Goal: Task Accomplishment & Management: Manage account settings

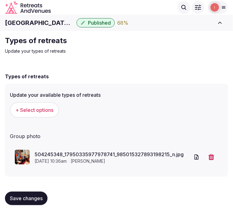
click at [90, 73] on div "Types of retreats" at bounding box center [116, 76] width 223 height 7
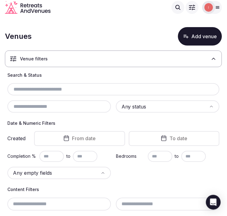
scroll to position [68, 0]
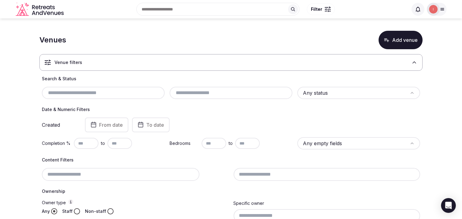
click at [227, 91] on html "Search Popular Destinations [GEOGRAPHIC_DATA], [GEOGRAPHIC_DATA] [GEOGRAPHIC_DA…" at bounding box center [231, 109] width 462 height 219
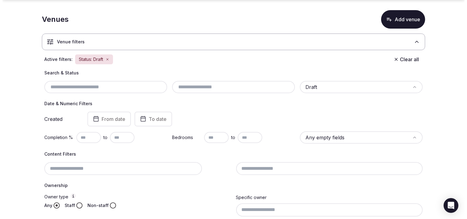
scroll to position [34, 0]
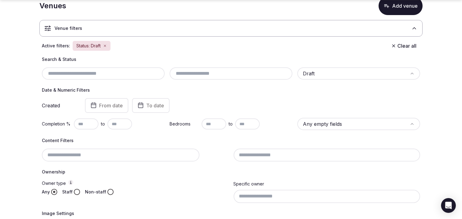
click at [227, 126] on html "Search Popular Destinations Toscana, Italy Riviera Maya, Mexico Indonesia, Bali…" at bounding box center [231, 75] width 462 height 219
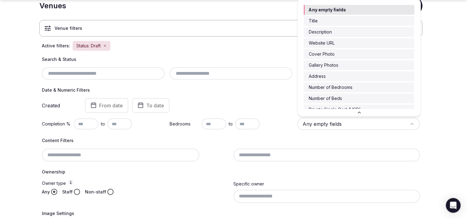
click at [227, 92] on html "Search Popular Destinations Toscana, Italy Riviera Maya, Mexico Indonesia, Bali…" at bounding box center [233, 75] width 467 height 219
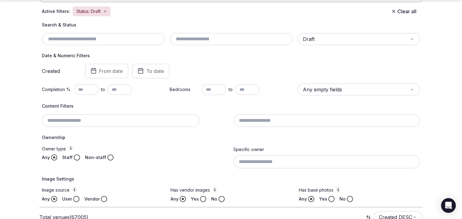
scroll to position [103, 0]
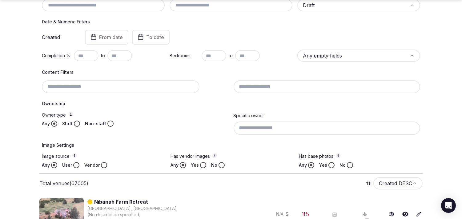
click at [227, 85] on input at bounding box center [327, 86] width 187 height 13
click at [82, 105] on h4 "Ownership" at bounding box center [231, 104] width 378 height 6
click at [75, 123] on button "Staff" at bounding box center [77, 124] width 6 height 6
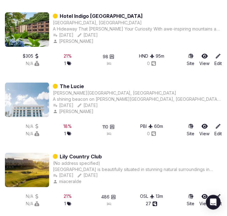
scroll to position [7127, 0]
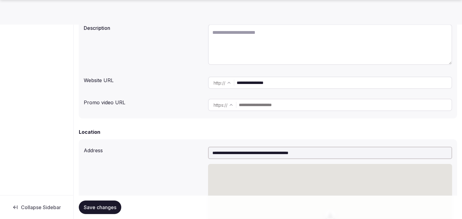
scroll to position [103, 0]
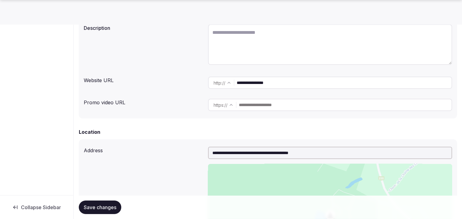
click at [255, 82] on input "**********" at bounding box center [344, 83] width 215 height 12
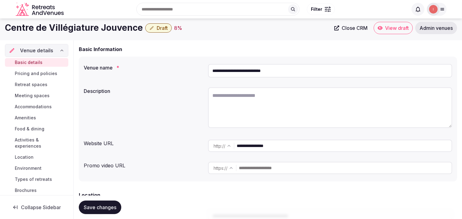
scroll to position [34, 0]
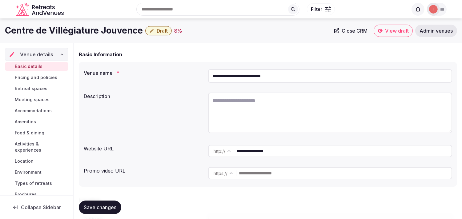
click at [97, 29] on h1 "Centre de Villégiature Jouvence" at bounding box center [74, 31] width 138 height 12
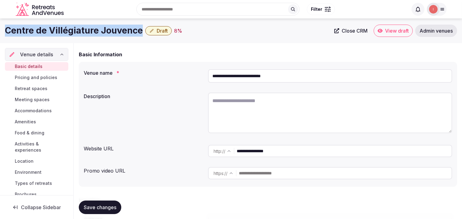
click at [97, 29] on h1 "Centre de Villégiature Jouvence" at bounding box center [74, 31] width 138 height 12
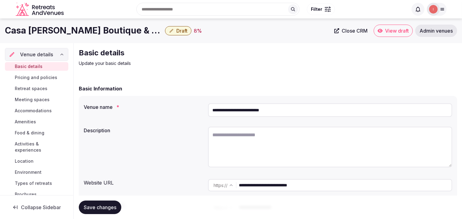
scroll to position [103, 0]
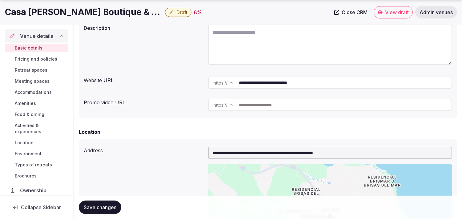
click at [293, 85] on input "**********" at bounding box center [345, 83] width 213 height 12
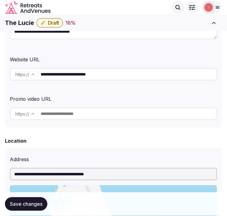
scroll to position [137, 0]
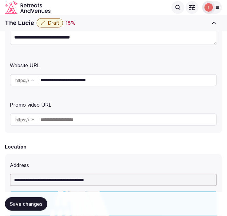
click at [66, 78] on input "**********" at bounding box center [129, 80] width 176 height 12
drag, startPoint x: 94, startPoint y: 83, endPoint x: 68, endPoint y: 95, distance: 28.7
click at [70, 93] on div "**********" at bounding box center [113, 40] width 217 height 186
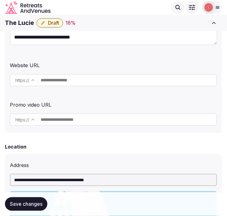
click at [51, 79] on input "text" at bounding box center [129, 80] width 176 height 12
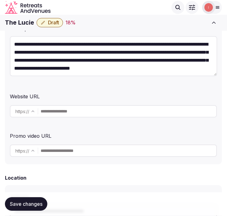
scroll to position [103, 0]
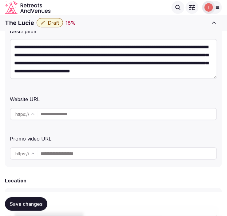
drag, startPoint x: 63, startPoint y: 115, endPoint x: 59, endPoint y: 113, distance: 4.3
click at [59, 113] on input "text" at bounding box center [129, 114] width 176 height 12
type input "**********"
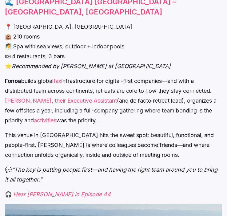
scroll to position [889, 0]
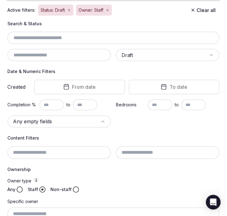
scroll to position [68, 0]
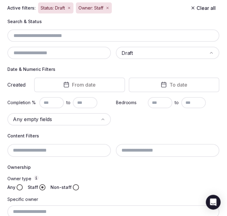
click at [77, 87] on button "From date" at bounding box center [79, 85] width 91 height 15
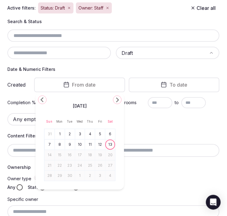
click at [39, 98] on icon "Go to the Previous Month" at bounding box center [42, 99] width 7 height 7
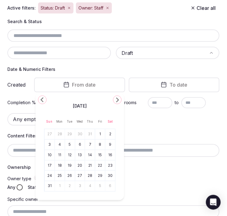
click at [39, 98] on icon "Go to the Previous Month" at bounding box center [42, 99] width 7 height 7
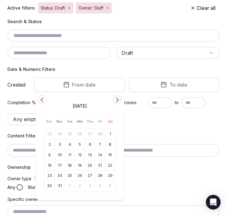
click at [39, 98] on icon "Go to the Previous Month" at bounding box center [42, 99] width 7 height 7
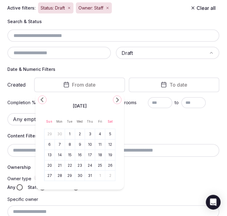
click at [39, 98] on icon "Go to the Previous Month" at bounding box center [42, 99] width 7 height 7
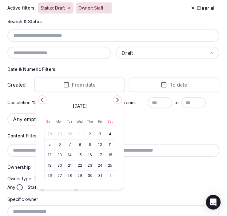
click at [39, 98] on icon "Go to the Previous Month" at bounding box center [42, 99] width 7 height 7
click at [60, 134] on button "1" at bounding box center [59, 134] width 9 height 9
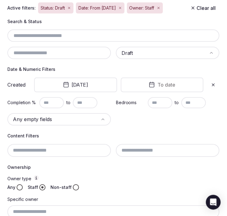
click at [172, 82] on span "To date" at bounding box center [167, 85] width 18 height 6
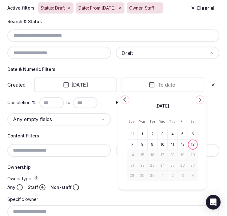
click at [126, 100] on icon "Go to the Previous Month" at bounding box center [124, 99] width 7 height 7
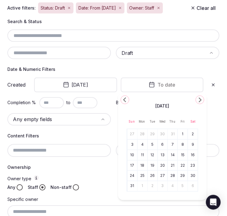
click at [126, 100] on icon "Go to the Previous Month" at bounding box center [124, 99] width 7 height 7
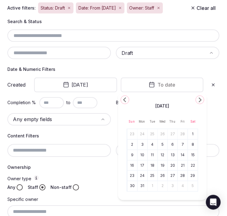
click at [126, 100] on icon "Go to the Previous Month" at bounding box center [124, 99] width 7 height 7
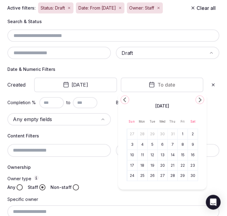
click at [126, 100] on icon "Go to the Previous Month" at bounding box center [124, 99] width 7 height 7
click at [125, 101] on polygon "Go to the Previous Month" at bounding box center [124, 99] width 3 height 5
click at [192, 134] on button "1" at bounding box center [193, 134] width 9 height 9
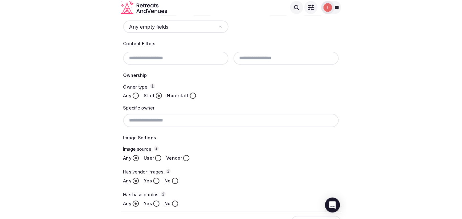
scroll to position [137, 0]
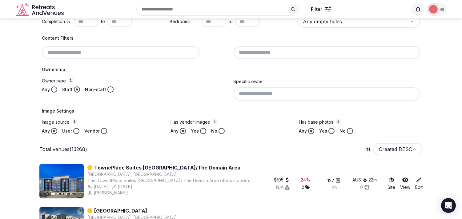
click at [76, 129] on button "User" at bounding box center [76, 131] width 6 height 6
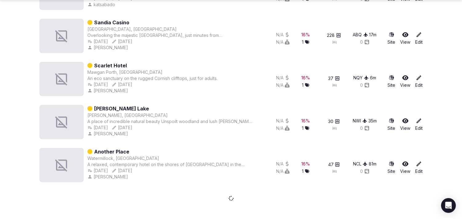
scroll to position [975, 0]
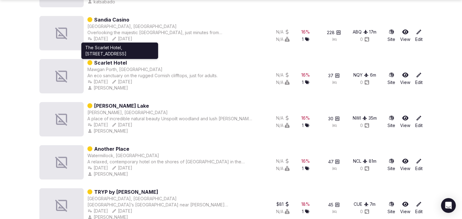
drag, startPoint x: 103, startPoint y: 62, endPoint x: 5, endPoint y: 68, distance: 98.7
click at [5, 68] on section "Venues Add venue Venue filters Active filters: Status: Draft Date: 2024-01-01 -…" at bounding box center [231, 63] width 462 height 2039
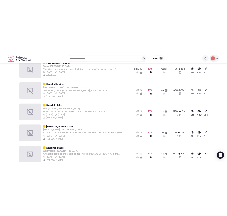
scroll to position [906, 0]
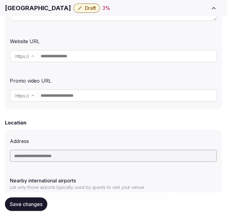
scroll to position [171, 0]
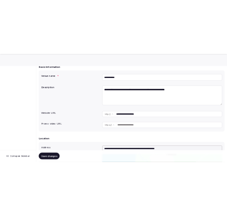
scroll to position [68, 0]
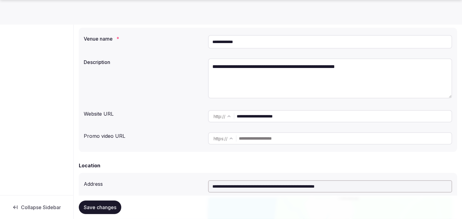
click at [256, 121] on input "**********" at bounding box center [344, 116] width 215 height 12
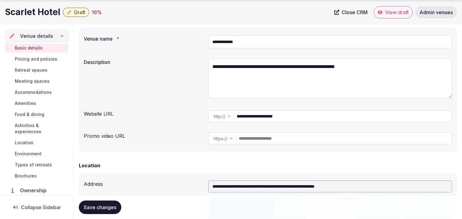
click at [26, 8] on h1 "Scarlet Hotel" at bounding box center [32, 12] width 55 height 12
copy div "Scarlet Hotel"
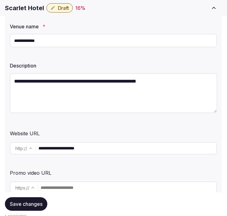
click at [72, 38] on input "**********" at bounding box center [114, 41] width 208 height 14
click at [75, 152] on input "**********" at bounding box center [127, 148] width 178 height 12
click at [76, 150] on input "**********" at bounding box center [127, 148] width 178 height 12
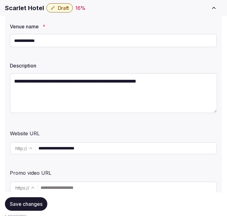
click at [76, 150] on input "**********" at bounding box center [127, 148] width 178 height 12
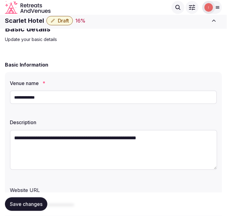
scroll to position [0, 0]
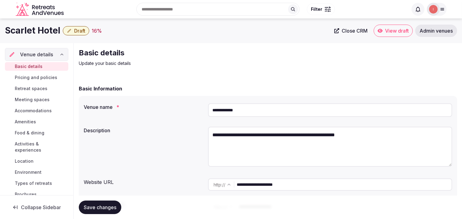
click at [355, 32] on span "Close CRM" at bounding box center [355, 31] width 26 height 6
click at [33, 36] on h1 "Scarlet Hotel" at bounding box center [32, 31] width 55 height 12
click at [33, 32] on h1 "Scarlet Hotel" at bounding box center [32, 31] width 55 height 12
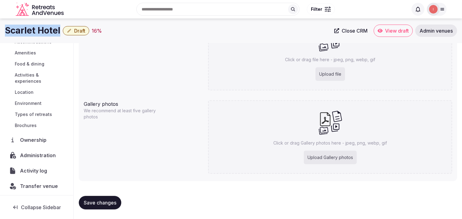
scroll to position [53, 0]
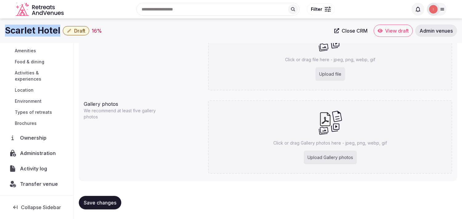
click at [40, 182] on span "Transfer venue" at bounding box center [39, 183] width 38 height 7
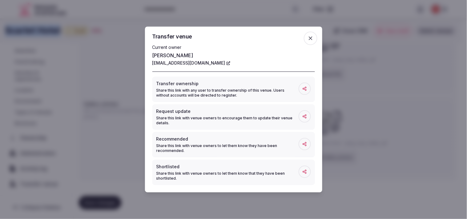
click at [312, 35] on icon "button" at bounding box center [311, 38] width 6 height 6
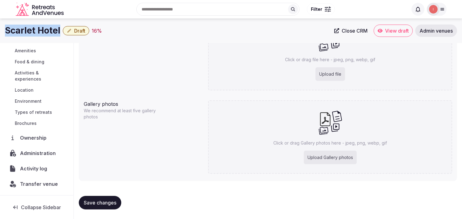
click at [41, 171] on span "Activity log" at bounding box center [35, 168] width 30 height 7
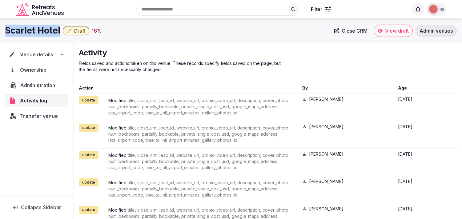
click at [18, 83] on div "Administration" at bounding box center [34, 85] width 48 height 7
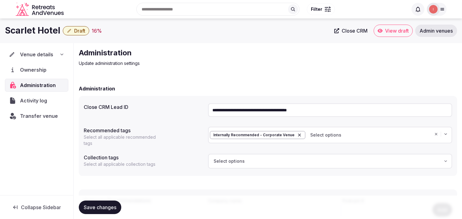
click at [260, 111] on input "**********" at bounding box center [330, 110] width 244 height 14
paste input "text"
type input "**********"
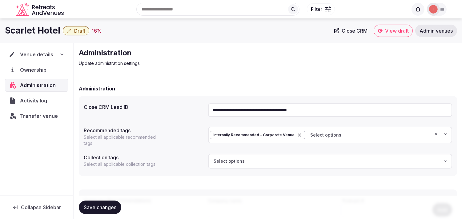
click at [100, 204] on button "Save changes" at bounding box center [100, 208] width 42 height 14
click at [99, 205] on span "Save changes" at bounding box center [100, 207] width 33 height 6
click at [41, 59] on div "Venue details" at bounding box center [36, 54] width 63 height 13
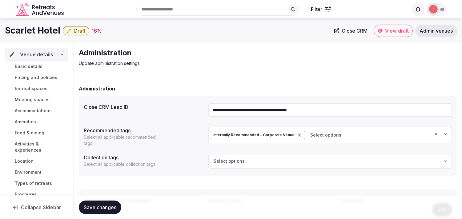
click at [30, 66] on span "Basic details" at bounding box center [29, 66] width 28 height 6
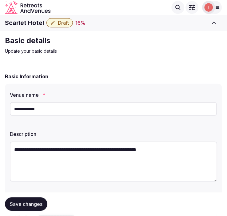
click at [22, 21] on h1 "Scarlet Hotel" at bounding box center [24, 22] width 39 height 9
copy div "Scarlet Hotel"
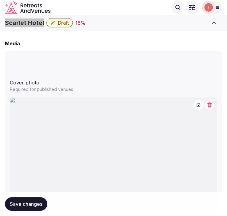
scroll to position [553, 0]
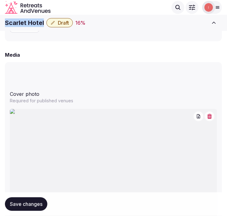
click at [210, 114] on icon "button" at bounding box center [210, 116] width 5 height 5
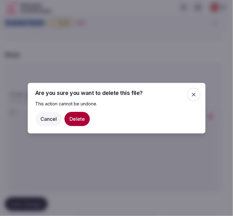
click at [87, 114] on button "Delete" at bounding box center [76, 118] width 25 height 14
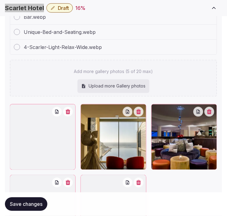
scroll to position [891, 0]
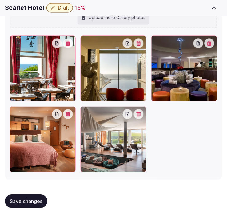
drag, startPoint x: 85, startPoint y: 42, endPoint x: 78, endPoint y: 42, distance: 6.5
click at [12, 42] on div at bounding box center [114, 104] width 208 height 137
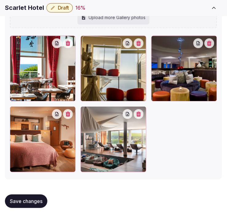
click at [33, 65] on div at bounding box center [43, 69] width 66 height 66
click at [189, 148] on div at bounding box center [114, 104] width 208 height 137
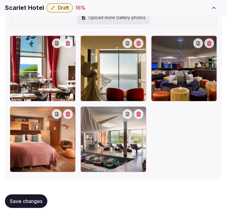
click at [34, 205] on button "Save changes" at bounding box center [26, 202] width 42 height 14
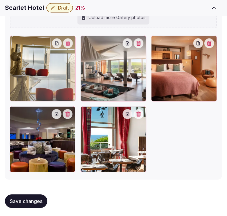
drag, startPoint x: 17, startPoint y: 112, endPoint x: 28, endPoint y: 60, distance: 53.2
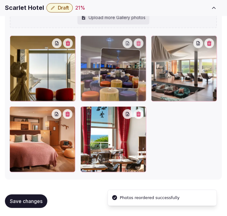
drag, startPoint x: 18, startPoint y: 115, endPoint x: 109, endPoint y: 56, distance: 108.9
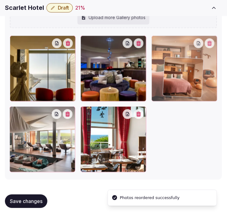
drag, startPoint x: 13, startPoint y: 115, endPoint x: 168, endPoint y: 66, distance: 162.3
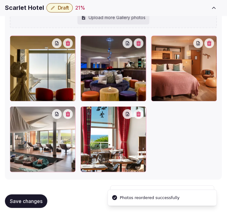
click at [34, 202] on span "Save changes" at bounding box center [26, 201] width 33 height 6
click at [33, 204] on span "Save changes" at bounding box center [26, 201] width 33 height 6
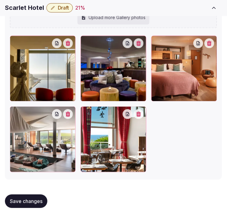
click at [38, 204] on span "Save changes" at bounding box center [26, 201] width 33 height 6
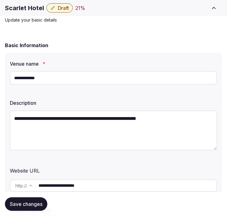
scroll to position [70, 0]
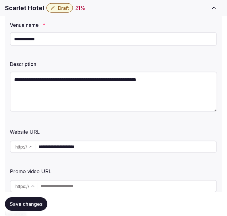
click at [94, 79] on textarea "**********" at bounding box center [114, 92] width 208 height 40
paste textarea "**********"
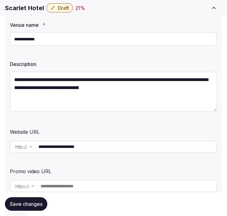
type textarea "**********"
click at [33, 199] on button "Save changes" at bounding box center [26, 204] width 42 height 14
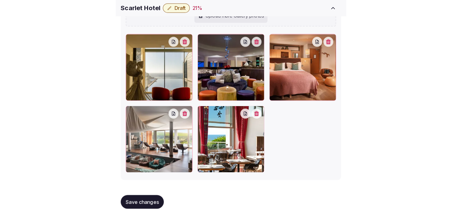
scroll to position [722, 0]
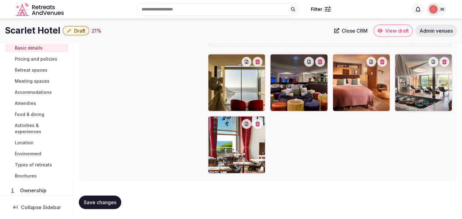
click at [47, 59] on span "Pricing and policies" at bounding box center [36, 59] width 42 height 6
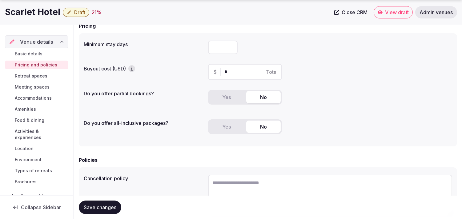
scroll to position [68, 0]
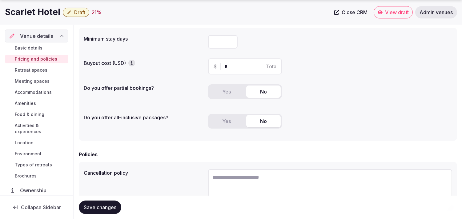
click at [226, 96] on button "Yes" at bounding box center [226, 92] width 34 height 12
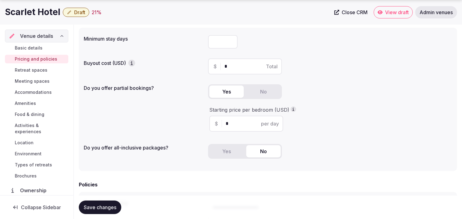
click at [42, 16] on h1 "Scarlet Hotel" at bounding box center [32, 12] width 55 height 12
copy div "Scarlet Hotel"
click at [28, 48] on span "Basic details" at bounding box center [29, 48] width 28 height 6
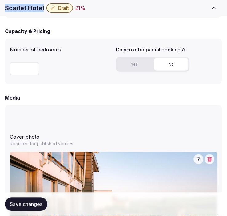
scroll to position [513, 0]
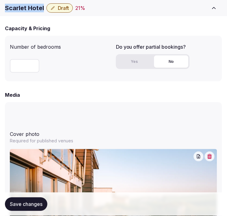
click at [133, 63] on button "Yes" at bounding box center [134, 61] width 34 height 12
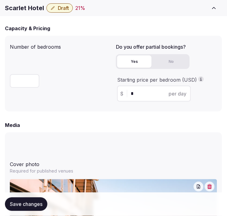
drag, startPoint x: 135, startPoint y: 93, endPoint x: 128, endPoint y: 93, distance: 7.1
click at [128, 93] on div "$ * per day" at bounding box center [154, 94] width 74 height 16
type input "***"
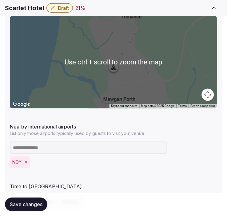
scroll to position [379, 0]
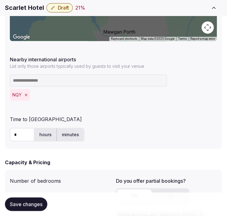
click at [34, 207] on span "Save changes" at bounding box center [26, 204] width 33 height 6
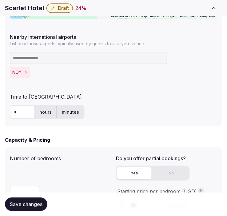
scroll to position [447, 0]
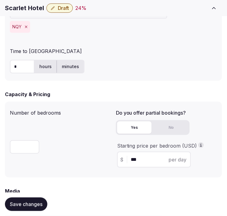
drag, startPoint x: 20, startPoint y: 73, endPoint x: 10, endPoint y: 66, distance: 13.2
click at [10, 66] on div "* hours minutes" at bounding box center [114, 66] width 208 height 18
drag, startPoint x: 21, startPoint y: 64, endPoint x: 4, endPoint y: 67, distance: 17.5
click at [4, 67] on div "**********" at bounding box center [113, 105] width 227 height 1043
type input "*"
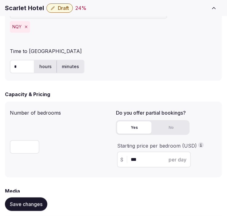
click at [29, 205] on span "Save changes" at bounding box center [26, 204] width 33 height 6
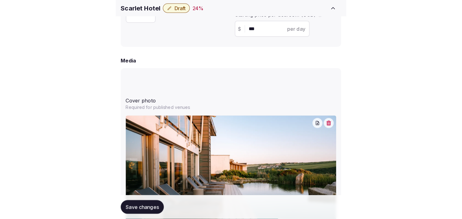
scroll to position [584, 0]
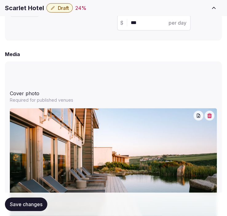
click at [27, 203] on span "Save changes" at bounding box center [26, 204] width 33 height 6
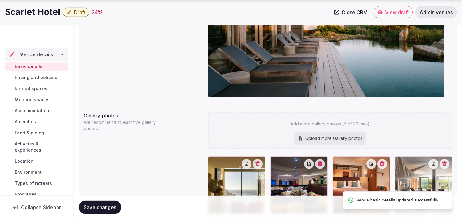
click at [50, 76] on span "Pricing and policies" at bounding box center [36, 78] width 42 height 6
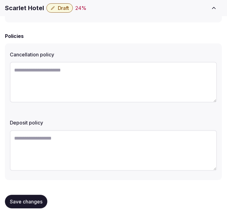
scroll to position [266, 0]
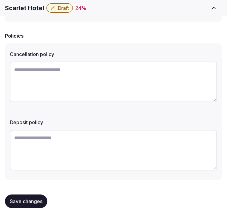
click at [100, 74] on textarea at bounding box center [114, 82] width 208 height 41
paste textarea "**********"
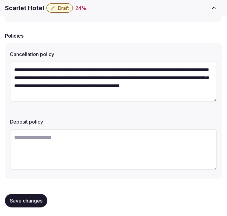
type textarea "**********"
click at [38, 201] on span "Save changes" at bounding box center [26, 201] width 33 height 6
drag, startPoint x: 37, startPoint y: 196, endPoint x: 40, endPoint y: 194, distance: 3.5
click at [38, 195] on button "Save changes" at bounding box center [26, 201] width 42 height 14
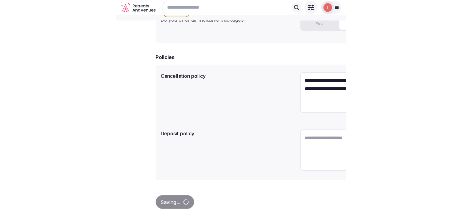
scroll to position [187, 0]
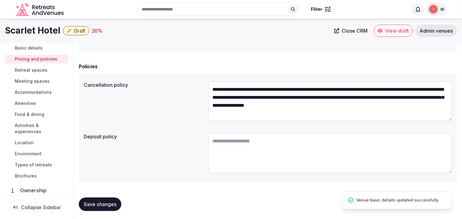
click at [35, 70] on span "Retreat spaces" at bounding box center [31, 70] width 33 height 6
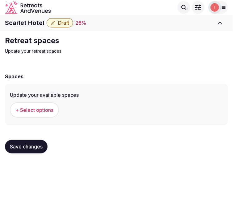
click at [46, 106] on button "+ Select options" at bounding box center [34, 109] width 49 height 15
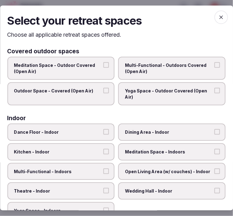
click at [155, 68] on span "Multi-Functional - Outdoors Covered (Open Air)" at bounding box center [168, 68] width 87 height 12
click at [214, 68] on button "Multi-Functional - Outdoors Covered (Open Air)" at bounding box center [217, 65] width 6 height 6
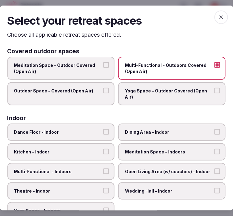
click at [99, 96] on label "Outdoor Space - Covered (Open Air)" at bounding box center [60, 93] width 107 height 23
click at [103, 93] on button "Outdoor Space - Covered (Open Air)" at bounding box center [106, 91] width 6 height 6
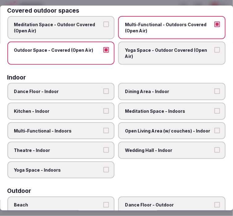
scroll to position [103, 0]
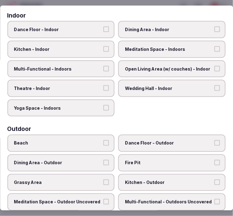
click at [133, 28] on span "Dining Area - Indoor" at bounding box center [168, 29] width 87 height 6
click at [214, 28] on button "Dining Area - Indoor" at bounding box center [217, 29] width 6 height 6
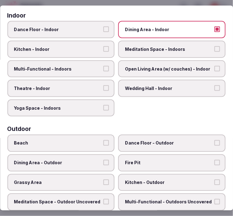
click at [88, 66] on span "Multi-Functional - Indoors" at bounding box center [57, 69] width 87 height 6
click at [103, 66] on button "Multi-Functional - Indoors" at bounding box center [106, 69] width 6 height 6
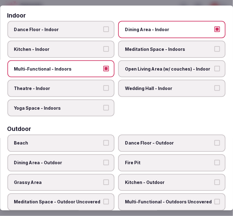
click at [103, 48] on button "Kitchen - Indoor" at bounding box center [106, 49] width 6 height 6
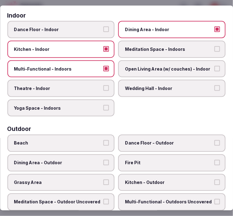
click at [103, 48] on button "Kitchen - Indoor" at bounding box center [106, 49] width 6 height 6
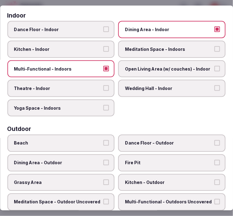
click at [134, 48] on span "Meditation Space - Indoors" at bounding box center [168, 49] width 87 height 6
click at [214, 48] on button "Meditation Space - Indoors" at bounding box center [217, 49] width 6 height 6
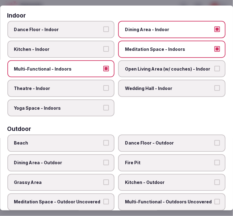
click at [131, 66] on span "Open Living Area (w/ couches) - Indoor" at bounding box center [168, 69] width 87 height 6
click at [214, 66] on button "Open Living Area (w/ couches) - Indoor" at bounding box center [217, 69] width 6 height 6
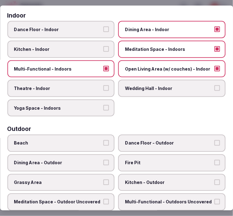
click at [79, 85] on span "Theatre - Indoor" at bounding box center [57, 88] width 87 height 6
click at [103, 85] on button "Theatre - Indoor" at bounding box center [106, 88] width 6 height 6
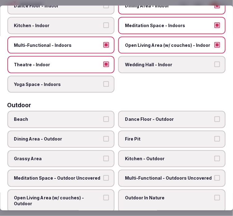
scroll to position [171, 0]
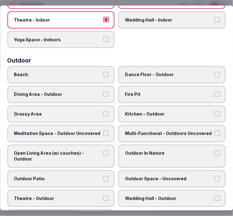
click at [142, 150] on span "Outdoor In Nature" at bounding box center [168, 153] width 87 height 6
click at [214, 150] on button "Outdoor In Nature" at bounding box center [217, 153] width 6 height 6
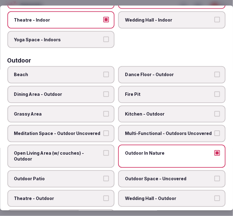
drag, startPoint x: 79, startPoint y: 174, endPoint x: 80, endPoint y: 171, distance: 3.6
click at [78, 176] on span "Outdoor Patio" at bounding box center [57, 179] width 87 height 6
click at [103, 176] on button "Outdoor Patio" at bounding box center [106, 179] width 6 height 6
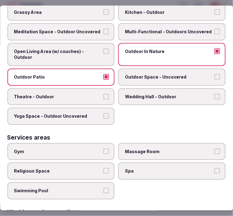
scroll to position [273, 0]
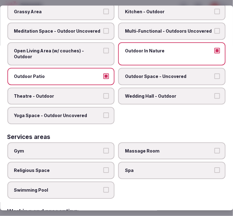
drag, startPoint x: 76, startPoint y: 182, endPoint x: 79, endPoint y: 178, distance: 5.6
click at [77, 187] on span "Swimming Pool" at bounding box center [57, 190] width 87 height 6
click at [103, 187] on button "Swimming Pool" at bounding box center [106, 190] width 6 height 6
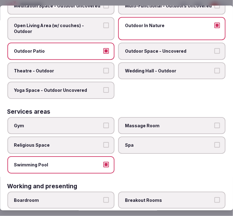
scroll to position [308, 0]
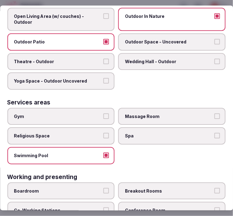
click at [176, 113] on span "Massage Room" at bounding box center [168, 116] width 87 height 6
click at [214, 113] on button "Massage Room" at bounding box center [217, 116] width 6 height 6
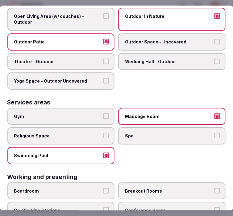
click at [191, 127] on label "Spa" at bounding box center [171, 135] width 107 height 17
click at [214, 133] on button "Spa" at bounding box center [217, 136] width 6 height 6
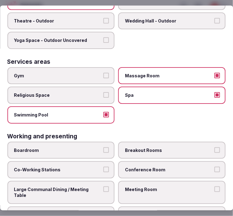
scroll to position [350, 0]
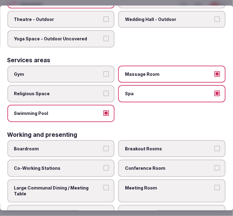
click at [160, 179] on label "Meeting Room" at bounding box center [171, 190] width 107 height 23
click at [214, 185] on button "Meeting Room" at bounding box center [217, 188] width 6 height 6
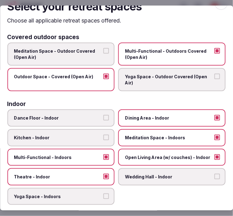
scroll to position [0, 0]
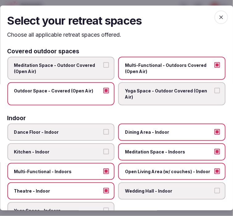
click at [218, 16] on icon "button" at bounding box center [221, 17] width 6 height 6
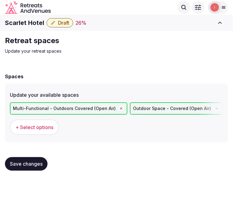
click at [31, 164] on span "Save changes" at bounding box center [26, 164] width 33 height 6
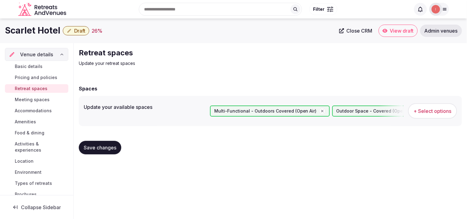
click at [26, 98] on span "Meeting spaces" at bounding box center [32, 100] width 35 height 6
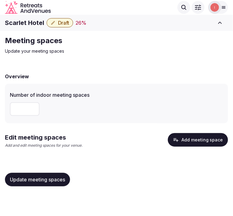
click at [193, 142] on button "Add meeting space" at bounding box center [198, 140] width 60 height 14
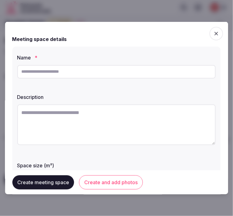
drag, startPoint x: 228, startPoint y: 105, endPoint x: 135, endPoint y: 73, distance: 98.9
click at [135, 73] on input "text" at bounding box center [116, 72] width 198 height 14
click at [109, 71] on input "text" at bounding box center [116, 72] width 198 height 14
type input "**********"
click at [122, 121] on textarea at bounding box center [116, 124] width 198 height 41
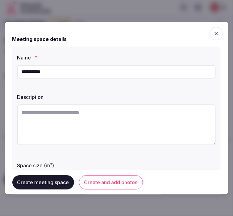
paste textarea "**********"
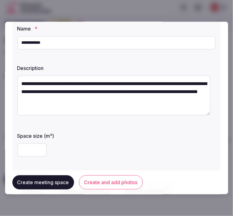
scroll to position [68, 0]
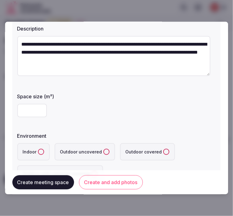
type textarea "**********"
click at [19, 116] on input "number" at bounding box center [32, 110] width 30 height 14
type input "**"
click at [39, 151] on button "Indoor" at bounding box center [41, 151] width 6 height 6
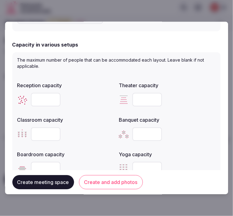
scroll to position [239, 0]
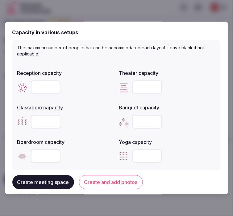
click at [49, 153] on input "number" at bounding box center [46, 156] width 30 height 14
type input "**"
click at [45, 84] on input "number" at bounding box center [46, 87] width 30 height 14
type input "**"
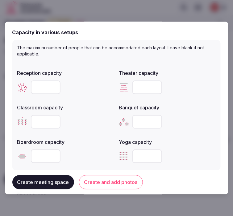
drag, startPoint x: 39, startPoint y: 156, endPoint x: 32, endPoint y: 155, distance: 6.5
click at [32, 155] on input "**" at bounding box center [46, 156] width 30 height 14
click at [39, 152] on input "**" at bounding box center [46, 156] width 30 height 14
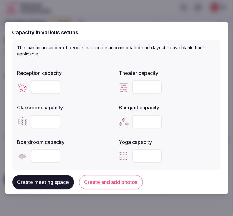
drag, startPoint x: 39, startPoint y: 152, endPoint x: 32, endPoint y: 152, distance: 7.4
click at [32, 152] on input "**" at bounding box center [46, 156] width 30 height 14
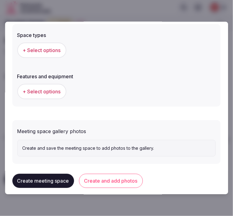
scroll to position [403, 0]
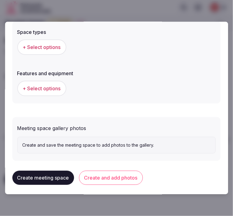
type input "**"
click at [56, 46] on span "+ Select options" at bounding box center [42, 46] width 38 height 7
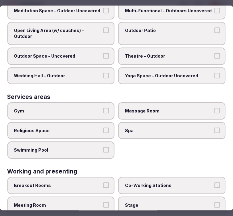
scroll to position [312, 0]
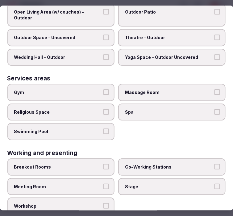
drag, startPoint x: 100, startPoint y: 173, endPoint x: 114, endPoint y: 168, distance: 14.7
click at [100, 178] on label "Meeting Room" at bounding box center [60, 186] width 107 height 17
click at [103, 184] on button "Meeting Room" at bounding box center [106, 187] width 6 height 6
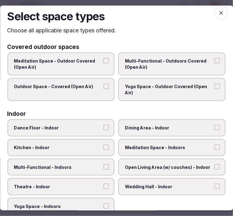
scroll to position [0, 0]
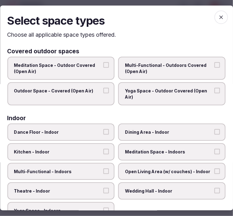
click at [218, 14] on icon "button" at bounding box center [221, 17] width 6 height 6
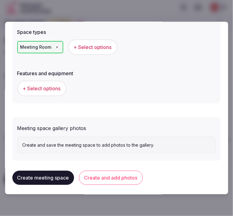
click at [53, 85] on span "+ Select options" at bounding box center [42, 88] width 38 height 7
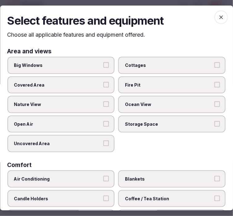
click at [99, 64] on span "Big Windows" at bounding box center [57, 65] width 87 height 6
click at [103, 64] on button "Big Windows" at bounding box center [106, 65] width 6 height 6
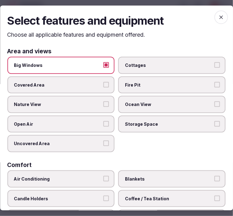
click at [99, 102] on span "Nature View" at bounding box center [57, 104] width 87 height 6
click at [103, 102] on button "Nature View" at bounding box center [106, 104] width 6 height 6
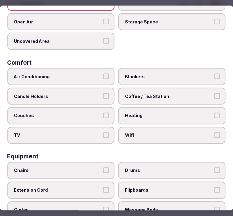
scroll to position [103, 0]
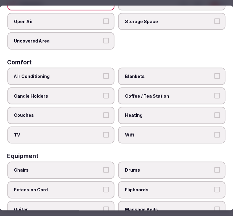
click at [136, 132] on span "Wifi" at bounding box center [168, 135] width 87 height 6
click at [214, 132] on button "Wifi" at bounding box center [217, 135] width 6 height 6
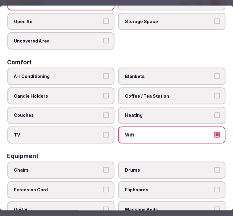
click at [164, 93] on span "Coffee / Tea Station" at bounding box center [168, 96] width 87 height 6
click at [214, 93] on button "Coffee / Tea Station" at bounding box center [217, 96] width 6 height 6
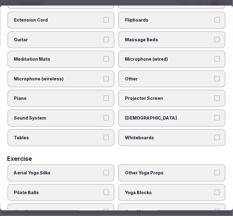
scroll to position [229, 0]
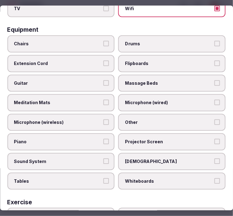
drag, startPoint x: 88, startPoint y: 168, endPoint x: 102, endPoint y: 162, distance: 14.6
click at [90, 172] on label "Tables" at bounding box center [60, 180] width 107 height 17
click at [103, 178] on button "Tables" at bounding box center [106, 181] width 6 height 6
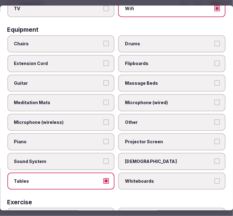
click at [132, 119] on label "Other" at bounding box center [171, 122] width 107 height 17
click at [214, 119] on button "Other" at bounding box center [217, 122] width 6 height 6
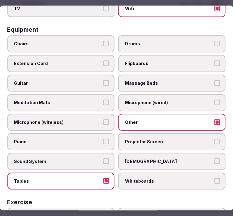
click at [90, 41] on span "Chairs" at bounding box center [57, 44] width 87 height 6
click at [103, 41] on button "Chairs" at bounding box center [106, 44] width 6 height 6
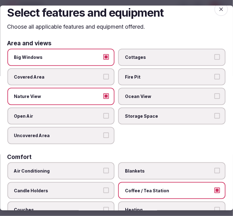
scroll to position [0, 0]
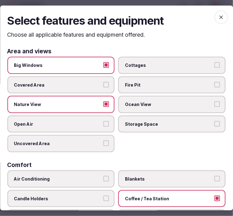
click at [214, 22] on span "button" at bounding box center [221, 17] width 14 height 14
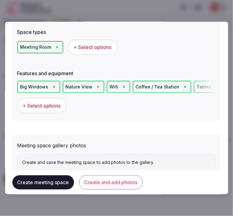
click at [103, 181] on button "Create and add photos" at bounding box center [111, 182] width 64 height 14
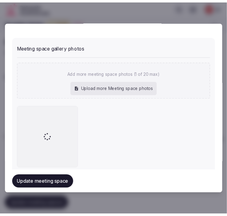
scroll to position [513, 0]
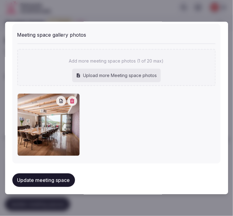
click at [43, 177] on button "Update meeting space" at bounding box center [43, 180] width 63 height 14
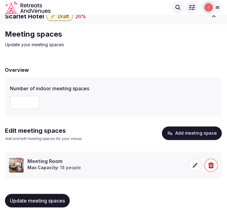
scroll to position [8, 0]
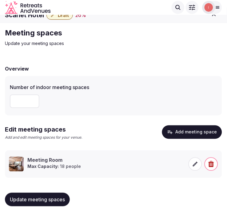
drag, startPoint x: 29, startPoint y: 200, endPoint x: 34, endPoint y: 195, distance: 7.5
click at [29, 199] on span "Update meeting spaces" at bounding box center [37, 199] width 55 height 6
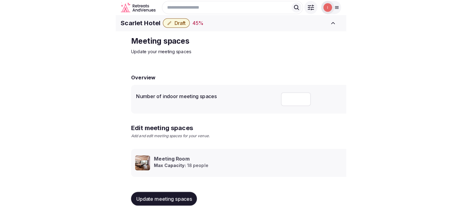
scroll to position [6, 0]
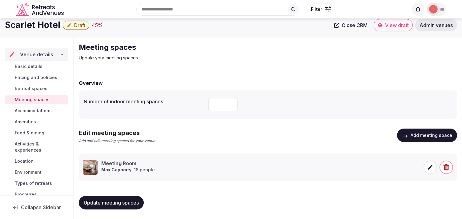
click at [39, 111] on span "Accommodations" at bounding box center [33, 111] width 37 height 6
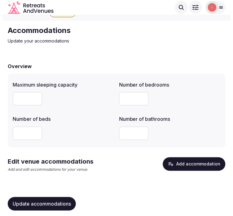
scroll to position [14, 0]
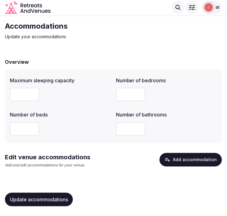
click at [182, 158] on button "Add accommodation" at bounding box center [191, 160] width 63 height 14
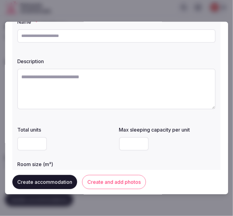
scroll to position [0, 0]
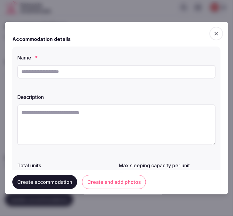
click at [115, 69] on input "text" at bounding box center [116, 72] width 198 height 14
paste input "*********"
type input "*********"
click at [119, 128] on textarea at bounding box center [116, 124] width 198 height 41
paste textarea "**********"
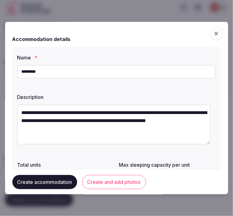
scroll to position [3, 0]
type textarea "**********"
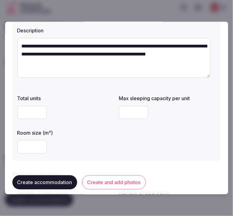
scroll to position [34, 0]
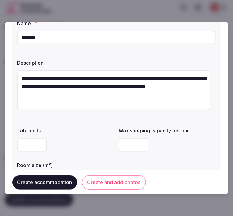
click at [28, 144] on input "number" at bounding box center [32, 145] width 30 height 14
click at [134, 142] on input "number" at bounding box center [134, 145] width 30 height 14
type input "*"
click at [91, 139] on div at bounding box center [65, 145] width 97 height 14
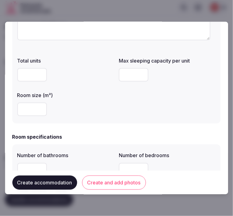
scroll to position [103, 0]
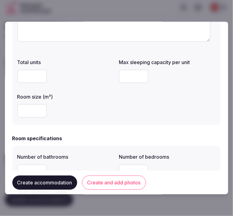
click at [106, 100] on div "Room size (m²)" at bounding box center [65, 105] width 97 height 30
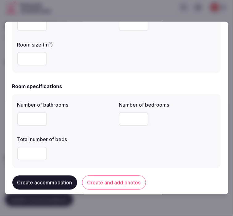
scroll to position [171, 0]
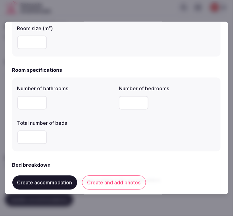
click at [26, 106] on input "number" at bounding box center [32, 103] width 30 height 14
type input "*"
click at [131, 102] on input "number" at bounding box center [134, 103] width 30 height 14
type input "*"
click at [31, 139] on input "number" at bounding box center [32, 137] width 30 height 14
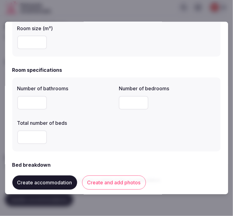
click at [31, 139] on input "number" at bounding box center [32, 137] width 30 height 14
type input "*"
click at [174, 122] on div "Number of bathrooms * Number of bedrooms * Total number of beds *" at bounding box center [116, 114] width 198 height 64
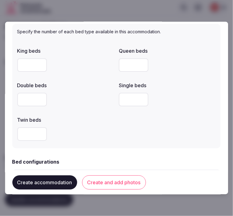
scroll to position [376, 0]
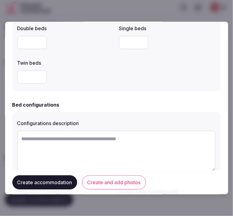
click at [26, 83] on input "number" at bounding box center [32, 77] width 30 height 14
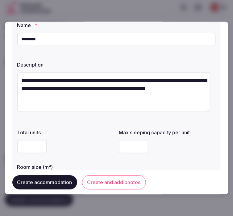
scroll to position [68, 0]
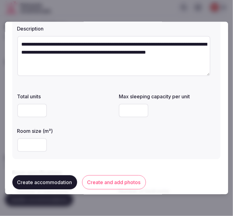
type input "*"
click at [27, 107] on input "number" at bounding box center [32, 110] width 30 height 14
type input "*"
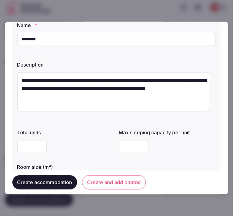
scroll to position [34, 0]
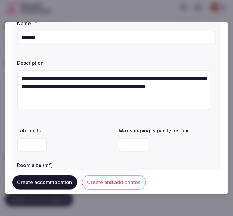
click at [97, 92] on textarea "**********" at bounding box center [113, 90] width 193 height 40
click at [92, 83] on textarea "**********" at bounding box center [113, 90] width 193 height 40
paste textarea
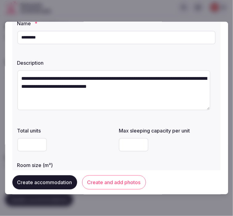
scroll to position [68, 0]
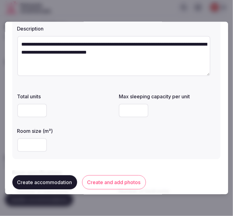
click at [158, 51] on textarea "**********" at bounding box center [113, 56] width 193 height 40
click at [170, 60] on textarea "**********" at bounding box center [113, 56] width 193 height 40
click at [175, 53] on textarea "**********" at bounding box center [113, 56] width 193 height 40
paste textarea "**********"
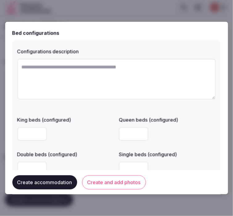
scroll to position [376, 0]
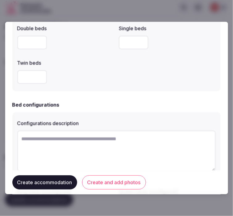
type textarea "**********"
drag, startPoint x: 101, startPoint y: 143, endPoint x: 103, endPoint y: 140, distance: 3.2
click at [102, 142] on textarea at bounding box center [116, 151] width 198 height 41
paste textarea "**********"
type textarea "**********"
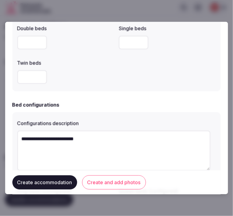
click at [109, 109] on div "**********" at bounding box center [116, 177] width 208 height 153
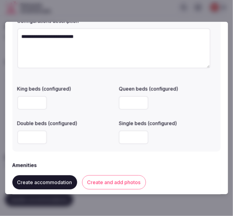
scroll to position [547, 0]
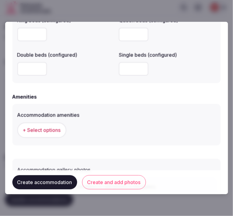
click at [36, 33] on input "number" at bounding box center [32, 34] width 30 height 14
type input "*"
click at [108, 104] on div "Accommodation amenities + Select options" at bounding box center [116, 124] width 208 height 41
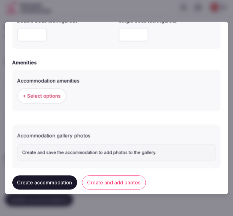
click at [57, 95] on span "+ Select options" at bounding box center [42, 95] width 38 height 7
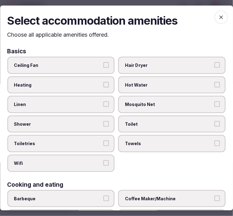
click at [106, 99] on label "Linen" at bounding box center [60, 104] width 107 height 17
click at [106, 101] on button "Linen" at bounding box center [106, 104] width 6 height 6
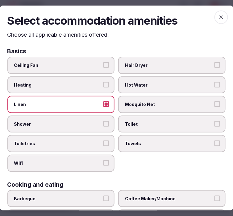
drag, startPoint x: 103, startPoint y: 120, endPoint x: 102, endPoint y: 127, distance: 7.5
click at [103, 122] on button "Shower" at bounding box center [106, 124] width 6 height 6
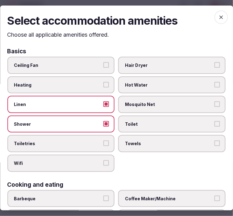
click at [105, 136] on label "Toiletries" at bounding box center [60, 143] width 107 height 17
click at [105, 140] on button "Toiletries" at bounding box center [106, 143] width 6 height 6
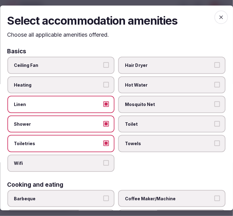
click at [103, 156] on label "Wifi" at bounding box center [60, 163] width 107 height 17
click at [103, 160] on button "Wifi" at bounding box center [106, 163] width 6 height 6
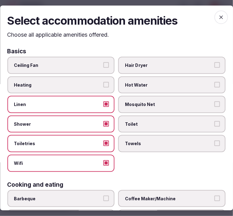
drag, startPoint x: 134, startPoint y: 147, endPoint x: 149, endPoint y: 130, distance: 22.3
click at [135, 147] on label "Towels" at bounding box center [171, 143] width 107 height 17
click at [214, 146] on button "Towels" at bounding box center [217, 143] width 6 height 6
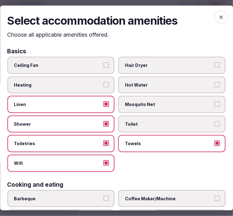
click at [152, 123] on span "Toilet" at bounding box center [168, 124] width 87 height 6
click at [214, 123] on button "Toilet" at bounding box center [217, 124] width 6 height 6
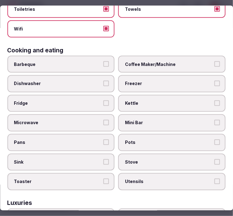
scroll to position [137, 0]
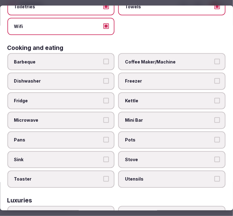
click at [146, 59] on span "Coffee Maker/Machine" at bounding box center [168, 62] width 87 height 6
click at [214, 59] on button "Coffee Maker/Machine" at bounding box center [217, 62] width 6 height 6
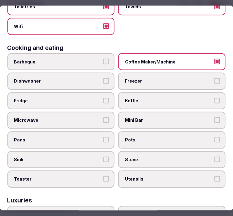
click at [176, 117] on span "Mini Bar" at bounding box center [168, 120] width 87 height 6
click at [214, 117] on button "Mini Bar" at bounding box center [217, 120] width 6 height 6
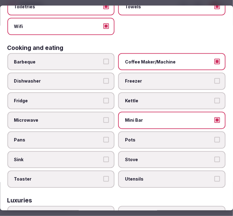
click at [198, 117] on span "Mini Bar" at bounding box center [168, 120] width 87 height 6
click at [214, 117] on button "Mini Bar" at bounding box center [217, 120] width 6 height 6
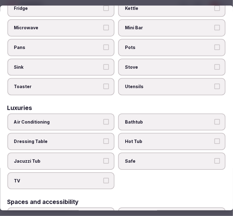
scroll to position [239, 0]
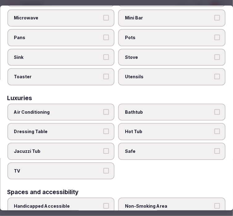
click at [170, 109] on span "Bathtub" at bounding box center [168, 112] width 87 height 6
click at [214, 109] on button "Bathtub" at bounding box center [217, 112] width 6 height 6
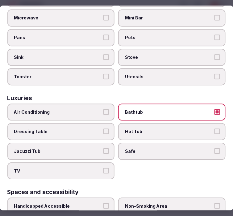
drag, startPoint x: 167, startPoint y: 139, endPoint x: 159, endPoint y: 142, distance: 8.0
click at [166, 148] on span "Safe" at bounding box center [168, 151] width 87 height 6
click at [214, 148] on button "Safe" at bounding box center [217, 151] width 6 height 6
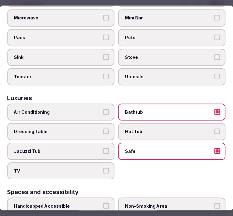
click at [107, 162] on label "TV" at bounding box center [60, 170] width 107 height 17
click at [107, 168] on button "TV" at bounding box center [106, 171] width 6 height 6
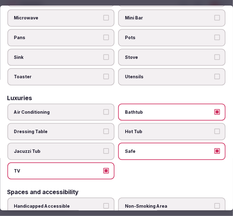
click at [106, 109] on button "Air Conditioning" at bounding box center [106, 112] width 6 height 6
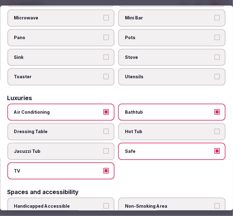
click at [65, 168] on span "TV" at bounding box center [57, 171] width 87 height 6
click at [103, 168] on button "TV" at bounding box center [106, 171] width 6 height 6
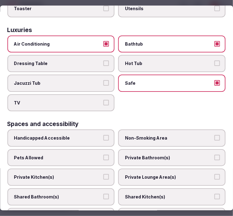
scroll to position [342, 0]
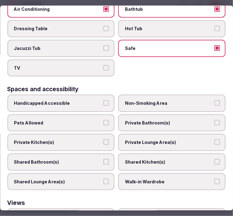
click at [147, 120] on span "Private Bathroom(s)" at bounding box center [168, 123] width 87 height 6
click at [214, 120] on button "Private Bathroom(s)" at bounding box center [217, 123] width 6 height 6
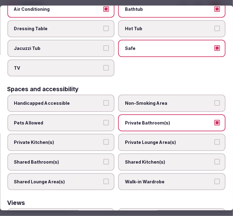
click at [139, 139] on span "Private Lounge Area(s)" at bounding box center [168, 142] width 87 height 6
click at [214, 139] on button "Private Lounge Area(s)" at bounding box center [217, 142] width 6 height 6
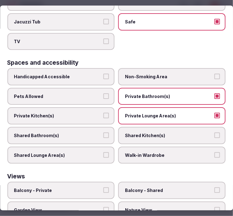
scroll to position [408, 0]
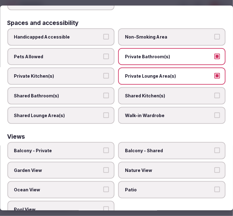
click at [69, 148] on span "Balcony - Private" at bounding box center [57, 151] width 87 height 6
click at [103, 148] on button "Balcony - Private" at bounding box center [106, 151] width 6 height 6
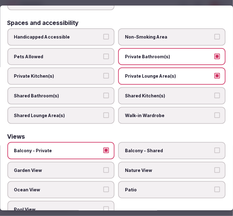
click at [129, 162] on label "Nature View" at bounding box center [171, 170] width 107 height 17
click at [214, 167] on button "Nature View" at bounding box center [217, 170] width 6 height 6
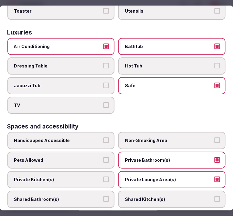
scroll to position [272, 0]
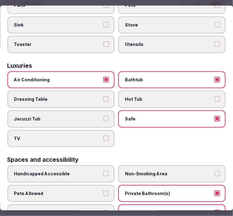
click at [96, 136] on span "TV" at bounding box center [57, 139] width 87 height 6
click at [103, 136] on button "TV" at bounding box center [106, 139] width 6 height 6
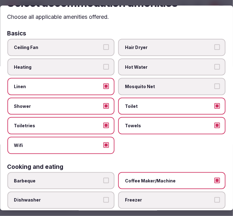
scroll to position [0, 0]
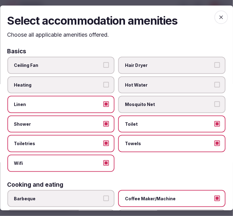
click at [214, 16] on span "button" at bounding box center [221, 17] width 14 height 14
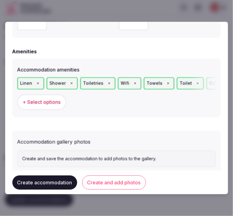
scroll to position [608, 0]
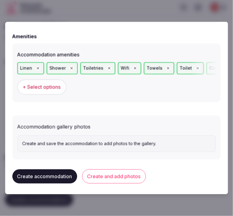
click at [127, 176] on button "Create and add photos" at bounding box center [114, 176] width 64 height 14
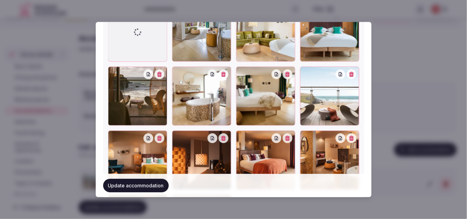
scroll to position [916, 0]
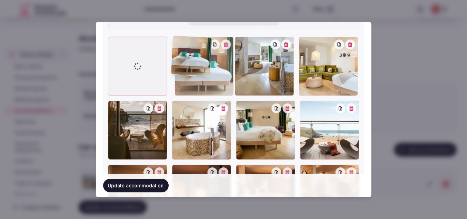
drag, startPoint x: 300, startPoint y: 41, endPoint x: 190, endPoint y: 55, distance: 111.2
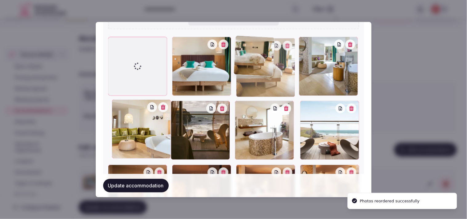
drag, startPoint x: 235, startPoint y: 99, endPoint x: 242, endPoint y: 58, distance: 42.2
click at [242, 58] on div at bounding box center [265, 67] width 59 height 59
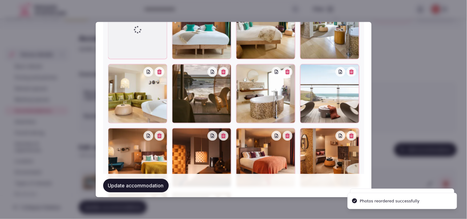
scroll to position [951, 0]
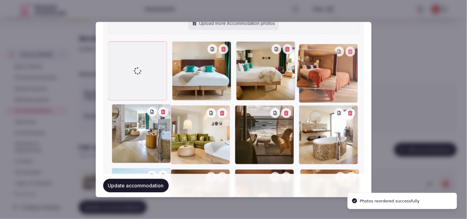
drag, startPoint x: 243, startPoint y: 126, endPoint x: 309, endPoint y: 35, distance: 112.1
click at [309, 35] on div "Indulgent-Bath-Set-Up.webp Indulgent-Bathroom.webp Indulgent-Bed-Set-Up.webp In…" at bounding box center [233, 52] width 251 height 482
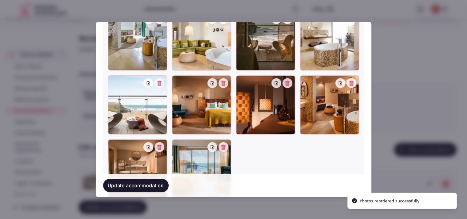
scroll to position [1006, 0]
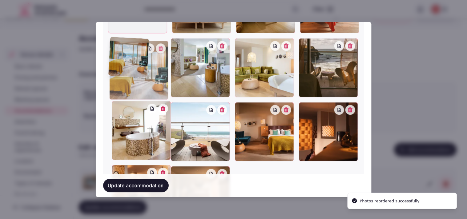
drag, startPoint x: 179, startPoint y: 136, endPoint x: 128, endPoint y: 35, distance: 112.7
click at [128, 35] on div at bounding box center [233, 99] width 251 height 251
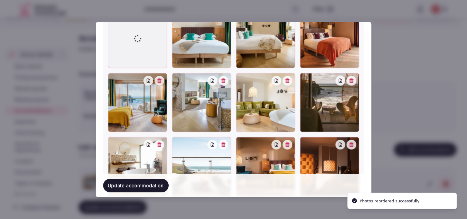
scroll to position [978, 0]
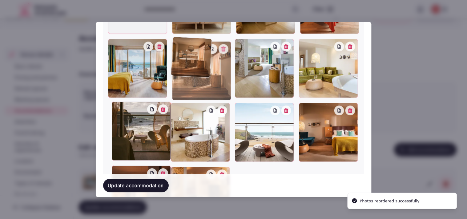
drag, startPoint x: 177, startPoint y: 168, endPoint x: 188, endPoint y: 81, distance: 87.2
click at [188, 81] on div at bounding box center [201, 70] width 59 height 59
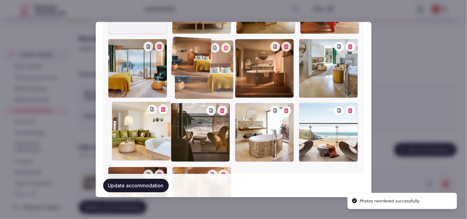
drag, startPoint x: 302, startPoint y: 109, endPoint x: 205, endPoint y: 55, distance: 111.8
click at [205, 55] on div at bounding box center [204, 69] width 59 height 59
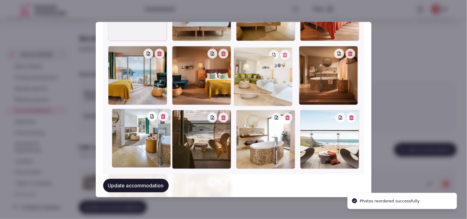
drag, startPoint x: 109, startPoint y: 104, endPoint x: 255, endPoint y: 44, distance: 157.6
click at [255, 44] on div at bounding box center [233, 107] width 251 height 251
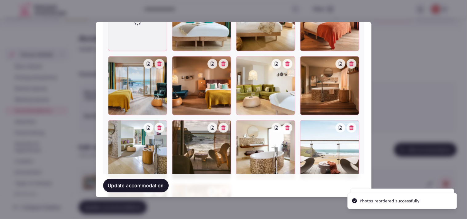
scroll to position [995, 0]
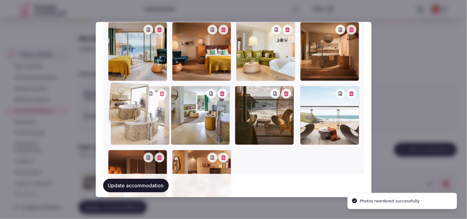
drag, startPoint x: 244, startPoint y: 90, endPoint x: 113, endPoint y: 109, distance: 131.9
click at [113, 109] on div at bounding box center [140, 115] width 59 height 59
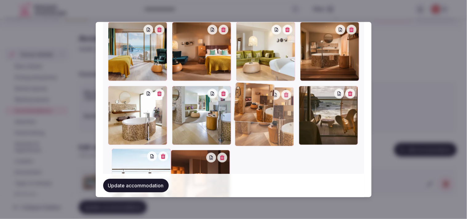
drag, startPoint x: 185, startPoint y: 146, endPoint x: 236, endPoint y: 104, distance: 65.6
click at [235, 105] on div at bounding box center [264, 116] width 59 height 59
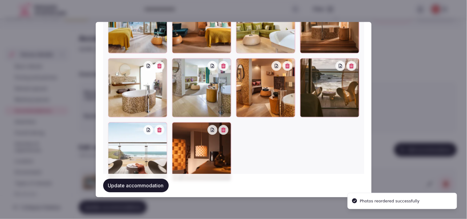
scroll to position [1030, 0]
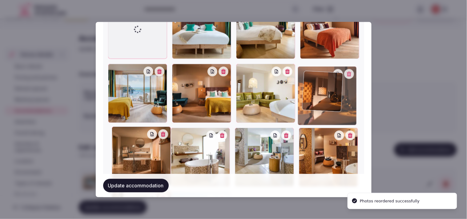
drag, startPoint x: 178, startPoint y: 116, endPoint x: 310, endPoint y: 77, distance: 137.7
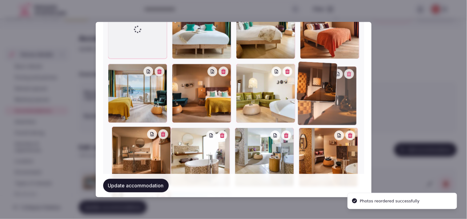
click at [310, 77] on div at bounding box center [327, 95] width 59 height 59
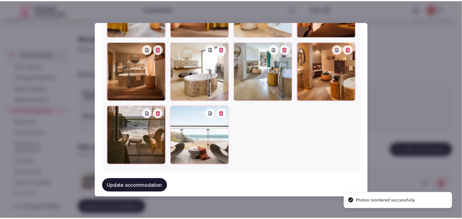
scroll to position [1044, 0]
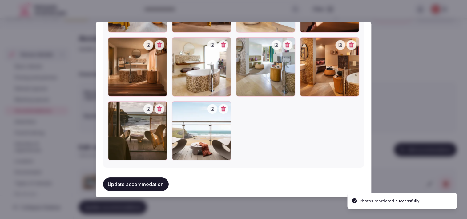
click at [136, 178] on button "Update accommodation" at bounding box center [136, 185] width 66 height 14
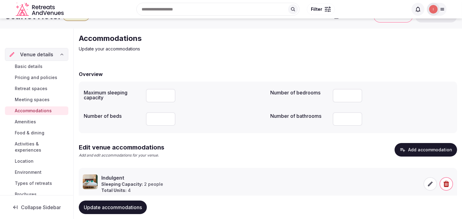
click at [31, 122] on span "Amenities" at bounding box center [25, 122] width 21 height 6
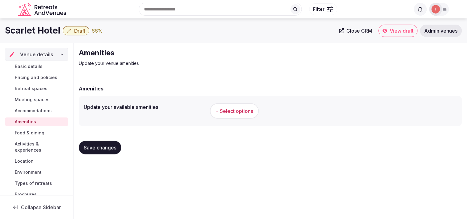
click at [241, 109] on span "+ Select options" at bounding box center [235, 111] width 38 height 7
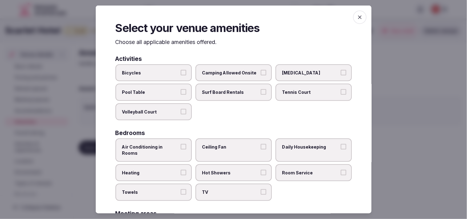
click at [159, 77] on label "Bicycles" at bounding box center [153, 72] width 76 height 17
click at [181, 75] on button "Bicycles" at bounding box center [184, 73] width 6 height 6
click at [160, 77] on label "Bicycles" at bounding box center [153, 72] width 76 height 17
click at [181, 75] on button "Bicycles" at bounding box center [184, 73] width 6 height 6
click at [179, 95] on label "Pool Table" at bounding box center [153, 92] width 76 height 17
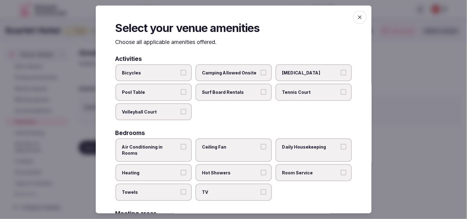
click at [181, 95] on button "Pool Table" at bounding box center [184, 92] width 6 height 6
click at [179, 108] on label "Volleyball Court" at bounding box center [153, 111] width 76 height 17
click at [181, 109] on button "Volleyball Court" at bounding box center [184, 112] width 6 height 6
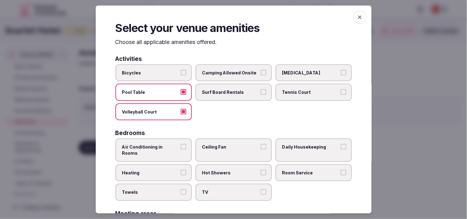
click at [168, 109] on span "Volleyball Court" at bounding box center [150, 112] width 57 height 6
click at [181, 109] on button "Volleyball Court" at bounding box center [184, 112] width 6 height 6
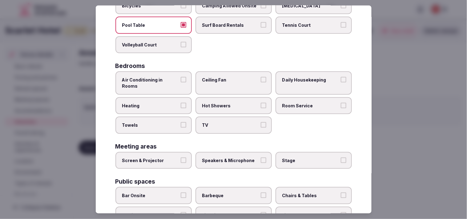
scroll to position [68, 0]
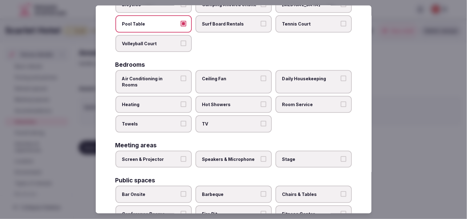
drag, startPoint x: 229, startPoint y: 116, endPoint x: 234, endPoint y: 115, distance: 4.7
click at [230, 121] on span "TV" at bounding box center [230, 124] width 57 height 6
click at [261, 121] on button "TV" at bounding box center [264, 124] width 6 height 6
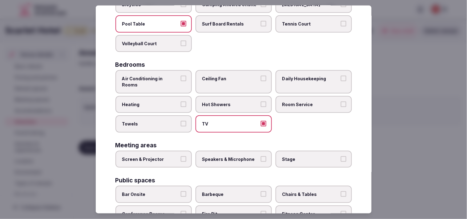
click at [291, 82] on label "Daily Housekeeping" at bounding box center [314, 81] width 76 height 23
click at [341, 81] on button "Daily Housekeeping" at bounding box center [344, 79] width 6 height 6
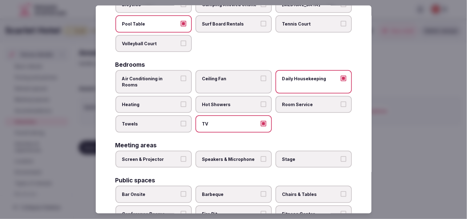
click at [167, 121] on span "Towels" at bounding box center [150, 124] width 57 height 6
click at [181, 121] on button "Towels" at bounding box center [184, 124] width 6 height 6
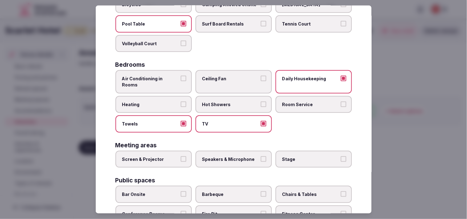
click at [227, 101] on span "Hot Showers" at bounding box center [230, 104] width 57 height 6
click at [261, 101] on button "Hot Showers" at bounding box center [264, 104] width 6 height 6
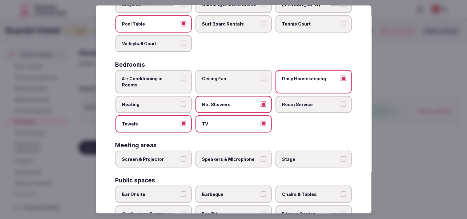
click at [185, 78] on label "Air Conditioning in Rooms" at bounding box center [153, 81] width 76 height 23
click at [185, 78] on button "Air Conditioning in Rooms" at bounding box center [184, 79] width 6 height 6
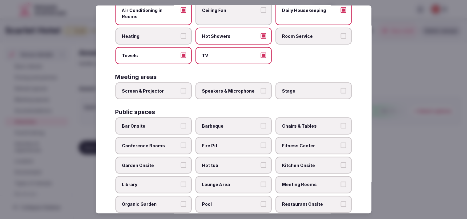
scroll to position [171, 0]
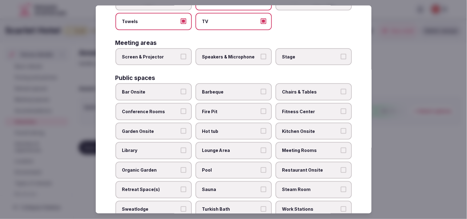
click at [185, 84] on label "Bar Onsite" at bounding box center [153, 91] width 76 height 17
click at [185, 89] on button "Bar Onsite" at bounding box center [184, 92] width 6 height 6
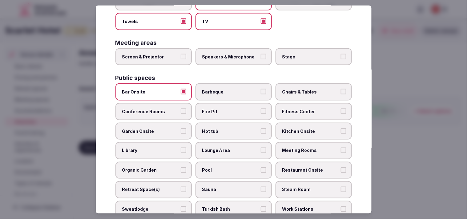
click at [294, 89] on span "Chairs & Tables" at bounding box center [310, 92] width 57 height 6
click at [341, 89] on button "Chairs & Tables" at bounding box center [344, 92] width 6 height 6
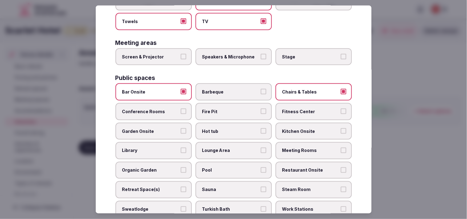
click at [246, 128] on span "Hot tub" at bounding box center [230, 131] width 57 height 6
click at [261, 128] on button "Hot tub" at bounding box center [264, 131] width 6 height 6
click at [245, 128] on span "Hot tub" at bounding box center [230, 131] width 57 height 6
click at [261, 128] on button "Hot tub" at bounding box center [264, 131] width 6 height 6
click at [175, 128] on span "Garden Onsite" at bounding box center [150, 131] width 57 height 6
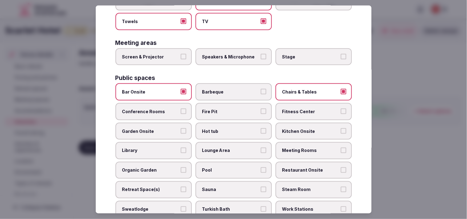
click at [181, 128] on button "Garden Onsite" at bounding box center [184, 131] width 6 height 6
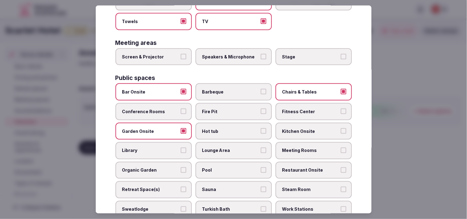
click at [181, 109] on button "Conference Rooms" at bounding box center [184, 112] width 6 height 6
click at [301, 148] on span "Meeting Rooms" at bounding box center [310, 151] width 57 height 6
click at [341, 148] on button "Meeting Rooms" at bounding box center [344, 151] width 6 height 6
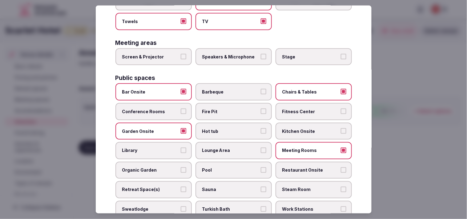
click at [245, 162] on label "Pool" at bounding box center [234, 170] width 76 height 17
click at [261, 168] on button "Pool" at bounding box center [264, 171] width 6 height 6
click at [240, 148] on span "Lounge Area" at bounding box center [230, 151] width 57 height 6
click at [261, 148] on button "Lounge Area" at bounding box center [264, 151] width 6 height 6
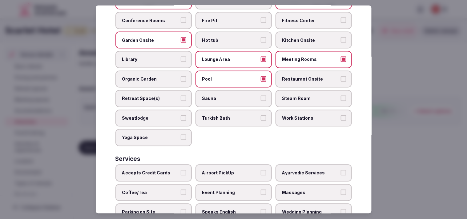
scroll to position [273, 0]
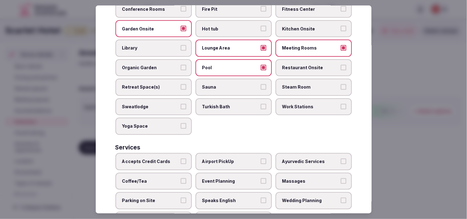
click at [306, 59] on label "Restaurant Onsite" at bounding box center [314, 67] width 76 height 17
click at [341, 65] on button "Restaurant Onsite" at bounding box center [344, 68] width 6 height 6
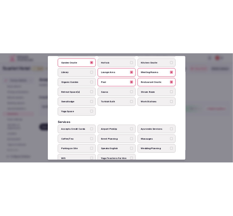
scroll to position [287, 0]
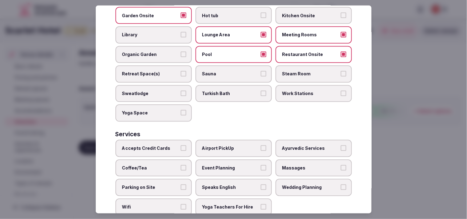
click at [172, 146] on span "Accepts Credit Cards" at bounding box center [150, 149] width 57 height 6
click at [181, 146] on button "Accepts Credit Cards" at bounding box center [184, 149] width 6 height 6
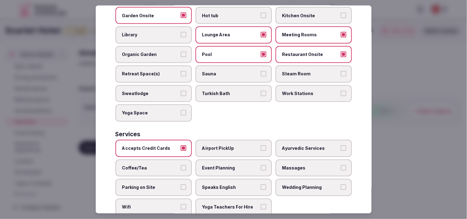
click at [318, 165] on span "Massages" at bounding box center [310, 168] width 57 height 6
click at [341, 165] on button "Massages" at bounding box center [344, 168] width 6 height 6
click at [250, 185] on span "Speaks English" at bounding box center [230, 188] width 57 height 6
click at [261, 185] on button "Speaks English" at bounding box center [264, 188] width 6 height 6
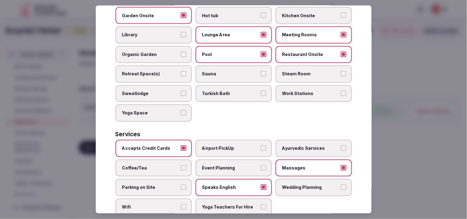
click at [167, 199] on label "Wifi" at bounding box center [153, 207] width 76 height 17
click at [181, 204] on button "Wifi" at bounding box center [184, 207] width 6 height 6
click at [181, 160] on label "Coffee/Tea" at bounding box center [153, 168] width 76 height 17
click at [181, 165] on button "Coffee/Tea" at bounding box center [184, 168] width 6 height 6
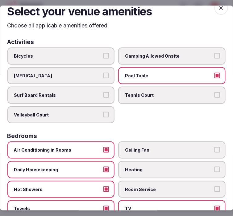
scroll to position [0, 0]
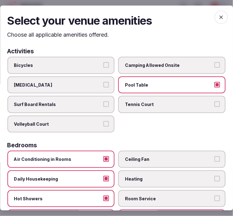
click at [219, 18] on icon "button" at bounding box center [221, 17] width 4 height 4
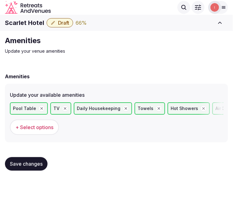
click at [36, 167] on button "Save changes" at bounding box center [26, 164] width 42 height 14
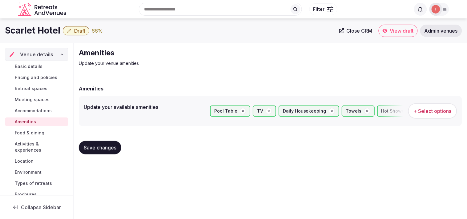
click at [29, 129] on link "Food & dining" at bounding box center [36, 133] width 63 height 9
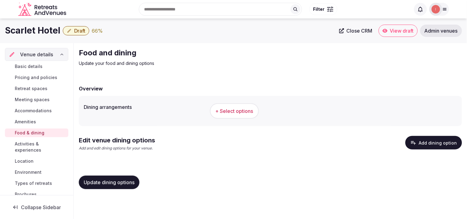
click at [237, 108] on span "+ Select options" at bounding box center [235, 111] width 38 height 7
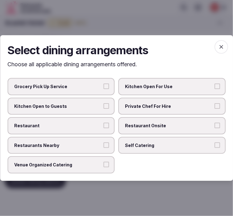
drag, startPoint x: 167, startPoint y: 121, endPoint x: 156, endPoint y: 123, distance: 11.0
click at [166, 120] on label "Restaurant Onsite" at bounding box center [171, 125] width 107 height 17
click at [214, 123] on button "Restaurant Onsite" at bounding box center [217, 126] width 6 height 6
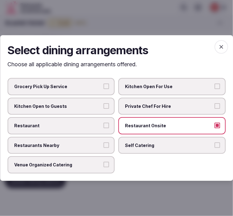
click at [103, 124] on label "Restaurant" at bounding box center [60, 125] width 107 height 17
click at [103, 124] on button "Restaurant" at bounding box center [106, 126] width 6 height 6
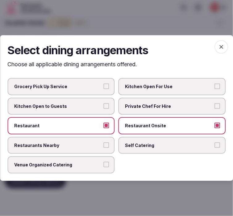
click at [103, 168] on label "Venue Organized Catering" at bounding box center [60, 164] width 107 height 17
click at [103, 168] on button "Venue Organized Catering" at bounding box center [106, 165] width 6 height 6
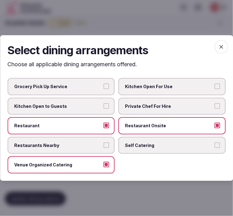
click at [220, 46] on icon "button" at bounding box center [221, 47] width 6 height 6
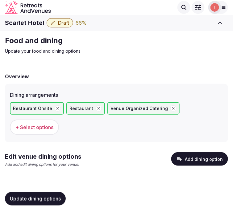
click at [205, 158] on button "Add dining option" at bounding box center [199, 159] width 57 height 14
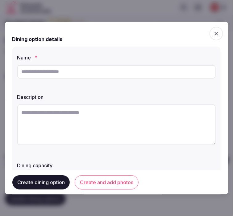
click at [127, 72] on input "text" at bounding box center [116, 72] width 198 height 14
paste input "**********"
type input "**********"
click at [128, 115] on textarea at bounding box center [116, 124] width 198 height 41
paste textarea "**********"
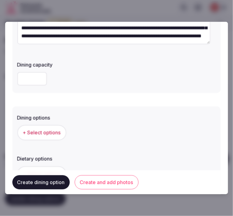
scroll to position [103, 0]
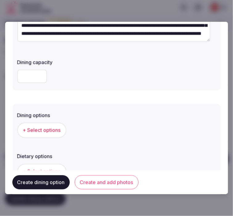
type textarea "**********"
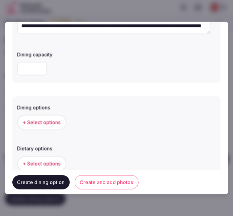
scroll to position [137, 0]
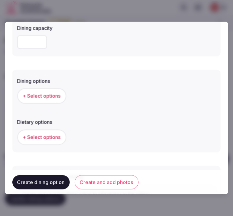
click at [57, 99] on button "+ Select options" at bounding box center [41, 95] width 49 height 15
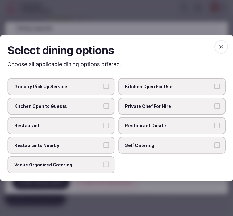
click at [139, 126] on span "Restaurant Onsite" at bounding box center [168, 126] width 87 height 6
click at [214, 126] on button "Restaurant Onsite" at bounding box center [217, 126] width 6 height 6
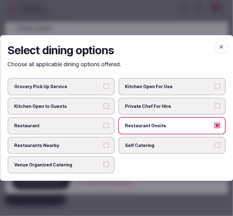
click at [93, 133] on label "Restaurant" at bounding box center [60, 125] width 107 height 17
click at [103, 128] on button "Restaurant" at bounding box center [106, 126] width 6 height 6
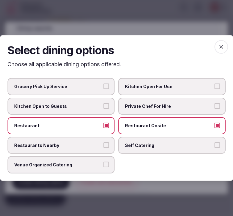
click at [218, 48] on icon "button" at bounding box center [221, 47] width 6 height 6
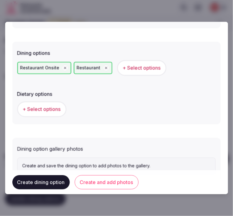
scroll to position [187, 0]
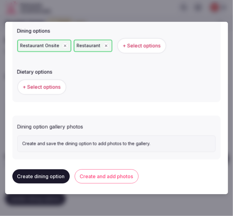
click at [125, 176] on button "Create and add photos" at bounding box center [107, 176] width 64 height 14
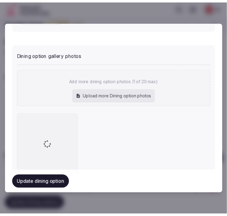
scroll to position [278, 0]
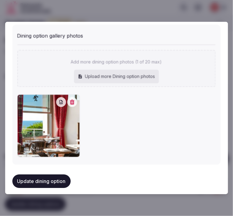
click at [52, 176] on button "Update dining option" at bounding box center [41, 182] width 58 height 14
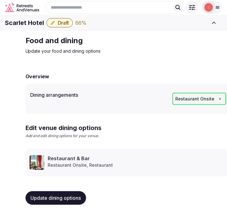
scroll to position [7, 0]
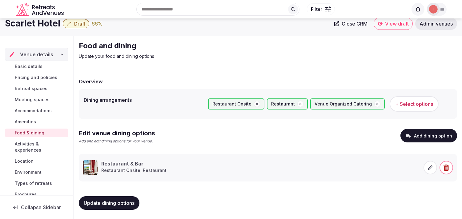
click at [33, 147] on span "Activities & experiences" at bounding box center [40, 147] width 51 height 12
click at [27, 147] on span "Activities & experiences" at bounding box center [40, 147] width 51 height 12
click at [105, 201] on span "Update dining options" at bounding box center [109, 203] width 51 height 6
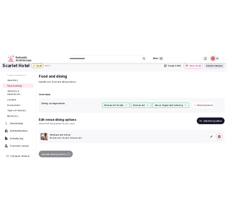
scroll to position [34, 0]
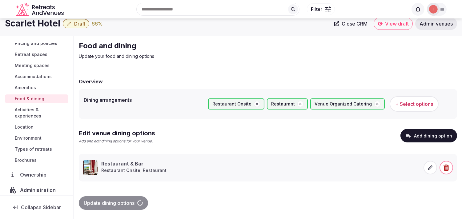
click at [35, 112] on span "Activities & experiences" at bounding box center [40, 113] width 51 height 12
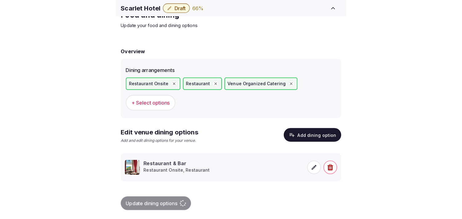
scroll to position [7, 0]
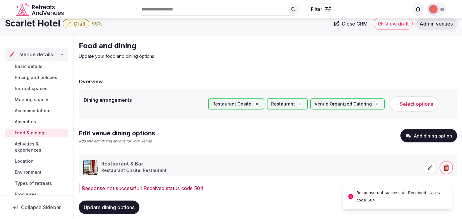
click at [102, 206] on span "Update dining options" at bounding box center [109, 207] width 51 height 6
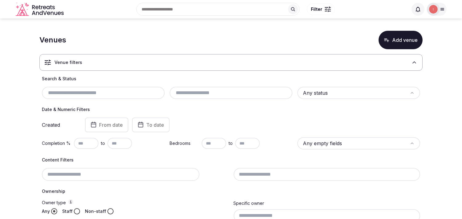
click at [92, 89] on input "text" at bounding box center [103, 92] width 118 height 7
paste input "**********"
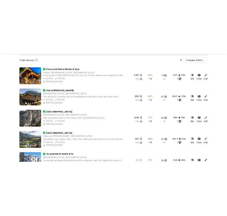
scroll to position [168, 0]
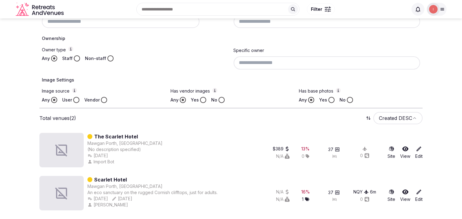
type input "**********"
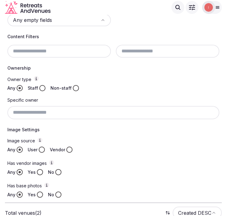
click at [122, 12] on div "Explore venues" at bounding box center [121, 7] width 128 height 13
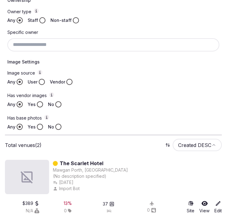
scroll to position [236, 0]
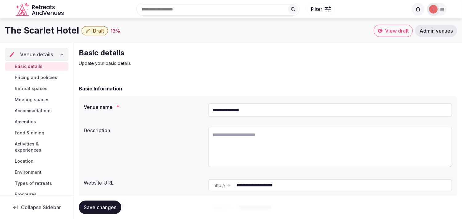
click at [87, 27] on button "Draft" at bounding box center [95, 30] width 26 height 9
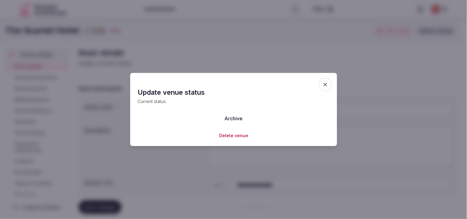
click at [244, 118] on button "Archive" at bounding box center [234, 119] width 28 height 14
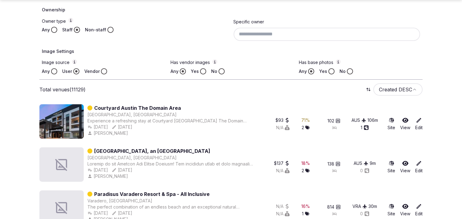
scroll to position [196, 0]
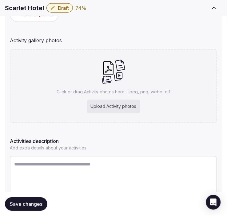
scroll to position [123, 0]
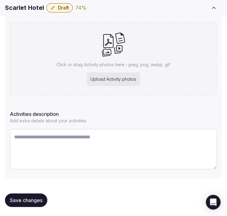
click at [93, 133] on textarea at bounding box center [114, 149] width 208 height 41
paste textarea "**********"
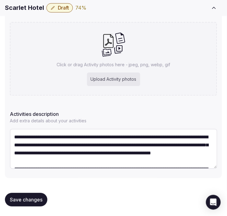
scroll to position [27, 0]
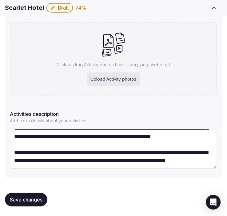
type textarea "**********"
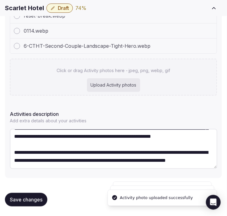
scroll to position [32, 0]
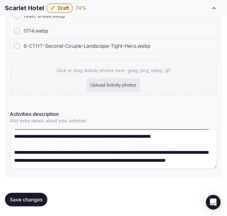
click at [33, 199] on span "Save changes" at bounding box center [26, 199] width 33 height 6
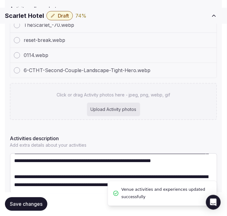
scroll to position [152, 0]
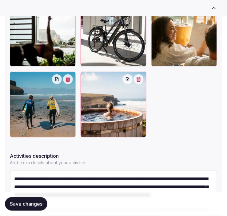
scroll to position [230, 0]
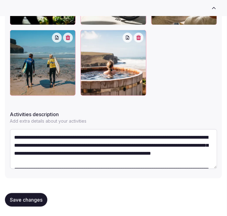
click at [30, 200] on span "Save changes" at bounding box center [26, 200] width 33 height 6
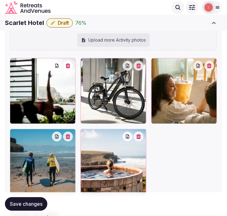
scroll to position [127, 0]
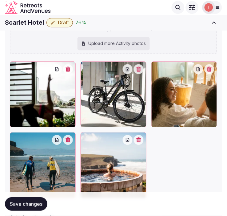
click at [30, 205] on span "Save changes" at bounding box center [26, 204] width 33 height 6
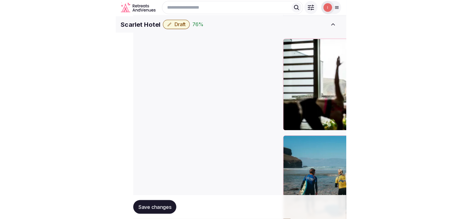
scroll to position [16, 0]
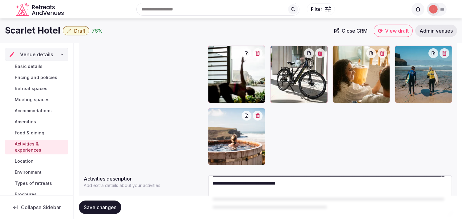
click at [27, 160] on span "Location" at bounding box center [24, 161] width 19 height 6
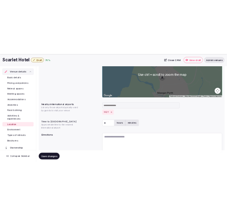
scroll to position [153, 0]
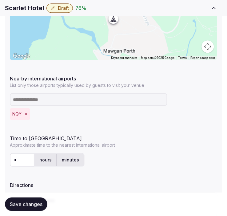
click at [87, 116] on div "NQY" at bounding box center [114, 114] width 208 height 12
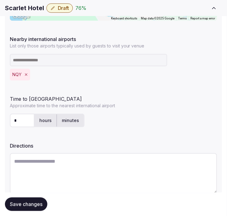
scroll to position [217, 0]
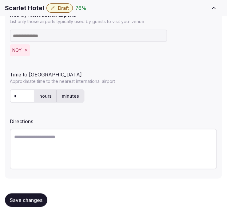
click at [31, 195] on button "Save changes" at bounding box center [26, 200] width 42 height 14
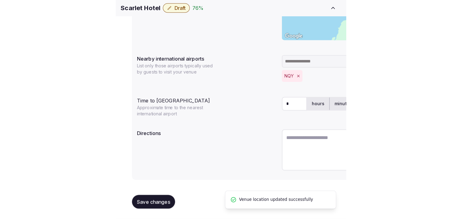
scroll to position [153, 0]
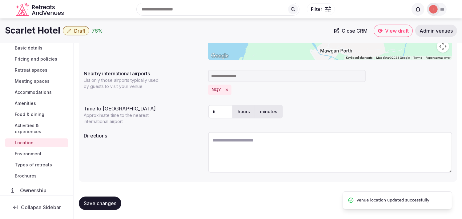
click at [29, 155] on span "Environment" at bounding box center [28, 154] width 27 height 6
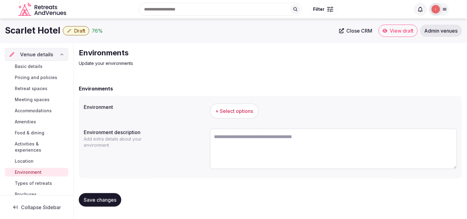
click at [227, 115] on button "+ Select options" at bounding box center [234, 110] width 49 height 15
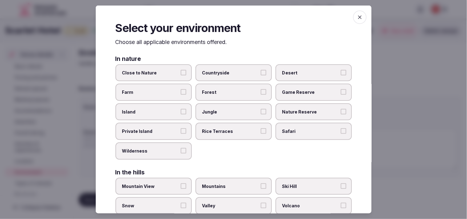
click at [176, 72] on span "Close to Nature" at bounding box center [150, 73] width 57 height 6
click at [181, 72] on button "Close to Nature" at bounding box center [184, 73] width 6 height 6
click at [227, 16] on icon "button" at bounding box center [360, 17] width 6 height 6
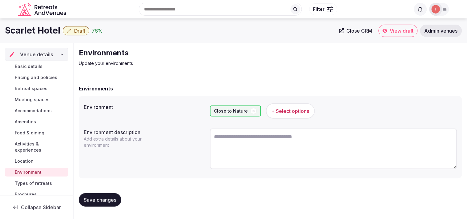
click at [107, 199] on span "Save changes" at bounding box center [100, 200] width 33 height 6
click at [29, 184] on span "Types of retreats" at bounding box center [33, 183] width 37 height 6
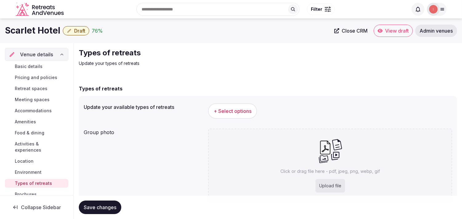
click at [227, 108] on span "+ Select options" at bounding box center [233, 111] width 38 height 7
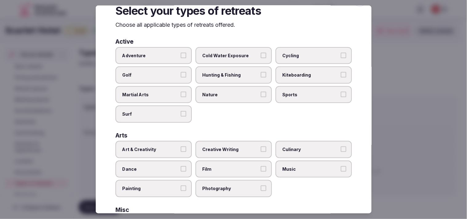
scroll to position [34, 0]
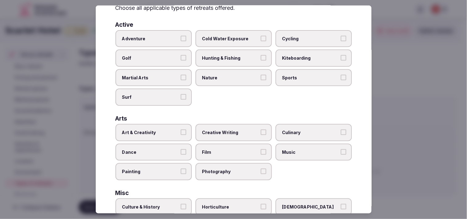
click at [160, 130] on span "Art & Creativity" at bounding box center [150, 133] width 57 height 6
click at [181, 130] on button "Art & Creativity" at bounding box center [184, 133] width 6 height 6
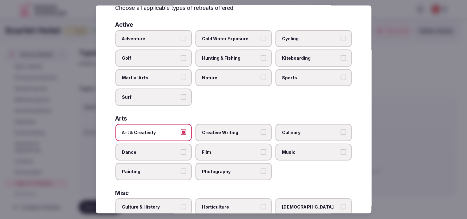
click at [155, 38] on span "Adventure" at bounding box center [150, 38] width 57 height 6
click at [181, 38] on button "Adventure" at bounding box center [184, 38] width 6 height 6
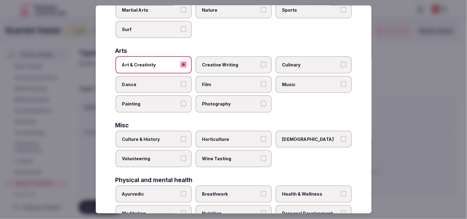
scroll to position [103, 0]
click at [176, 136] on span "Culture & History" at bounding box center [150, 139] width 57 height 6
click at [181, 136] on button "Culture & History" at bounding box center [184, 139] width 6 height 6
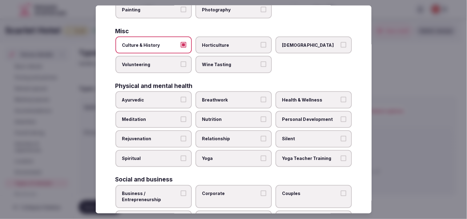
scroll to position [205, 0]
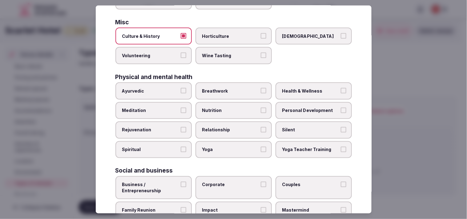
click at [227, 107] on span "Personal Development" at bounding box center [310, 110] width 57 height 6
click at [227, 107] on button "Personal Development" at bounding box center [344, 110] width 6 height 6
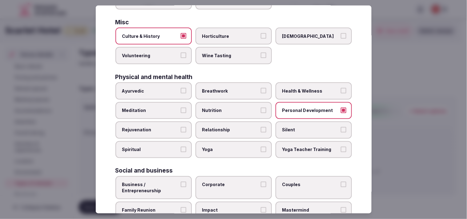
click at [227, 88] on span "Health & Wellness" at bounding box center [310, 91] width 57 height 6
click at [227, 88] on button "Health & Wellness" at bounding box center [344, 91] width 6 height 6
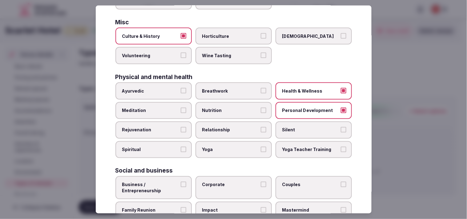
click at [227, 127] on span "Relationship" at bounding box center [230, 130] width 57 height 6
click at [227, 127] on button "Relationship" at bounding box center [264, 130] width 6 height 6
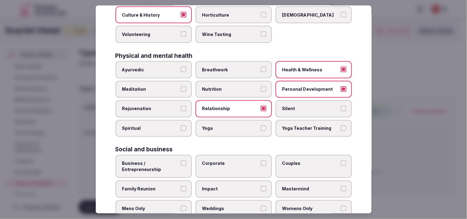
scroll to position [236, 0]
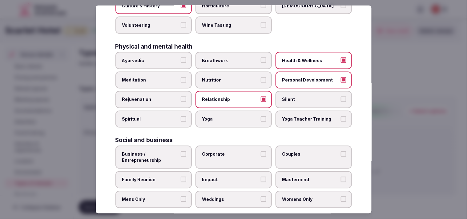
click at [166, 152] on span "Business / Entrepreneurship" at bounding box center [150, 158] width 57 height 12
click at [181, 152] on button "Business / Entrepreneurship" at bounding box center [184, 155] width 6 height 6
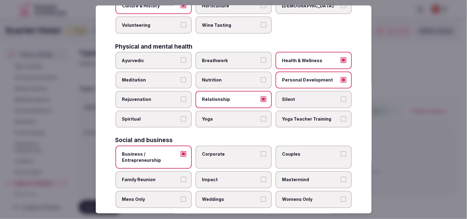
drag, startPoint x: 237, startPoint y: 161, endPoint x: 261, endPoint y: 155, distance: 24.5
click at [227, 161] on div "Business / Entrepreneurship Corporate Couples Family Reunion Impact Mastermind …" at bounding box center [233, 177] width 237 height 62
click at [227, 146] on label "Couples" at bounding box center [314, 157] width 76 height 23
click at [227, 152] on button "Couples" at bounding box center [344, 155] width 6 height 6
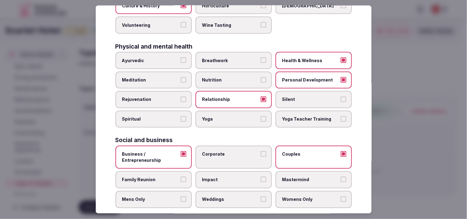
click at [227, 150] on label "Corporate" at bounding box center [234, 157] width 76 height 23
click at [227, 152] on button "Corporate" at bounding box center [264, 155] width 6 height 6
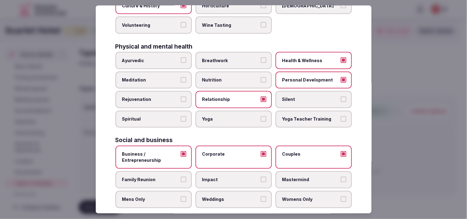
click at [181, 177] on button "Family Reunion" at bounding box center [184, 180] width 6 height 6
click at [227, 116] on span "Yoga" at bounding box center [230, 119] width 57 height 6
click at [227, 116] on button "Yoga" at bounding box center [264, 119] width 6 height 6
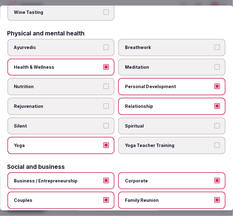
scroll to position [351, 0]
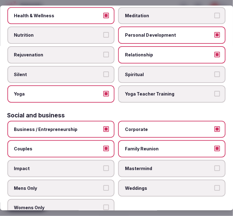
click at [161, 185] on span "Weddings" at bounding box center [168, 188] width 87 height 6
click at [214, 185] on button "Weddings" at bounding box center [217, 188] width 6 height 6
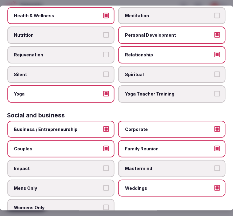
click at [161, 185] on span "Weddings" at bounding box center [168, 188] width 87 height 6
click at [214, 185] on button "Weddings" at bounding box center [217, 188] width 6 height 6
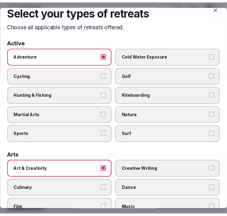
scroll to position [0, 0]
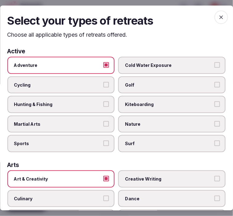
click at [218, 15] on icon "button" at bounding box center [221, 17] width 6 height 6
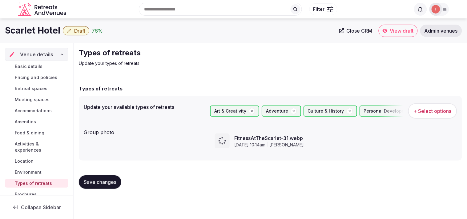
click at [227, 31] on icon at bounding box center [341, 30] width 5 height 5
click at [65, 29] on button "Draft" at bounding box center [76, 30] width 26 height 9
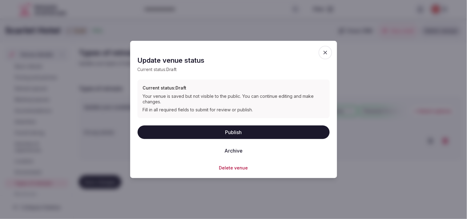
click at [227, 130] on button "Publish" at bounding box center [234, 132] width 192 height 14
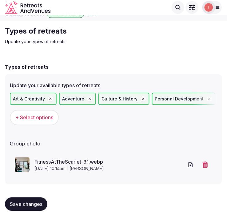
scroll to position [15, 0]
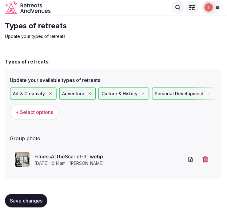
click at [34, 192] on div "Save changes" at bounding box center [113, 200] width 217 height 23
click at [38, 198] on span "Save changes" at bounding box center [26, 201] width 33 height 6
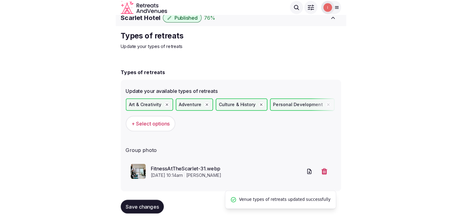
scroll to position [0, 0]
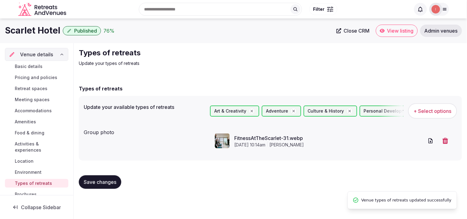
click at [36, 152] on span "Activities & experiences" at bounding box center [40, 147] width 51 height 12
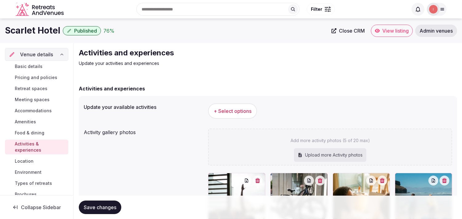
click at [227, 109] on span "+ Select options" at bounding box center [233, 111] width 38 height 7
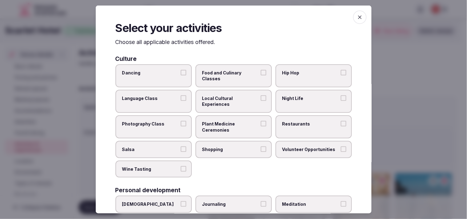
click at [227, 107] on label "Local Cultural Experiences" at bounding box center [234, 101] width 76 height 23
click at [227, 101] on button "Local Cultural Experiences" at bounding box center [264, 98] width 6 height 6
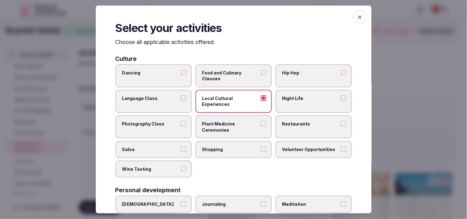
click at [227, 123] on span "Restaurants" at bounding box center [310, 124] width 57 height 6
click at [227, 123] on button "Restaurants" at bounding box center [344, 124] width 6 height 6
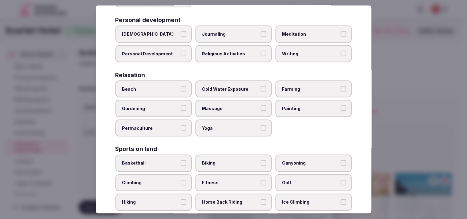
scroll to position [171, 0]
click at [221, 106] on label "Massage" at bounding box center [234, 107] width 76 height 17
click at [227, 106] on button "Massage" at bounding box center [264, 108] width 6 height 6
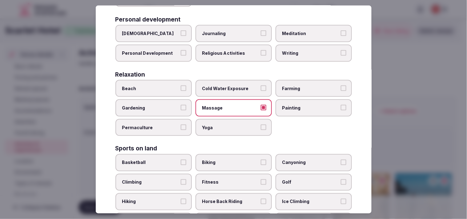
click at [184, 51] on button "Personal Development" at bounding box center [184, 53] width 6 height 6
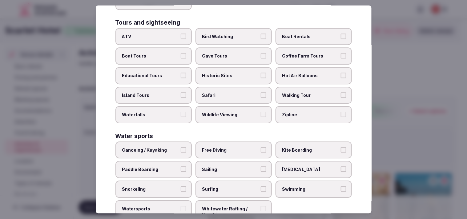
scroll to position [441, 0]
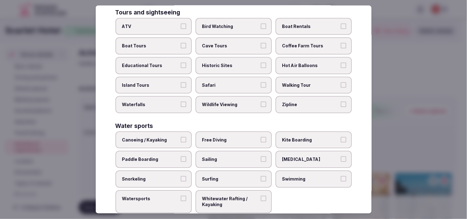
click at [227, 176] on span "Swimming" at bounding box center [310, 179] width 57 height 6
click at [227, 176] on button "Swimming" at bounding box center [344, 179] width 6 height 6
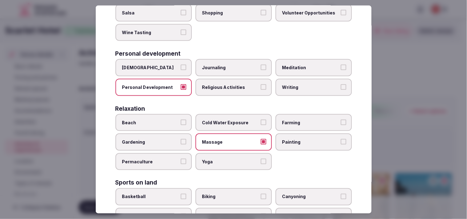
scroll to position [133, 0]
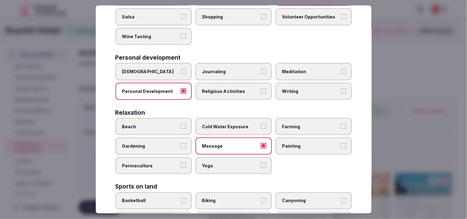
click at [222, 157] on label "Yoga" at bounding box center [234, 165] width 76 height 17
click at [227, 163] on button "Yoga" at bounding box center [264, 166] width 6 height 6
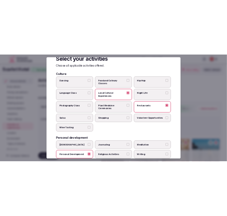
scroll to position [0, 0]
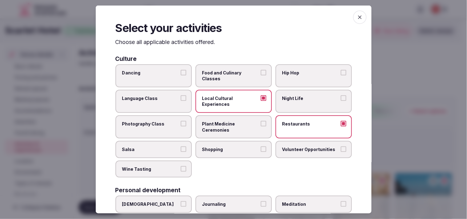
click at [227, 16] on icon "button" at bounding box center [360, 17] width 6 height 6
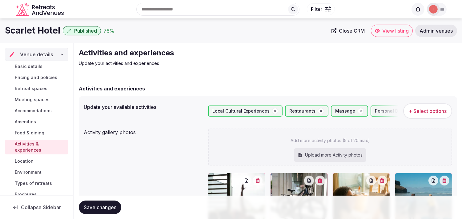
drag, startPoint x: 108, startPoint y: 205, endPoint x: 114, endPoint y: 204, distance: 6.3
click at [108, 205] on span "Save changes" at bounding box center [100, 207] width 33 height 6
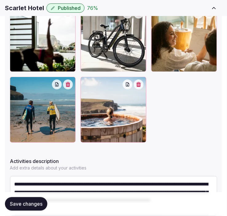
scroll to position [247, 0]
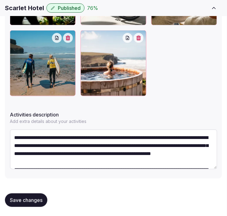
click at [25, 200] on span "Save changes" at bounding box center [26, 200] width 33 height 6
click at [38, 194] on button "Save changes" at bounding box center [26, 200] width 42 height 14
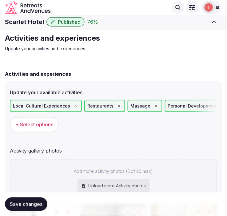
scroll to position [0, 0]
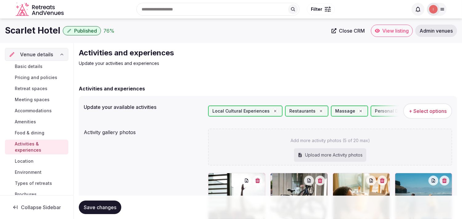
click at [227, 32] on span "View listing" at bounding box center [395, 31] width 26 height 6
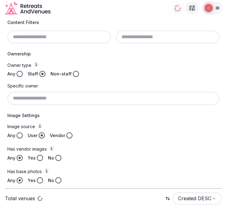
scroll to position [196, 0]
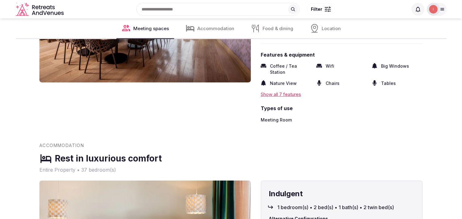
scroll to position [376, 0]
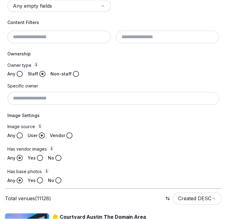
scroll to position [196, 0]
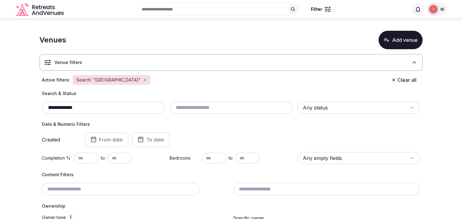
drag, startPoint x: 84, startPoint y: 111, endPoint x: 28, endPoint y: 109, distance: 56.1
click at [28, 109] on section "**********" at bounding box center [231, 203] width 462 height 370
paste input "text"
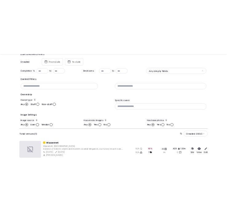
scroll to position [125, 0]
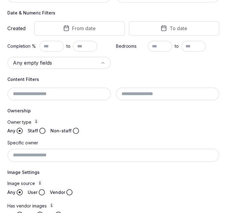
type input "********"
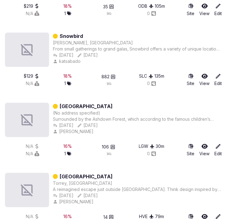
scroll to position [880, 0]
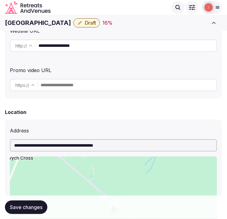
scroll to position [171, 0]
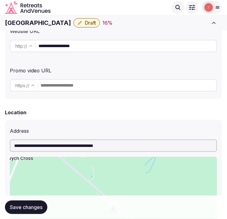
click at [60, 45] on input "**********" at bounding box center [127, 46] width 178 height 12
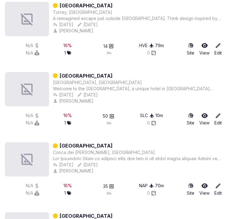
scroll to position [1051, 0]
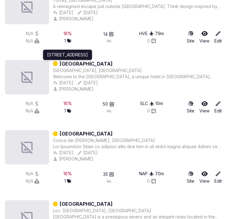
drag, startPoint x: 70, startPoint y: 62, endPoint x: 14, endPoint y: 50, distance: 57.8
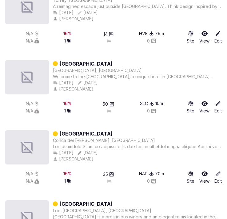
drag, startPoint x: 14, startPoint y: 50, endPoint x: 134, endPoint y: 49, distance: 119.8
drag, startPoint x: 134, startPoint y: 49, endPoint x: 11, endPoint y: 52, distance: 122.6
click at [11, 52] on div "Courtyard [GEOGRAPHIC_DATA] The Domain Area [GEOGRAPHIC_DATA], [GEOGRAPHIC_DATA…" at bounding box center [113, 57] width 217 height 1408
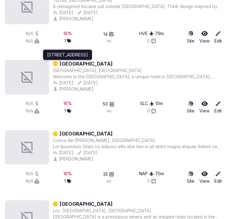
drag, startPoint x: 74, startPoint y: 60, endPoint x: 33, endPoint y: 53, distance: 42.1
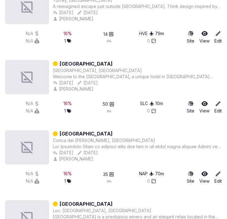
drag, startPoint x: 33, startPoint y: 53, endPoint x: 158, endPoint y: 58, distance: 125.7
click at [158, 60] on div "[GEOGRAPHIC_DATA]" at bounding box center [137, 63] width 169 height 7
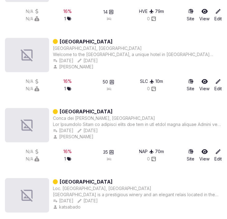
scroll to position [1085, 0]
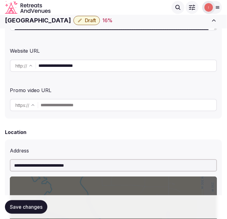
scroll to position [137, 0]
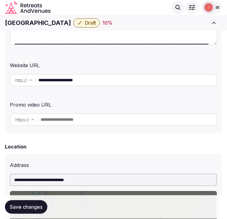
click at [71, 79] on input "**********" at bounding box center [127, 80] width 178 height 12
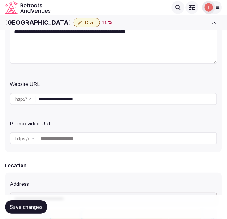
scroll to position [103, 0]
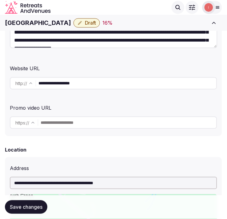
scroll to position [121, 0]
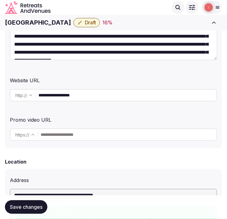
click at [77, 90] on input "**********" at bounding box center [127, 95] width 178 height 12
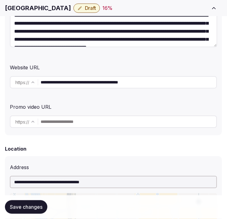
scroll to position [171, 0]
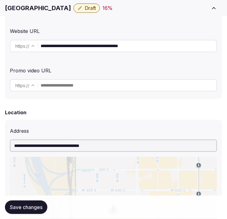
click at [115, 47] on input "**********" at bounding box center [129, 46] width 176 height 12
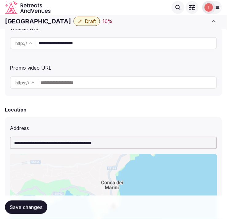
scroll to position [137, 0]
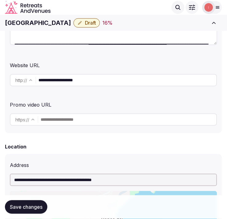
click at [73, 79] on input "**********" at bounding box center [127, 80] width 178 height 12
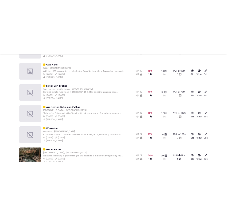
scroll to position [1761, 0]
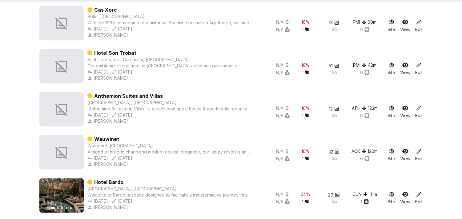
drag, startPoint x: 114, startPoint y: 137, endPoint x: 121, endPoint y: 137, distance: 7.1
drag, startPoint x: 121, startPoint y: 137, endPoint x: 104, endPoint y: 136, distance: 17.3
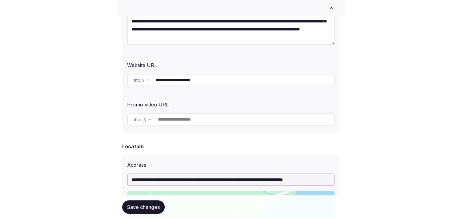
scroll to position [171, 0]
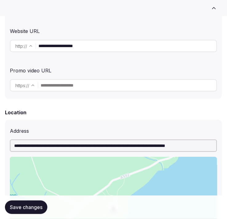
click at [60, 48] on input "**********" at bounding box center [127, 46] width 178 height 12
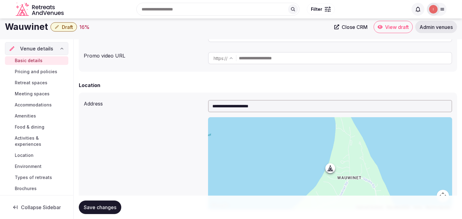
scroll to position [137, 0]
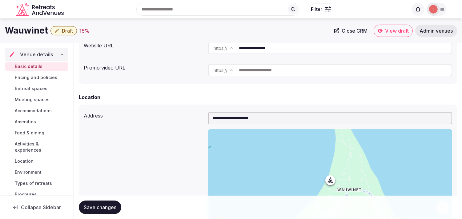
click at [253, 46] on input "**********" at bounding box center [345, 48] width 213 height 12
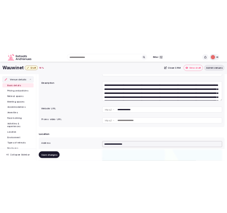
scroll to position [68, 0]
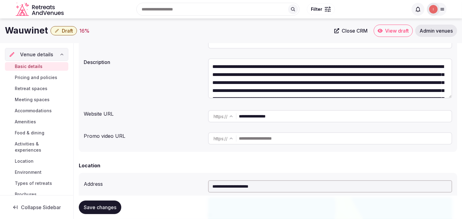
click at [15, 25] on h1 "Wauwinet" at bounding box center [26, 31] width 43 height 12
copy div "Wauwinet"
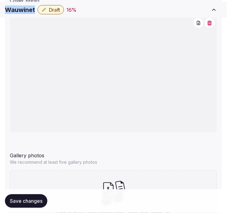
scroll to position [723, 0]
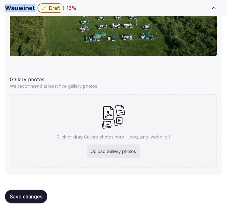
drag, startPoint x: 34, startPoint y: 196, endPoint x: 187, endPoint y: 85, distance: 189.8
click at [34, 196] on span "Save changes" at bounding box center [26, 197] width 33 height 6
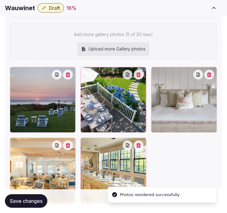
scroll to position [896, 0]
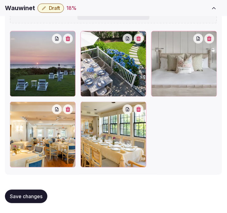
click at [41, 199] on span "Save changes" at bounding box center [26, 196] width 33 height 6
drag, startPoint x: 36, startPoint y: 196, endPoint x: 39, endPoint y: 193, distance: 4.6
click at [37, 196] on span "Save changes" at bounding box center [26, 196] width 33 height 6
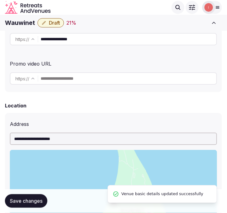
scroll to position [41, 0]
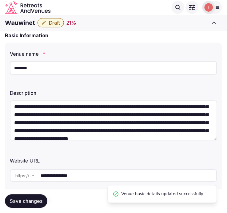
click at [48, 21] on button "Draft" at bounding box center [51, 22] width 26 height 9
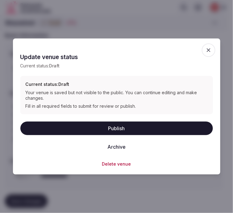
click at [127, 130] on button "Publish" at bounding box center [116, 129] width 192 height 14
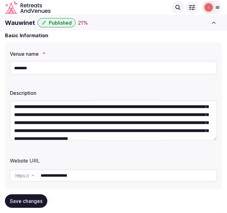
click at [42, 65] on input "********" at bounding box center [114, 68] width 208 height 14
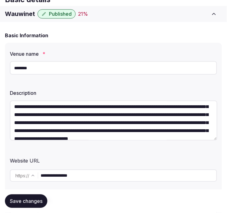
scroll to position [109, 0]
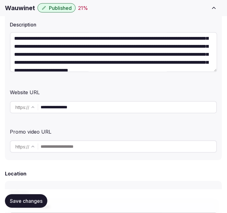
click at [95, 106] on input "**********" at bounding box center [129, 107] width 176 height 12
click at [139, 124] on div "**********" at bounding box center [113, 67] width 217 height 186
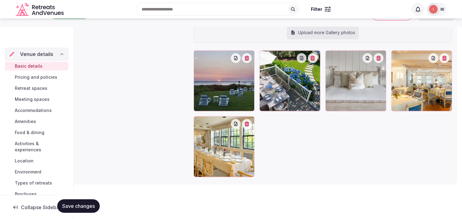
scroll to position [34, 0]
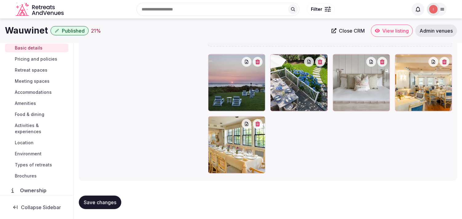
click at [47, 57] on span "Pricing and policies" at bounding box center [36, 59] width 42 height 6
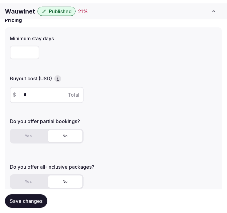
scroll to position [68, 0]
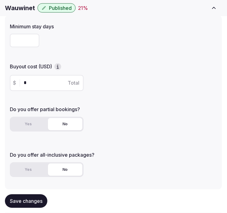
click at [31, 119] on button "Yes" at bounding box center [28, 124] width 34 height 12
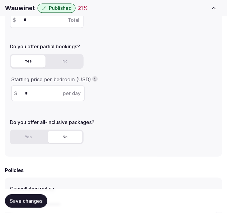
scroll to position [137, 0]
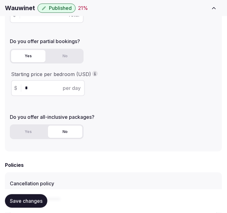
click at [13, 8] on h1 "Wauwinet" at bounding box center [20, 8] width 30 height 9
copy h1 "Wauwinet"
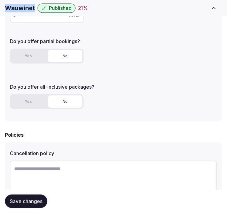
click at [57, 58] on button "No" at bounding box center [65, 56] width 34 height 12
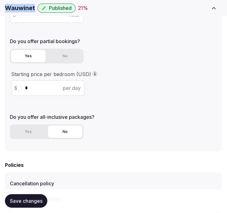
click at [30, 56] on button "Yes" at bounding box center [28, 56] width 34 height 12
drag, startPoint x: 30, startPoint y: 86, endPoint x: 24, endPoint y: 85, distance: 6.2
click at [29, 86] on input "*" at bounding box center [53, 87] width 57 height 7
click at [22, 86] on div "$ * per day" at bounding box center [48, 88] width 74 height 16
drag, startPoint x: 23, startPoint y: 87, endPoint x: 20, endPoint y: 87, distance: 3.1
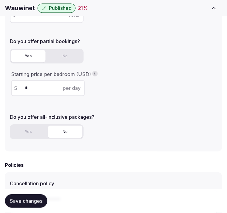
click at [20, 87] on div "$ * per day" at bounding box center [48, 88] width 74 height 16
type input "***"
click at [30, 202] on span "Save changes" at bounding box center [26, 201] width 33 height 6
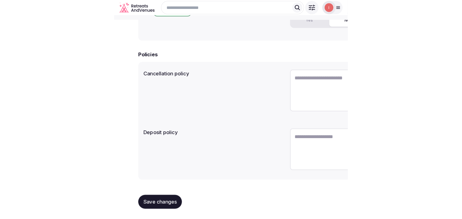
scroll to position [187, 0]
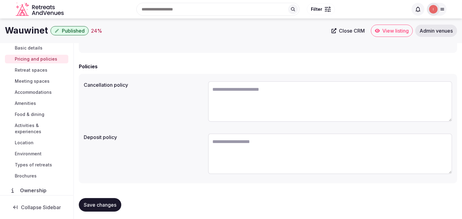
click at [34, 67] on span "Retreat spaces" at bounding box center [31, 70] width 33 height 6
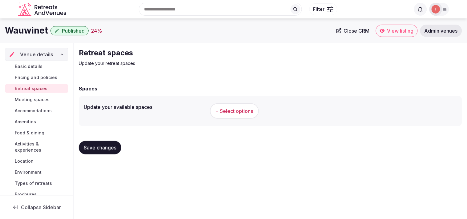
click at [243, 107] on button "+ Select options" at bounding box center [234, 110] width 49 height 15
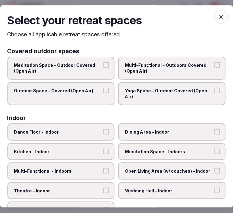
click at [202, 71] on span "Multi-Functional - Outdoors Covered (Open Air)" at bounding box center [168, 68] width 87 height 12
click at [214, 68] on button "Multi-Functional - Outdoors Covered (Open Air)" at bounding box center [217, 65] width 6 height 6
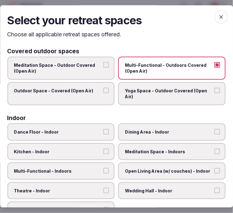
click at [81, 99] on label "Outdoor Space - Covered (Open Air)" at bounding box center [60, 93] width 107 height 23
click at [103, 93] on button "Outdoor Space - Covered (Open Air)" at bounding box center [106, 91] width 6 height 6
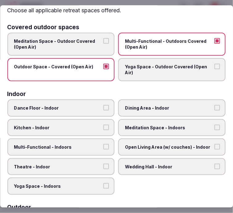
scroll to position [34, 0]
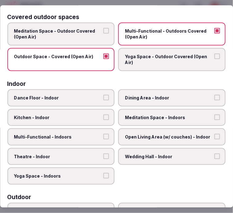
click at [138, 96] on span "Dining Area - Indoor" at bounding box center [168, 98] width 87 height 6
click at [214, 96] on button "Dining Area - Indoor" at bounding box center [217, 98] width 6 height 6
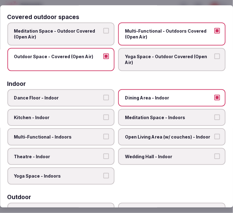
click at [91, 134] on span "Multi-Functional - Indoors" at bounding box center [57, 137] width 87 height 6
click at [103, 134] on button "Multi-Functional - Indoors" at bounding box center [106, 137] width 6 height 6
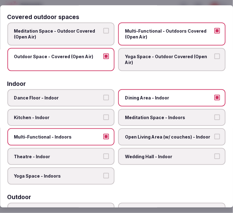
click at [94, 116] on span "Kitchen - Indoor" at bounding box center [57, 118] width 87 height 6
click at [103, 116] on button "Kitchen - Indoor" at bounding box center [106, 118] width 6 height 6
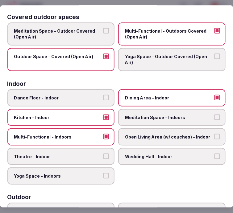
scroll to position [68, 0]
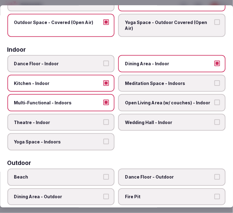
click at [93, 83] on span "Kitchen - Indoor" at bounding box center [57, 83] width 87 height 6
click at [103, 83] on button "Kitchen - Indoor" at bounding box center [106, 83] width 6 height 6
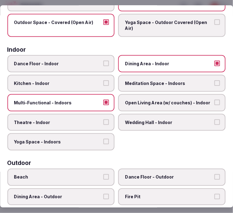
click at [143, 100] on span "Open Living Area (w/ couches) - Indoor" at bounding box center [168, 103] width 87 height 6
click at [214, 100] on button "Open Living Area (w/ couches) - Indoor" at bounding box center [217, 103] width 6 height 6
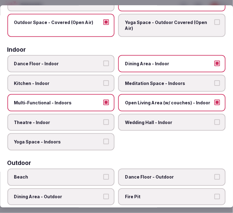
click at [83, 115] on label "Theatre - Indoor" at bounding box center [60, 122] width 107 height 17
click at [103, 119] on button "Theatre - Indoor" at bounding box center [106, 122] width 6 height 6
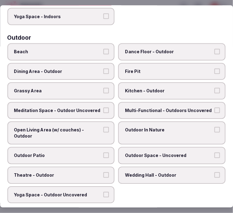
scroll to position [205, 0]
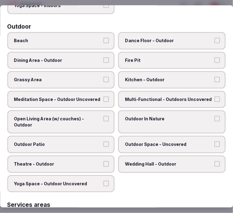
click at [99, 71] on label "Grassy Area" at bounding box center [60, 79] width 107 height 17
click at [103, 77] on button "Grassy Area" at bounding box center [106, 80] width 6 height 6
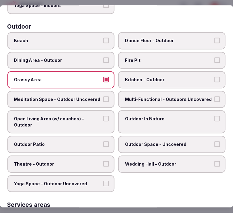
click at [167, 96] on span "Multi-Functional - Outdoors Uncovered" at bounding box center [168, 99] width 87 height 6
click at [214, 96] on button "Multi-Functional - Outdoors Uncovered" at bounding box center [217, 99] width 6 height 6
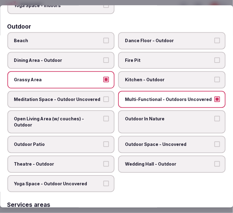
click at [143, 118] on label "Outdoor In Nature" at bounding box center [171, 122] width 107 height 23
click at [214, 118] on button "Outdoor In Nature" at bounding box center [217, 119] width 6 height 6
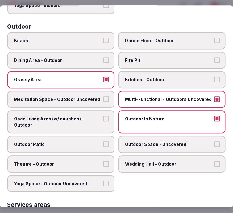
click at [87, 116] on span "Open Living Area (w/ couches) - Outdoor" at bounding box center [57, 122] width 87 height 12
click at [103, 116] on button "Open Living Area (w/ couches) - Outdoor" at bounding box center [106, 119] width 6 height 6
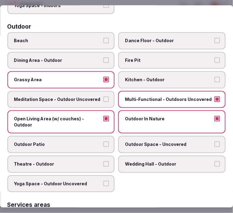
click at [86, 116] on span "Open Living Area (w/ couches) - Outdoor" at bounding box center [57, 122] width 87 height 12
click at [103, 116] on button "Open Living Area (w/ couches) - Outdoor" at bounding box center [106, 119] width 6 height 6
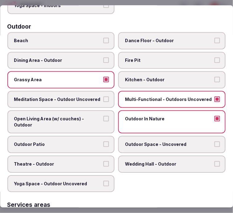
click at [90, 142] on span "Outdoor Patio" at bounding box center [57, 145] width 87 height 6
click at [103, 142] on button "Outdoor Patio" at bounding box center [106, 145] width 6 height 6
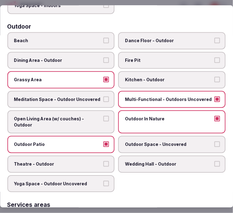
click at [156, 136] on label "Outdoor Space - Uncovered" at bounding box center [171, 144] width 107 height 17
click at [220, 137] on label "Outdoor Space - Uncovered" at bounding box center [171, 144] width 107 height 17
click at [220, 142] on button "Outdoor Space - Uncovered" at bounding box center [217, 145] width 6 height 6
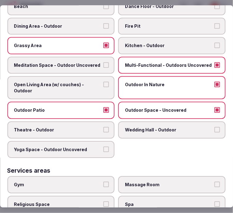
scroll to position [273, 0]
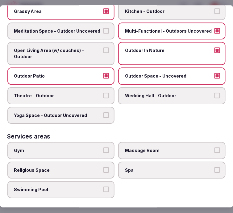
drag, startPoint x: 109, startPoint y: 102, endPoint x: 106, endPoint y: 103, distance: 3.6
click at [108, 107] on label "Yoga Space - Outdoor Uncovered" at bounding box center [60, 115] width 107 height 17
click at [108, 112] on button "Yoga Space - Outdoor Uncovered" at bounding box center [106, 115] width 6 height 6
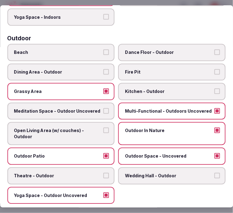
scroll to position [205, 0]
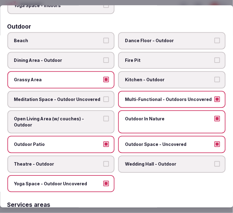
click at [100, 92] on label "Meditation Space - Outdoor Uncovered" at bounding box center [60, 99] width 107 height 17
click at [103, 96] on button "Meditation Space - Outdoor Uncovered" at bounding box center [106, 99] width 6 height 6
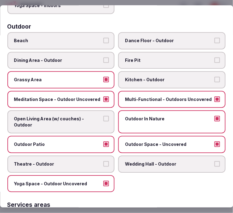
scroll to position [308, 0]
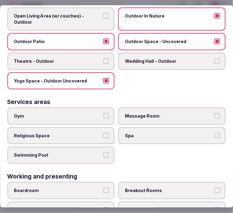
click at [90, 113] on span "Gym" at bounding box center [57, 116] width 87 height 6
click at [103, 113] on button "Gym" at bounding box center [106, 116] width 6 height 6
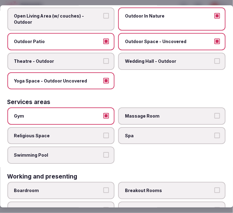
click at [91, 113] on span "Gym" at bounding box center [57, 116] width 87 height 6
click at [103, 113] on button "Gym" at bounding box center [106, 116] width 6 height 6
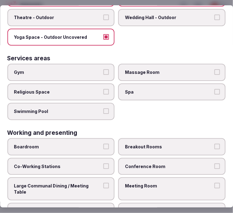
scroll to position [353, 0]
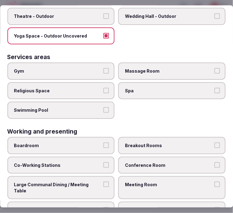
click at [97, 107] on span "Swimming Pool" at bounding box center [57, 110] width 87 height 6
click at [103, 107] on button "Swimming Pool" at bounding box center [106, 110] width 6 height 6
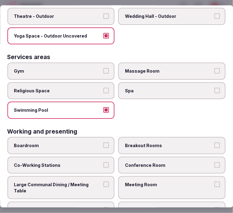
click at [97, 107] on span "Swimming Pool" at bounding box center [57, 110] width 87 height 6
click at [103, 107] on button "Swimming Pool" at bounding box center [106, 110] width 6 height 6
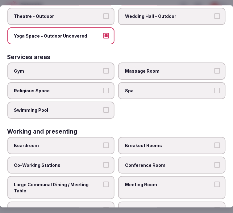
drag, startPoint x: 155, startPoint y: 176, endPoint x: 153, endPoint y: 170, distance: 6.4
click at [154, 176] on label "Meeting Room" at bounding box center [171, 187] width 107 height 23
click at [214, 182] on button "Meeting Room" at bounding box center [217, 185] width 6 height 6
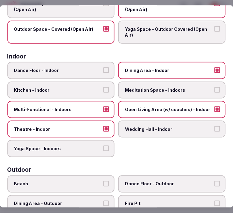
scroll to position [0, 0]
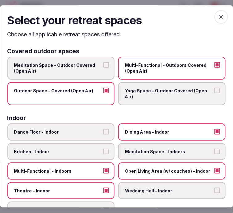
click at [218, 17] on icon "button" at bounding box center [221, 17] width 6 height 6
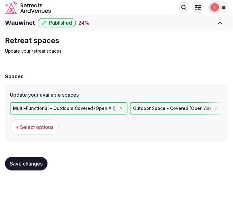
click at [31, 161] on span "Save changes" at bounding box center [26, 164] width 33 height 6
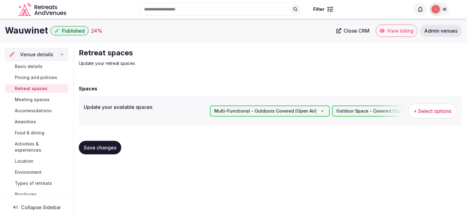
click at [39, 97] on span "Meeting spaces" at bounding box center [32, 100] width 35 height 6
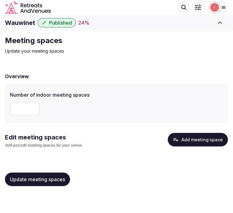
click at [25, 109] on input "number" at bounding box center [25, 109] width 30 height 14
type input "*"
drag, startPoint x: 57, startPoint y: 179, endPoint x: 184, endPoint y: 143, distance: 131.1
click at [59, 178] on span "Update meeting spaces" at bounding box center [37, 179] width 55 height 6
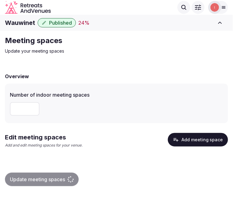
click at [198, 136] on button "Add meeting space" at bounding box center [198, 140] width 60 height 14
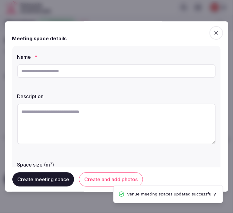
click at [124, 69] on input "text" at bounding box center [116, 71] width 198 height 14
paste input "**********"
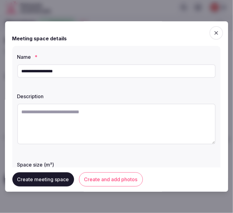
type input "**********"
click at [114, 125] on textarea at bounding box center [116, 124] width 198 height 41
paste textarea "**********"
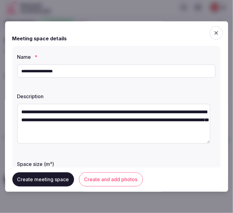
scroll to position [34, 0]
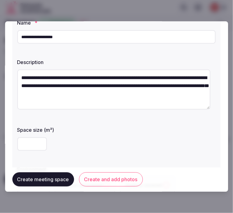
type textarea "**********"
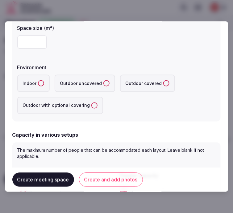
scroll to position [137, 0]
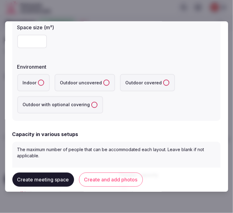
click at [25, 42] on input "number" at bounding box center [32, 42] width 30 height 14
type input "**"
click at [36, 81] on label "Indoor" at bounding box center [33, 82] width 32 height 17
click at [38, 81] on button "Indoor" at bounding box center [41, 83] width 6 height 6
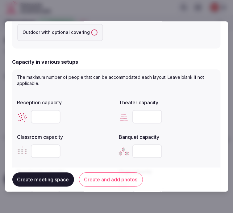
scroll to position [273, 0]
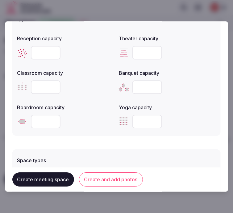
click at [136, 82] on input "number" at bounding box center [147, 87] width 30 height 14
type input "**"
click at [39, 124] on input "number" at bounding box center [46, 122] width 30 height 14
click at [42, 119] on input "number" at bounding box center [46, 122] width 30 height 14
type input "**"
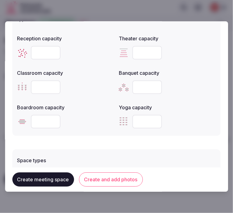
drag, startPoint x: 137, startPoint y: 83, endPoint x: 127, endPoint y: 84, distance: 9.9
click at [127, 84] on div "**" at bounding box center [167, 87] width 97 height 14
drag, startPoint x: 144, startPoint y: 87, endPoint x: 123, endPoint y: 84, distance: 20.4
click at [123, 84] on div "**" at bounding box center [167, 87] width 97 height 14
click at [147, 137] on form "**********" at bounding box center [116, 22] width 208 height 534
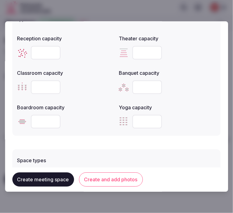
scroll to position [376, 0]
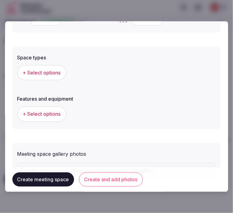
click at [38, 71] on span "+ Select options" at bounding box center [42, 72] width 38 height 7
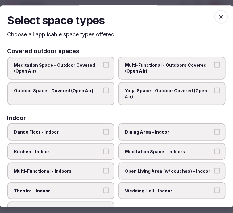
click at [174, 67] on span "Multi-Functional - Outdoors Covered (Open Air)" at bounding box center [168, 68] width 87 height 12
click at [214, 67] on button "Multi-Functional - Outdoors Covered (Open Air)" at bounding box center [217, 65] width 6 height 6
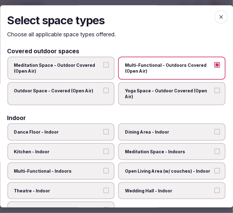
click at [174, 67] on span "Multi-Functional - Outdoors Covered (Open Air)" at bounding box center [168, 68] width 87 height 12
click at [214, 67] on button "Multi-Functional - Outdoors Covered (Open Air)" at bounding box center [217, 65] width 6 height 6
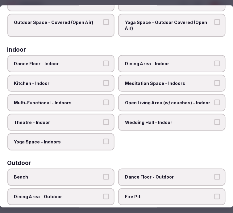
scroll to position [103, 0]
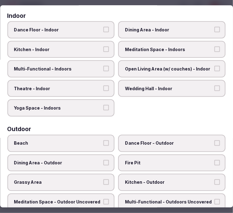
click at [162, 30] on span "Dining Area - Indoor" at bounding box center [168, 29] width 87 height 6
click at [214, 30] on button "Dining Area - Indoor" at bounding box center [217, 29] width 6 height 6
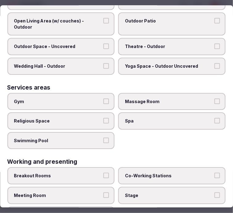
scroll to position [315, 0]
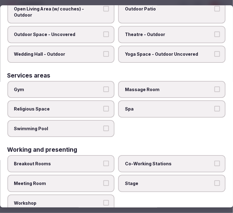
click at [103, 180] on button "Meeting Room" at bounding box center [106, 183] width 6 height 6
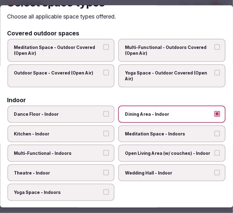
scroll to position [0, 0]
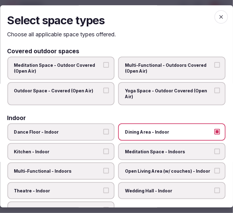
click at [214, 17] on span "button" at bounding box center [221, 17] width 14 height 14
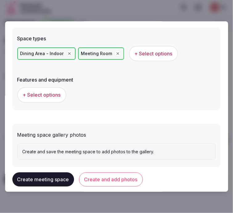
scroll to position [405, 0]
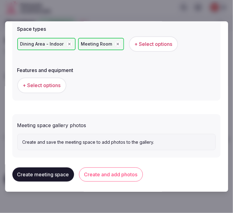
click at [41, 78] on button "+ Select options" at bounding box center [41, 85] width 49 height 15
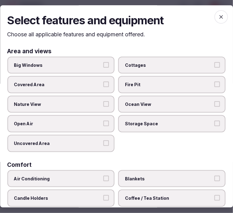
click at [78, 69] on label "Big Windows" at bounding box center [60, 65] width 107 height 17
click at [103, 68] on button "Big Windows" at bounding box center [106, 65] width 6 height 6
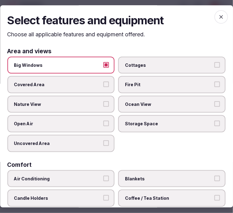
click at [100, 110] on label "Nature View" at bounding box center [60, 104] width 107 height 17
click at [103, 107] on button "Nature View" at bounding box center [106, 104] width 6 height 6
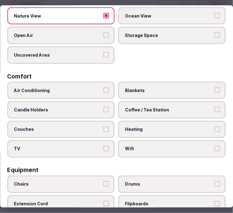
scroll to position [103, 0]
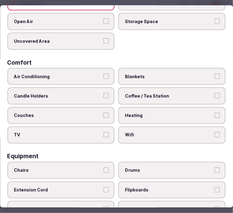
click at [93, 80] on label "Air Conditioning" at bounding box center [60, 76] width 107 height 17
click at [103, 79] on button "Air Conditioning" at bounding box center [106, 76] width 6 height 6
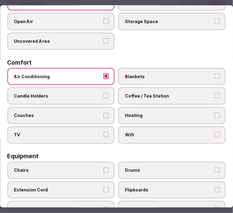
click at [94, 76] on label "Air Conditioning" at bounding box center [60, 76] width 107 height 17
click at [103, 76] on button "Air Conditioning" at bounding box center [106, 76] width 6 height 6
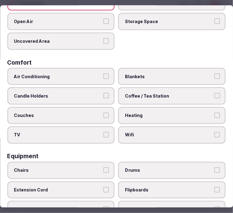
click at [125, 132] on span "Wifi" at bounding box center [168, 135] width 87 height 6
click at [214, 132] on button "Wifi" at bounding box center [217, 135] width 6 height 6
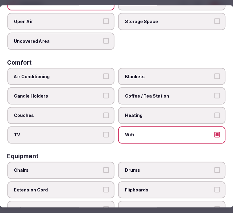
click at [122, 97] on label "Coffee / Tea Station" at bounding box center [171, 95] width 107 height 17
click at [214, 97] on button "Coffee / Tea Station" at bounding box center [217, 96] width 6 height 6
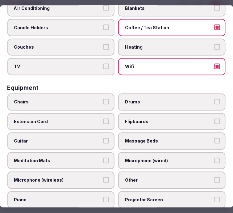
click at [76, 93] on label "Chairs" at bounding box center [60, 101] width 107 height 17
click at [103, 99] on button "Chairs" at bounding box center [106, 102] width 6 height 6
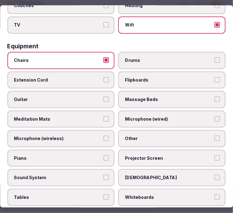
scroll to position [273, 0]
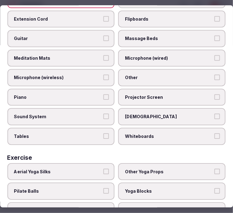
click at [132, 89] on label "Projector Screen" at bounding box center [171, 97] width 107 height 17
click at [214, 94] on button "Projector Screen" at bounding box center [217, 97] width 6 height 6
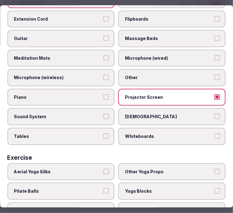
drag, startPoint x: 134, startPoint y: 90, endPoint x: 134, endPoint y: 73, distance: 16.9
click at [134, 94] on span "Projector Screen" at bounding box center [168, 97] width 87 height 6
click at [214, 94] on button "Projector Screen" at bounding box center [217, 97] width 6 height 6
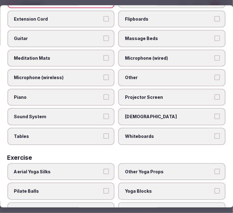
click at [134, 75] on span "Other" at bounding box center [168, 78] width 87 height 6
click at [214, 75] on button "Other" at bounding box center [217, 78] width 6 height 6
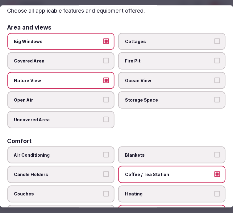
scroll to position [0, 0]
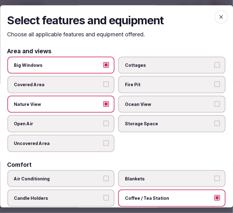
click at [218, 18] on icon "button" at bounding box center [221, 17] width 6 height 6
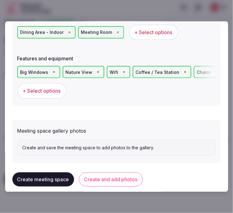
scroll to position [422, 0]
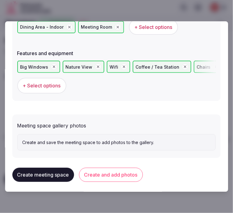
drag, startPoint x: 117, startPoint y: 173, endPoint x: 192, endPoint y: 136, distance: 83.3
click at [118, 172] on button "Create and add photos" at bounding box center [111, 175] width 64 height 14
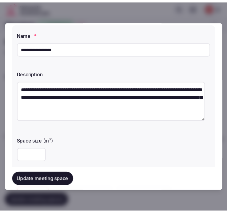
scroll to position [34, 0]
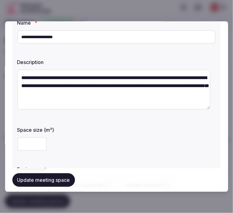
click at [59, 179] on button "Update meeting space" at bounding box center [43, 180] width 63 height 14
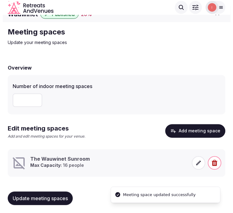
scroll to position [10, 0]
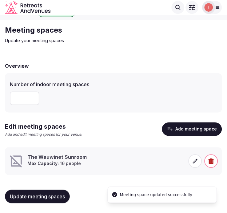
click at [192, 162] on span at bounding box center [196, 162] width 14 height 14
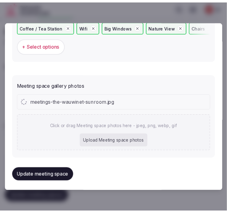
scroll to position [478, 0]
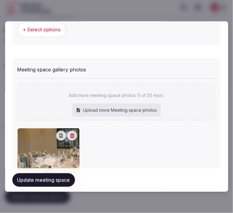
click at [34, 180] on button "Update meeting space" at bounding box center [43, 180] width 63 height 14
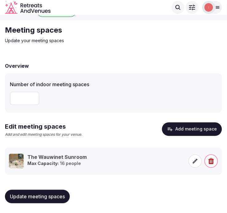
click at [36, 198] on span "Update meeting spaces" at bounding box center [37, 197] width 55 height 6
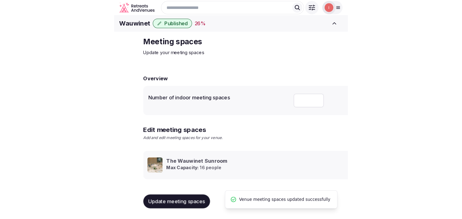
scroll to position [6, 0]
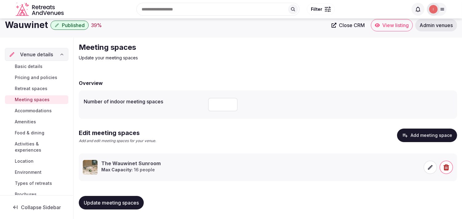
click at [30, 111] on span "Accommodations" at bounding box center [33, 111] width 37 height 6
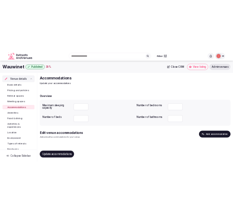
scroll to position [1, 0]
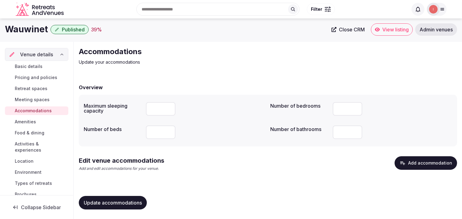
click at [433, 156] on button "Add accommodation" at bounding box center [426, 163] width 63 height 14
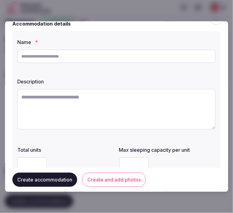
scroll to position [0, 0]
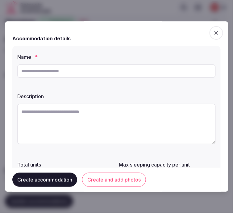
click at [134, 68] on input "text" at bounding box center [116, 71] width 198 height 14
paste input "**********"
click at [58, 73] on input "**********" at bounding box center [116, 71] width 198 height 14
drag, startPoint x: 58, startPoint y: 72, endPoint x: 14, endPoint y: 69, distance: 43.5
click at [14, 69] on div "**********" at bounding box center [116, 137] width 208 height 182
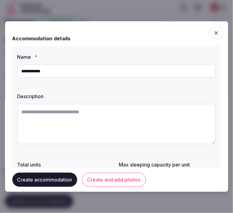
type input "*"
type input "**********"
click at [95, 124] on textarea at bounding box center [116, 124] width 198 height 41
paste textarea "**********"
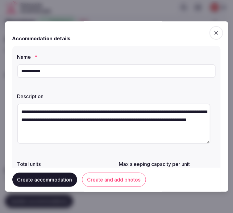
type textarea "**********"
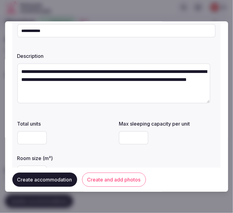
scroll to position [68, 0]
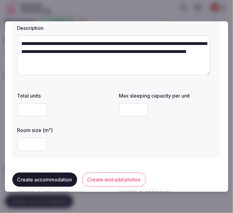
click at [130, 107] on input "number" at bounding box center [134, 110] width 30 height 14
type input "*"
click at [32, 150] on input "number" at bounding box center [32, 145] width 30 height 14
click at [101, 136] on div at bounding box center [65, 144] width 97 height 18
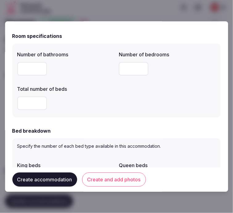
scroll to position [205, 0]
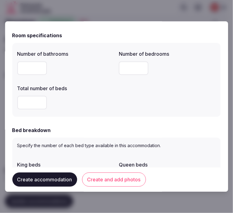
click at [25, 64] on input "number" at bounding box center [32, 68] width 30 height 14
type input "*"
click at [121, 69] on input "*" at bounding box center [134, 68] width 30 height 14
type input "*"
click at [34, 102] on input "number" at bounding box center [32, 103] width 30 height 14
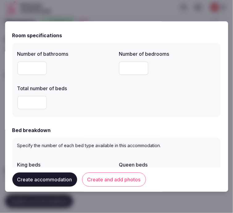
type input "*"
click at [96, 91] on label "Total number of beds" at bounding box center [65, 88] width 97 height 5
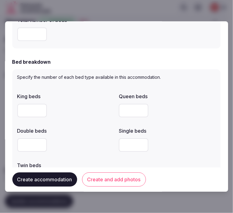
click at [22, 114] on input "number" at bounding box center [32, 111] width 30 height 14
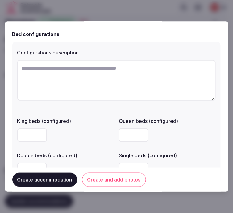
scroll to position [479, 0]
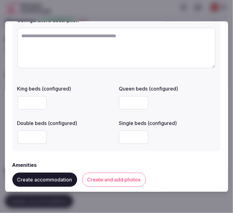
type input "*"
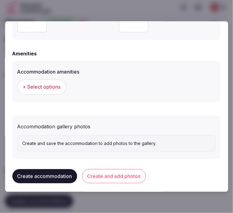
scroll to position [593, 0]
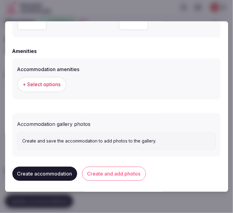
click at [61, 83] on button "+ Select options" at bounding box center [41, 84] width 49 height 15
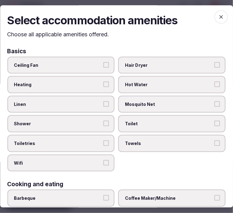
click at [90, 103] on span "Linen" at bounding box center [57, 104] width 87 height 6
click at [103, 103] on button "Linen" at bounding box center [106, 104] width 6 height 6
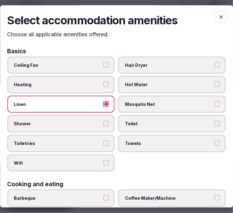
click at [90, 121] on span "Shower" at bounding box center [57, 124] width 87 height 6
click at [103, 121] on button "Shower" at bounding box center [106, 124] width 6 height 6
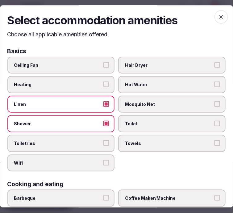
click at [88, 140] on span "Toiletries" at bounding box center [57, 143] width 87 height 6
click at [103, 140] on button "Toiletries" at bounding box center [106, 143] width 6 height 6
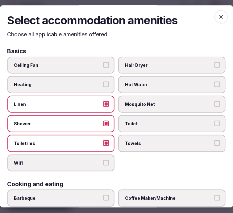
click at [96, 160] on span "Wifi" at bounding box center [57, 163] width 87 height 6
click at [103, 160] on button "Wifi" at bounding box center [106, 163] width 6 height 6
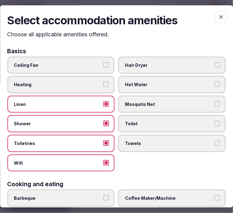
click at [142, 143] on span "Towels" at bounding box center [168, 143] width 87 height 6
click at [214, 143] on button "Towels" at bounding box center [217, 143] width 6 height 6
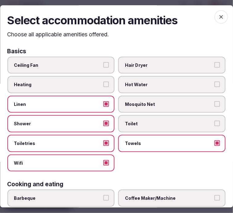
click at [151, 121] on span "Toilet" at bounding box center [168, 124] width 87 height 6
click at [214, 121] on button "Toilet" at bounding box center [217, 124] width 6 height 6
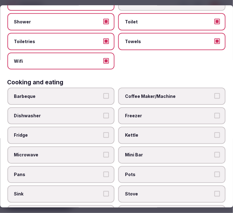
scroll to position [103, 0]
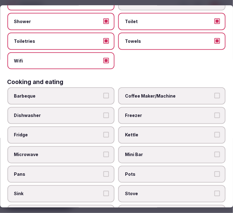
click at [149, 95] on label "Coffee Maker/Machine" at bounding box center [171, 95] width 107 height 17
click at [214, 95] on button "Coffee Maker/Machine" at bounding box center [217, 96] width 6 height 6
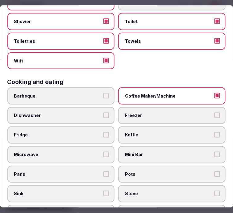
click at [160, 152] on span "Mini Bar" at bounding box center [168, 155] width 87 height 6
click at [214, 152] on button "Mini Bar" at bounding box center [217, 155] width 6 height 6
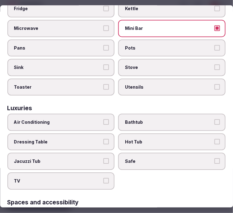
scroll to position [239, 0]
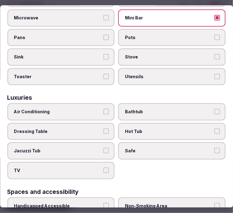
click at [170, 107] on label "Bathtub" at bounding box center [171, 111] width 107 height 17
click at [214, 109] on button "Bathtub" at bounding box center [217, 112] width 6 height 6
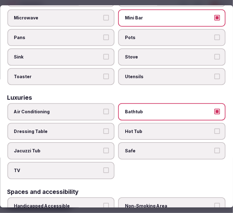
drag, startPoint x: 176, startPoint y: 139, endPoint x: 132, endPoint y: 135, distance: 44.8
click at [176, 148] on span "Safe" at bounding box center [168, 151] width 87 height 6
click at [214, 148] on button "Safe" at bounding box center [217, 151] width 6 height 6
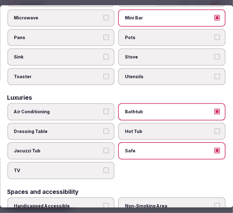
click at [96, 168] on span "TV" at bounding box center [57, 171] width 87 height 6
click at [103, 168] on button "TV" at bounding box center [106, 171] width 6 height 6
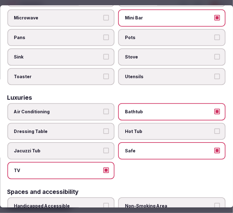
click at [93, 109] on span "Air Conditioning" at bounding box center [57, 112] width 87 height 6
click at [103, 109] on button "Air Conditioning" at bounding box center [106, 112] width 6 height 6
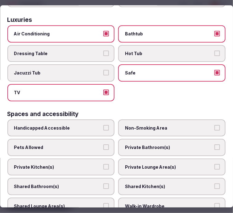
scroll to position [308, 0]
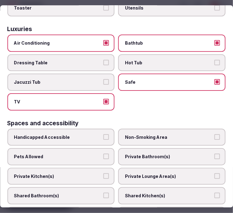
click at [90, 40] on span "Air Conditioning" at bounding box center [57, 43] width 87 height 6
click at [103, 40] on button "Air Conditioning" at bounding box center [106, 43] width 6 height 6
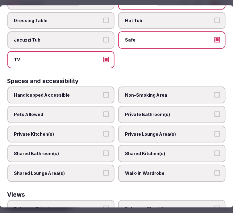
scroll to position [376, 0]
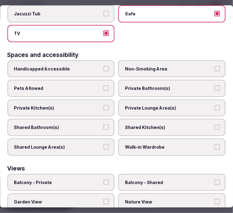
click at [151, 80] on label "Private Bathroom(s)" at bounding box center [171, 88] width 107 height 17
click at [214, 86] on button "Private Bathroom(s)" at bounding box center [217, 89] width 6 height 6
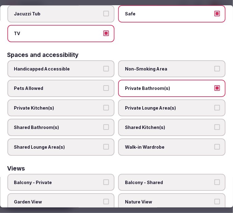
click at [148, 105] on span "Private Lounge Area(s)" at bounding box center [168, 108] width 87 height 6
click at [214, 105] on button "Private Lounge Area(s)" at bounding box center [217, 108] width 6 height 6
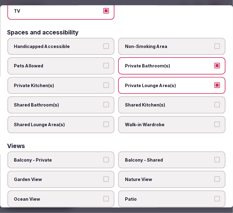
scroll to position [411, 0]
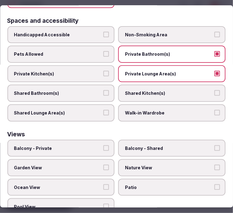
click at [70, 140] on label "Balcony - Private" at bounding box center [60, 148] width 107 height 17
click at [103, 145] on button "Balcony - Private" at bounding box center [106, 148] width 6 height 6
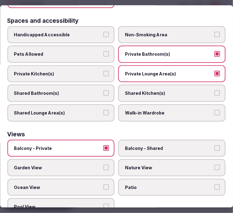
drag, startPoint x: 171, startPoint y: 155, endPoint x: 113, endPoint y: 152, distance: 58.3
click at [160, 165] on span "Nature View" at bounding box center [168, 168] width 87 height 6
click at [214, 165] on button "Nature View" at bounding box center [217, 168] width 6 height 6
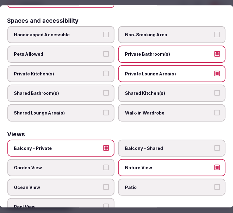
click at [107, 140] on label "Balcony - Private" at bounding box center [60, 148] width 107 height 17
click at [107, 145] on button "Balcony - Private" at bounding box center [106, 148] width 6 height 6
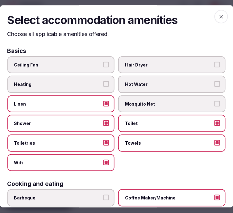
scroll to position [0, 0]
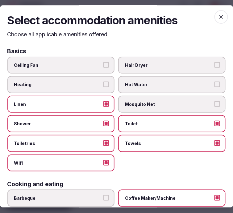
click at [214, 17] on span "button" at bounding box center [221, 17] width 14 height 14
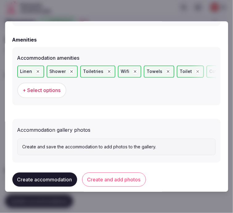
scroll to position [610, 0]
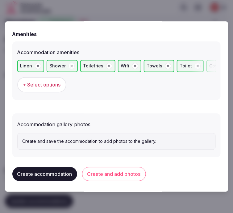
click at [111, 174] on button "Create and add photos" at bounding box center [114, 174] width 64 height 14
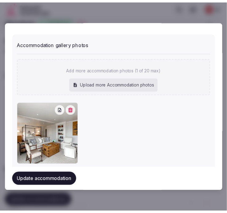
scroll to position [700, 0]
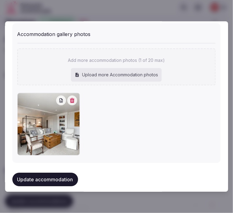
click at [59, 176] on button "Update accommodation" at bounding box center [45, 180] width 66 height 14
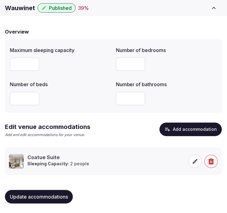
scroll to position [45, 0]
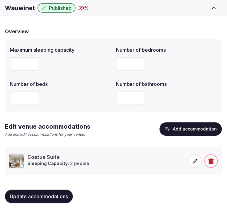
drag, startPoint x: 46, startPoint y: 196, endPoint x: 54, endPoint y: 192, distance: 8.6
click at [46, 196] on span "Update accommodations" at bounding box center [39, 197] width 58 height 6
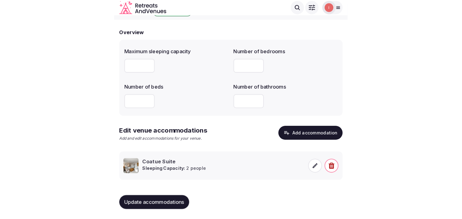
scroll to position [11, 0]
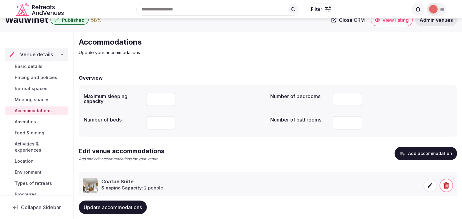
click at [27, 122] on span "Amenities" at bounding box center [25, 122] width 21 height 6
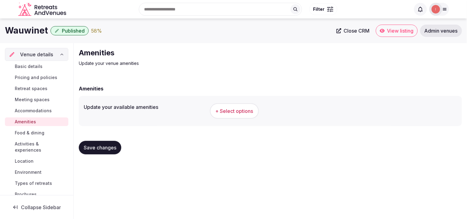
click at [245, 111] on span "+ Select options" at bounding box center [235, 111] width 38 height 7
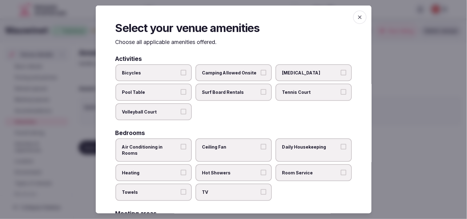
click at [183, 93] on button "Pool Table" at bounding box center [184, 92] width 6 height 6
click at [184, 144] on button "Air Conditioning in Rooms" at bounding box center [184, 147] width 6 height 6
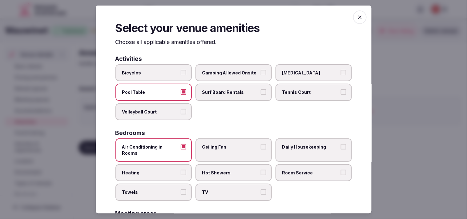
click at [180, 149] on label "Air Conditioning in Rooms" at bounding box center [153, 150] width 76 height 23
click at [181, 149] on button "Air Conditioning in Rooms" at bounding box center [184, 147] width 6 height 6
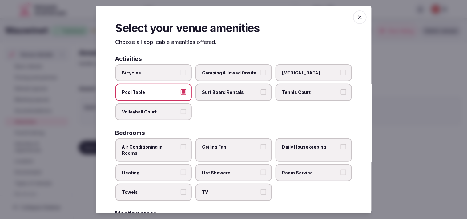
drag, startPoint x: 180, startPoint y: 92, endPoint x: 199, endPoint y: 102, distance: 21.8
click at [181, 92] on button "Pool Table" at bounding box center [184, 92] width 6 height 6
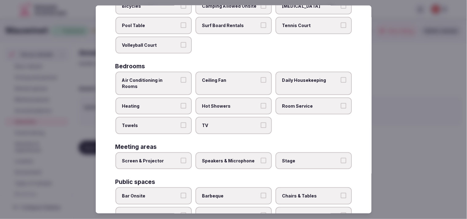
scroll to position [68, 0]
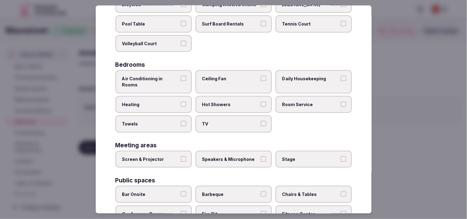
click at [220, 115] on label "TV" at bounding box center [234, 123] width 76 height 17
click at [261, 121] on button "TV" at bounding box center [264, 124] width 6 height 6
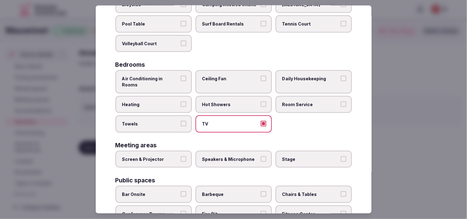
click at [285, 101] on span "Room Service" at bounding box center [310, 104] width 57 height 6
click at [341, 101] on button "Room Service" at bounding box center [344, 104] width 6 height 6
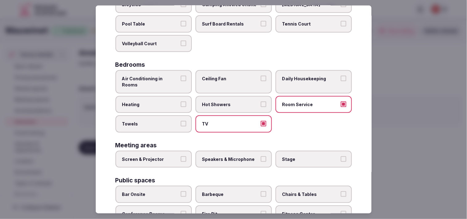
drag, startPoint x: 248, startPoint y: 99, endPoint x: 232, endPoint y: 101, distance: 16.2
click at [246, 101] on span "Hot Showers" at bounding box center [230, 104] width 57 height 6
click at [261, 101] on button "Hot Showers" at bounding box center [264, 104] width 6 height 6
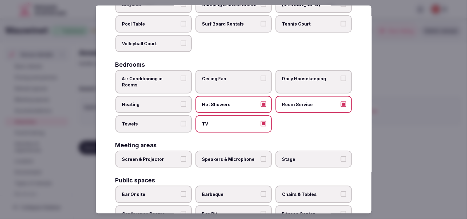
click at [175, 118] on label "Towels" at bounding box center [153, 123] width 76 height 17
click at [181, 121] on button "Towels" at bounding box center [184, 124] width 6 height 6
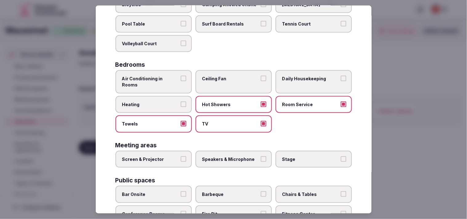
click at [317, 76] on span "Daily Housekeeping" at bounding box center [310, 79] width 57 height 6
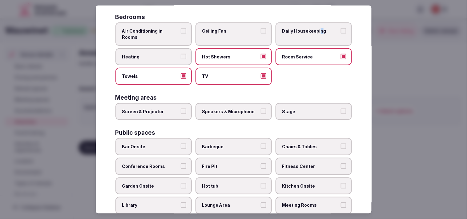
scroll to position [171, 0]
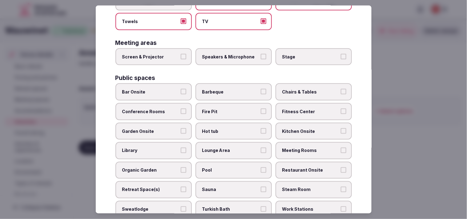
click at [311, 89] on span "Chairs & Tables" at bounding box center [310, 92] width 57 height 6
click at [341, 89] on button "Chairs & Tables" at bounding box center [344, 92] width 6 height 6
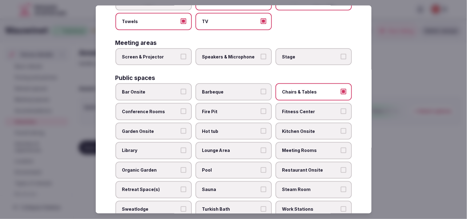
click at [311, 148] on span "Meeting Rooms" at bounding box center [310, 151] width 57 height 6
click at [341, 148] on button "Meeting Rooms" at bounding box center [344, 151] width 6 height 6
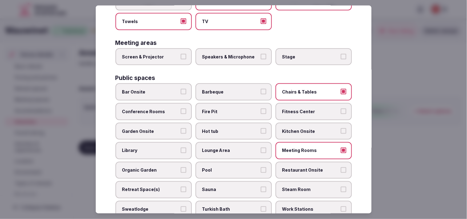
click at [254, 148] on span "Lounge Area" at bounding box center [230, 151] width 57 height 6
click at [261, 148] on button "Lounge Area" at bounding box center [264, 151] width 6 height 6
click at [232, 168] on span "Pool" at bounding box center [230, 171] width 57 height 6
click at [261, 168] on button "Pool" at bounding box center [264, 171] width 6 height 6
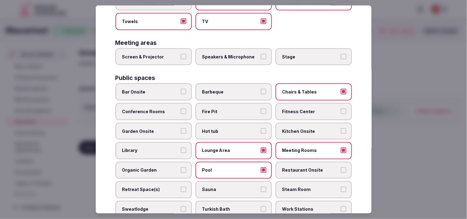
click at [242, 168] on span "Pool" at bounding box center [230, 171] width 57 height 6
click at [261, 168] on button "Pool" at bounding box center [264, 171] width 6 height 6
click at [294, 168] on span "Restaurant Onsite" at bounding box center [310, 171] width 57 height 6
click at [341, 168] on button "Restaurant Onsite" at bounding box center [344, 171] width 6 height 6
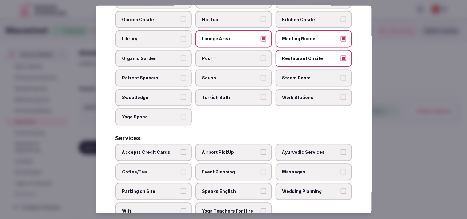
scroll to position [287, 0]
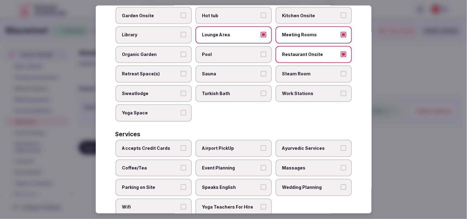
click at [181, 146] on button "Accepts Credit Cards" at bounding box center [184, 149] width 6 height 6
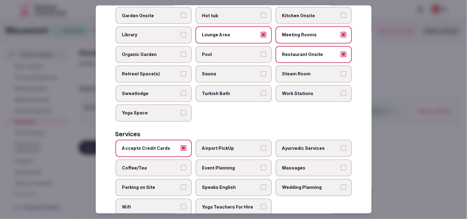
click at [179, 105] on label "Yoga Space" at bounding box center [153, 113] width 76 height 17
click at [181, 110] on button "Yoga Space" at bounding box center [184, 113] width 6 height 6
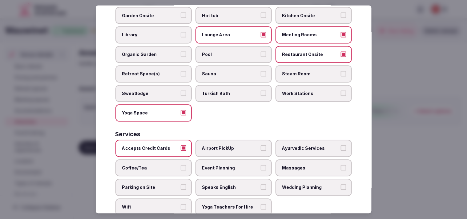
click at [334, 165] on span "Massages" at bounding box center [310, 168] width 57 height 6
click at [341, 165] on button "Massages" at bounding box center [344, 168] width 6 height 6
click at [247, 179] on label "Speaks English" at bounding box center [234, 187] width 76 height 17
click at [261, 185] on button "Speaks English" at bounding box center [264, 188] width 6 height 6
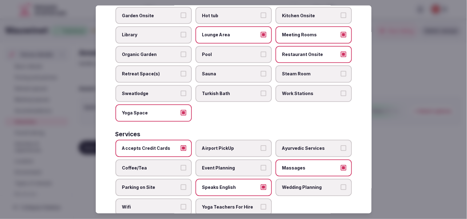
click at [170, 199] on label "Wifi" at bounding box center [153, 207] width 76 height 17
click at [181, 204] on button "Wifi" at bounding box center [184, 207] width 6 height 6
drag, startPoint x: 324, startPoint y: 154, endPoint x: 326, endPoint y: 150, distance: 5.1
click at [325, 165] on span "Massages" at bounding box center [310, 168] width 57 height 6
click at [341, 165] on button "Massages" at bounding box center [344, 168] width 6 height 6
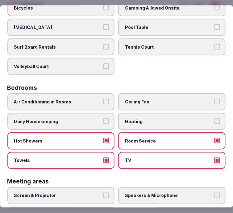
scroll to position [13, 0]
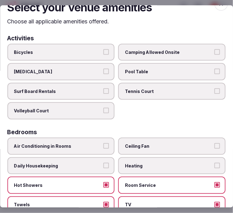
click at [125, 92] on span "Tennis Court" at bounding box center [168, 91] width 87 height 6
click at [214, 92] on button "Tennis Court" at bounding box center [217, 91] width 6 height 6
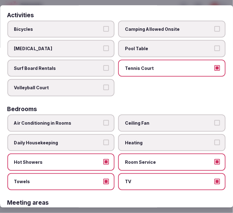
scroll to position [47, 0]
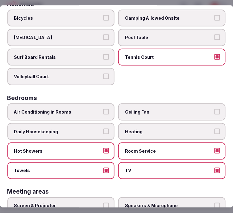
click at [91, 17] on span "Bicycles" at bounding box center [57, 18] width 87 height 6
click at [103, 17] on button "Bicycles" at bounding box center [106, 18] width 6 height 6
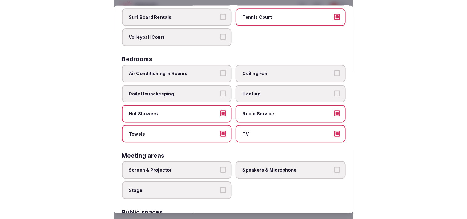
scroll to position [0, 0]
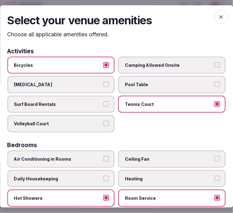
click at [214, 21] on span "button" at bounding box center [221, 17] width 14 height 14
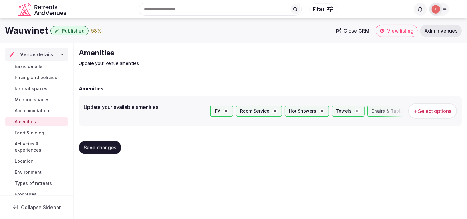
click at [32, 131] on span "Food & dining" at bounding box center [30, 133] width 30 height 6
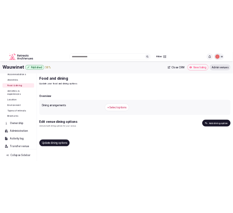
scroll to position [68, 0]
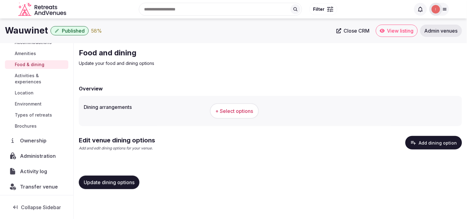
click at [241, 108] on span "+ Select options" at bounding box center [235, 111] width 38 height 7
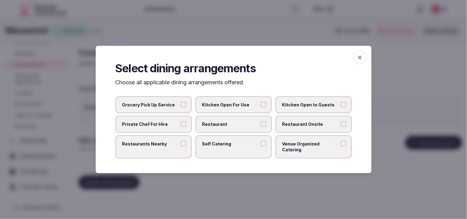
click at [236, 127] on span "Restaurant" at bounding box center [230, 124] width 57 height 6
click at [261, 127] on button "Restaurant" at bounding box center [264, 124] width 6 height 6
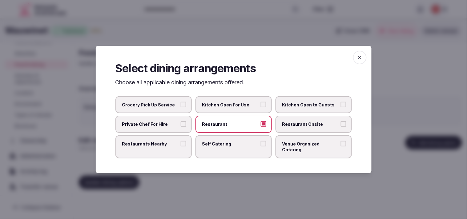
click at [307, 127] on span "Restaurant Onsite" at bounding box center [310, 124] width 57 height 6
click at [341, 127] on button "Restaurant Onsite" at bounding box center [344, 124] width 6 height 6
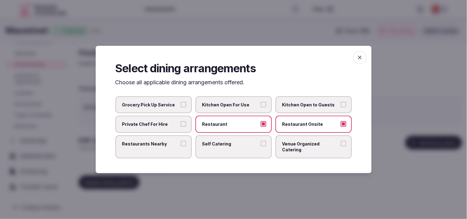
click at [358, 61] on icon "button" at bounding box center [360, 58] width 6 height 6
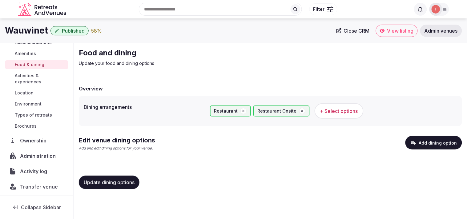
click at [96, 185] on button "Update dining options" at bounding box center [109, 183] width 61 height 14
click at [32, 77] on span "Activities & experiences" at bounding box center [40, 79] width 51 height 12
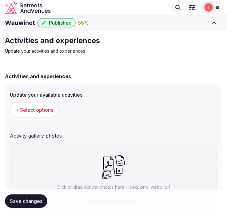
click at [33, 107] on span "+ Select options" at bounding box center [34, 110] width 38 height 7
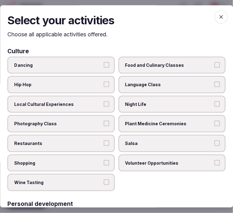
click at [91, 99] on label "Local Cultural Experiences" at bounding box center [60, 104] width 107 height 17
click at [103, 101] on button "Local Cultural Experiences" at bounding box center [106, 104] width 6 height 6
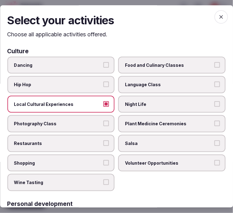
click at [93, 144] on label "Restaurants" at bounding box center [60, 143] width 107 height 17
click at [103, 144] on button "Restaurants" at bounding box center [106, 143] width 6 height 6
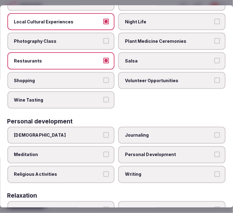
scroll to position [103, 0]
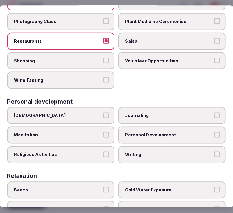
click at [99, 146] on label "Religious Activities" at bounding box center [60, 154] width 107 height 17
click at [103, 152] on button "Religious Activities" at bounding box center [106, 155] width 6 height 6
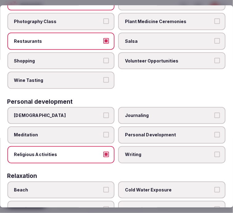
click at [109, 152] on label "Religious Activities" at bounding box center [60, 154] width 107 height 17
click at [109, 152] on button "Religious Activities" at bounding box center [106, 155] width 6 height 6
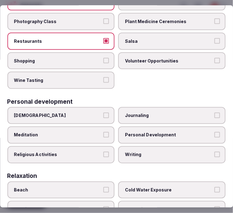
click at [168, 132] on span "Personal Development" at bounding box center [168, 135] width 87 height 6
click at [214, 132] on button "Personal Development" at bounding box center [217, 135] width 6 height 6
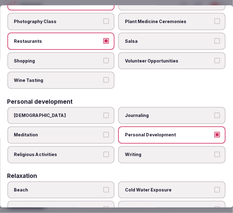
click at [94, 58] on span "Shopping" at bounding box center [57, 61] width 87 height 6
click at [103, 58] on button "Shopping" at bounding box center [106, 61] width 6 height 6
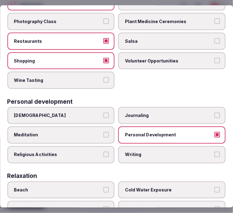
click at [104, 59] on button "Shopping" at bounding box center [106, 61] width 6 height 6
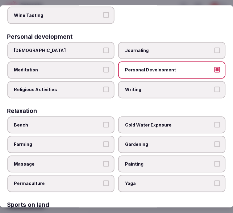
scroll to position [171, 0]
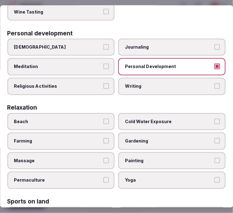
click at [108, 152] on label "Massage" at bounding box center [60, 160] width 107 height 17
click at [108, 158] on button "Massage" at bounding box center [106, 161] width 6 height 6
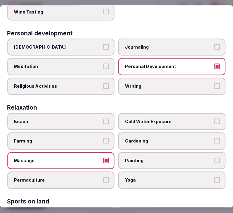
click at [109, 152] on label "Massage" at bounding box center [60, 160] width 107 height 17
click at [109, 158] on button "Massage" at bounding box center [106, 161] width 6 height 6
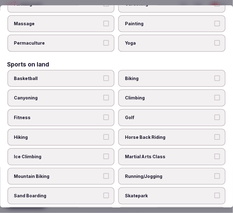
scroll to position [445, 0]
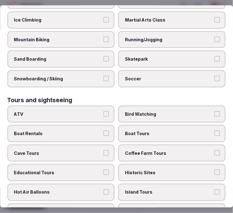
click at [157, 164] on label "Historic Sites" at bounding box center [171, 172] width 107 height 17
click at [214, 170] on button "Historic Sites" at bounding box center [217, 173] width 6 height 6
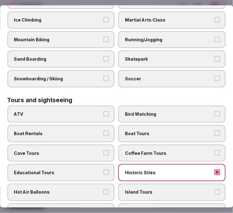
scroll to position [479, 0]
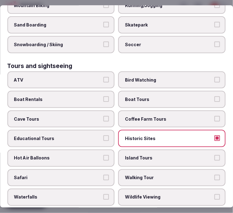
click at [164, 175] on span "Walking Tour" at bounding box center [168, 178] width 87 height 6
click at [214, 175] on button "Walking Tour" at bounding box center [217, 178] width 6 height 6
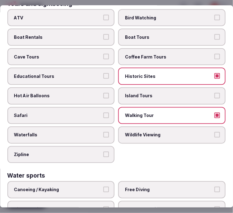
scroll to position [547, 0]
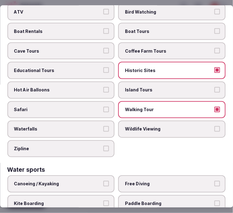
click at [102, 176] on label "Canoeing / Kayaking" at bounding box center [60, 184] width 107 height 17
click at [103, 181] on button "Canoeing / Kayaking" at bounding box center [106, 184] width 6 height 6
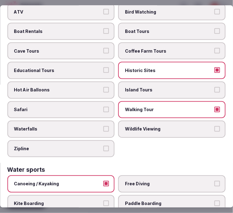
click at [103, 176] on label "Canoeing / Kayaking" at bounding box center [60, 184] width 107 height 17
click at [103, 181] on button "Canoeing / Kayaking" at bounding box center [106, 184] width 6 height 6
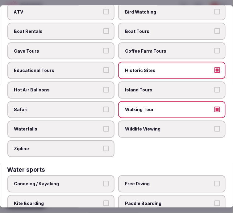
click at [103, 176] on label "Canoeing / Kayaking" at bounding box center [60, 184] width 107 height 17
click at [103, 181] on button "Canoeing / Kayaking" at bounding box center [106, 184] width 6 height 6
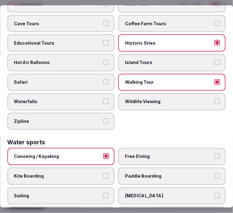
scroll to position [617, 0]
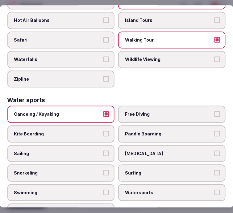
click at [105, 190] on button "Swimming" at bounding box center [106, 193] width 6 height 6
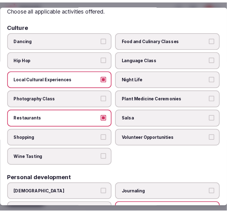
scroll to position [0, 0]
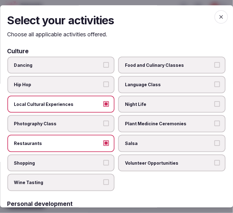
click at [218, 14] on icon "button" at bounding box center [221, 17] width 6 height 6
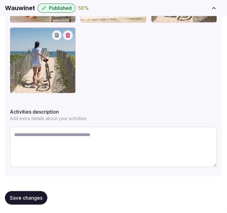
scroll to position [417, 0]
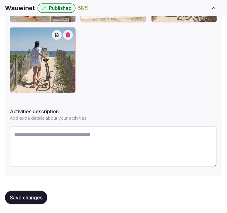
click at [101, 136] on textarea at bounding box center [114, 146] width 208 height 41
paste textarea "**********"
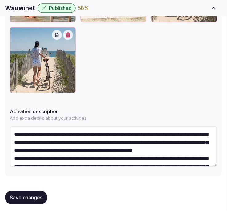
scroll to position [35, 0]
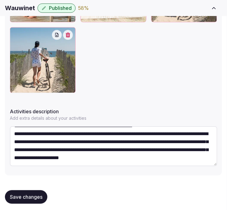
type textarea "**********"
click at [25, 192] on button "Save changes" at bounding box center [26, 197] width 42 height 14
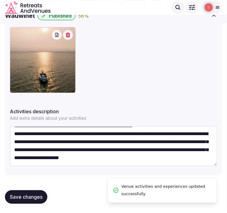
scroll to position [275, 0]
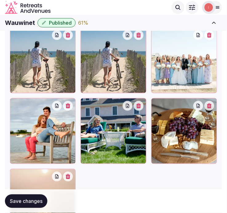
click at [30, 199] on span "Save changes" at bounding box center [26, 201] width 33 height 6
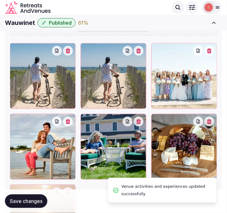
scroll to position [241, 0]
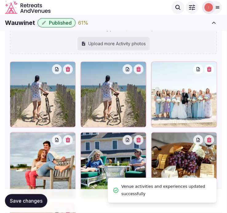
click at [144, 68] on button "button" at bounding box center [139, 69] width 10 height 10
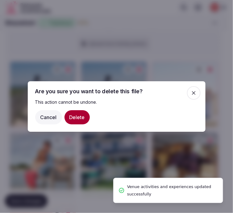
click at [80, 116] on button "Delete" at bounding box center [76, 117] width 25 height 14
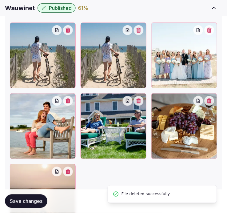
scroll to position [309, 0]
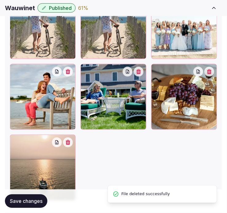
click at [34, 199] on span "Save changes" at bounding box center [26, 201] width 33 height 6
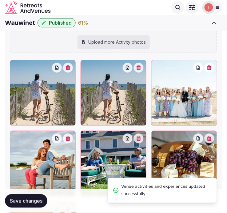
scroll to position [241, 0]
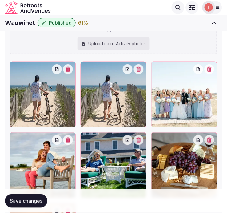
click at [67, 73] on div at bounding box center [43, 95] width 66 height 66
click at [69, 67] on icon "button" at bounding box center [68, 69] width 5 height 5
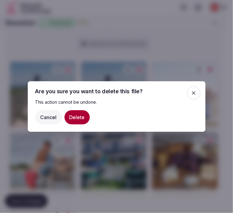
click at [71, 115] on button "Delete" at bounding box center [76, 117] width 25 height 14
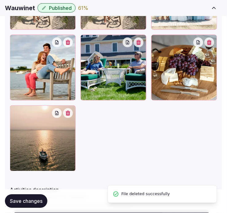
scroll to position [377, 0]
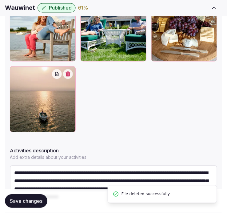
click at [34, 200] on span "Save changes" at bounding box center [26, 201] width 33 height 6
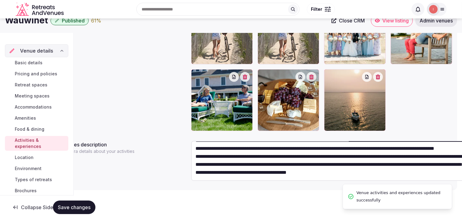
scroll to position [24, 0]
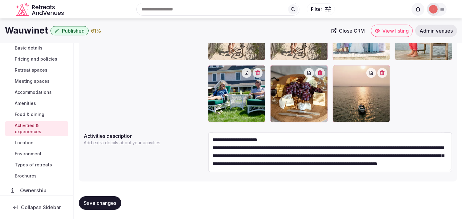
click at [31, 144] on span "Location" at bounding box center [24, 143] width 19 height 6
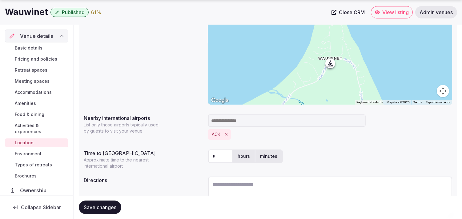
scroll to position [137, 0]
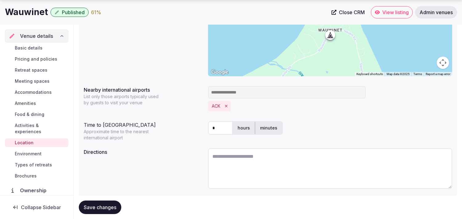
click at [30, 152] on span "Environment" at bounding box center [28, 154] width 27 height 6
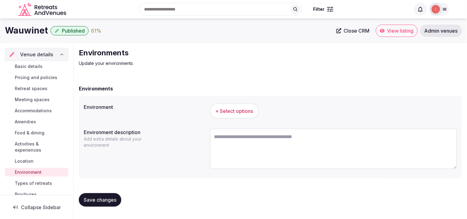
click at [245, 109] on span "+ Select options" at bounding box center [235, 111] width 38 height 7
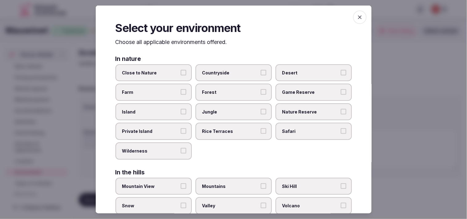
click at [181, 71] on button "Close to Nature" at bounding box center [184, 73] width 6 height 6
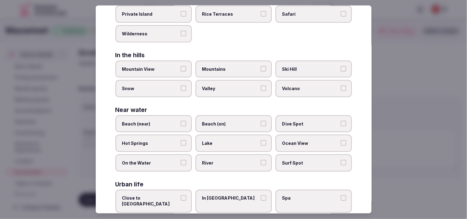
scroll to position [137, 0]
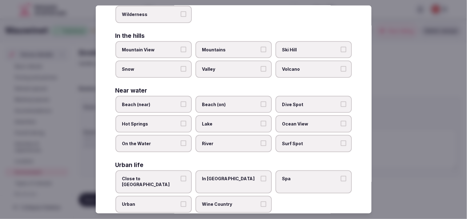
click at [184, 141] on button "On the Water" at bounding box center [184, 144] width 6 height 6
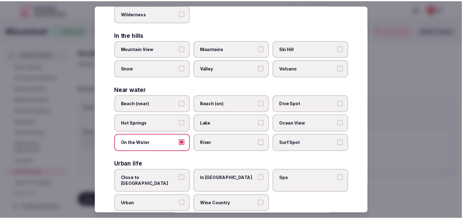
scroll to position [0, 0]
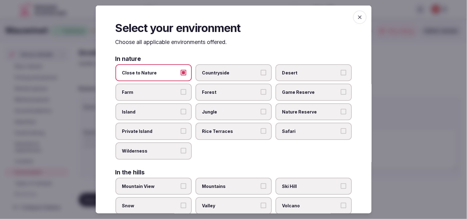
click at [358, 17] on icon "button" at bounding box center [360, 17] width 4 height 4
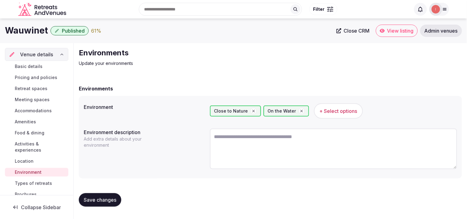
click at [95, 194] on button "Save changes" at bounding box center [100, 200] width 42 height 14
click at [30, 180] on span "Types of retreats" at bounding box center [33, 183] width 37 height 6
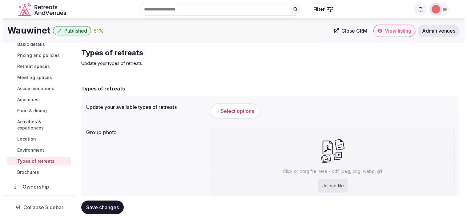
scroll to position [34, 0]
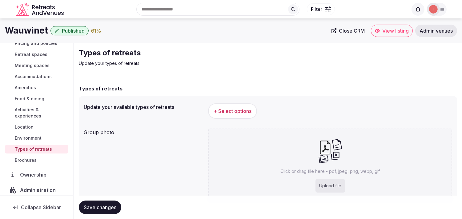
click at [234, 111] on span "+ Select options" at bounding box center [233, 111] width 38 height 7
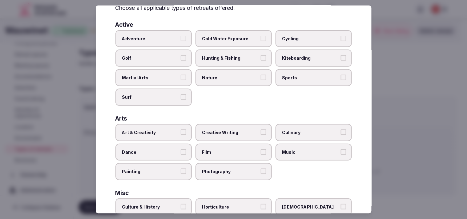
click at [165, 132] on span "Art & Creativity" at bounding box center [150, 133] width 57 height 6
click at [181, 132] on button "Art & Creativity" at bounding box center [184, 133] width 6 height 6
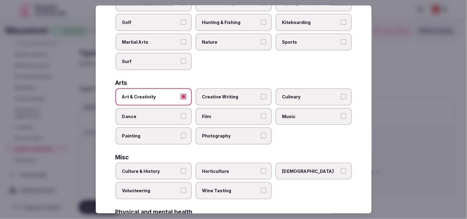
scroll to position [103, 0]
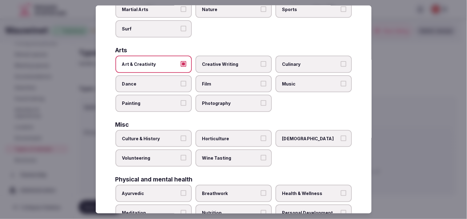
click at [171, 136] on span "Culture & History" at bounding box center [150, 139] width 57 height 6
click at [181, 136] on button "Culture & History" at bounding box center [184, 139] width 6 height 6
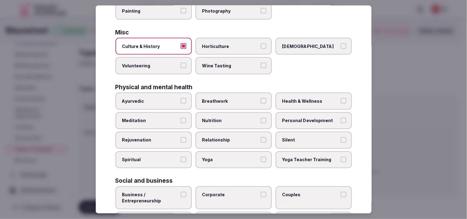
scroll to position [205, 0]
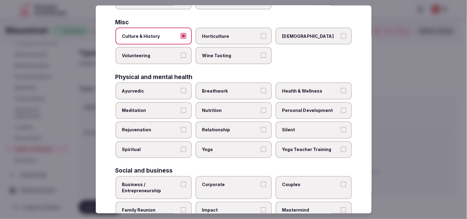
click at [247, 147] on span "Yoga" at bounding box center [230, 150] width 57 height 6
click at [261, 147] on button "Yoga" at bounding box center [264, 150] width 6 height 6
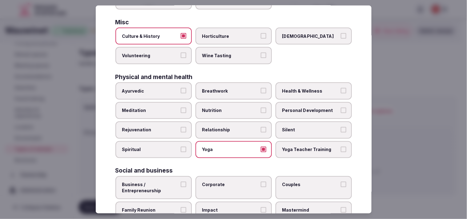
click at [285, 110] on label "Personal Development" at bounding box center [314, 110] width 76 height 17
click at [341, 110] on button "Personal Development" at bounding box center [344, 110] width 6 height 6
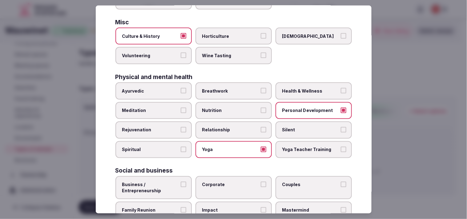
click at [284, 88] on span "Health & Wellness" at bounding box center [310, 91] width 57 height 6
click at [341, 88] on button "Health & Wellness" at bounding box center [344, 91] width 6 height 6
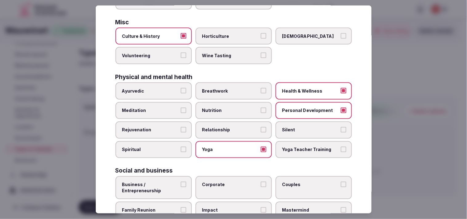
click at [235, 127] on span "Relationship" at bounding box center [230, 130] width 57 height 6
click at [261, 127] on button "Relationship" at bounding box center [264, 130] width 6 height 6
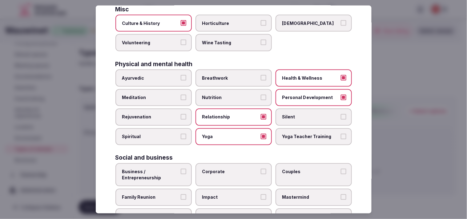
scroll to position [236, 0]
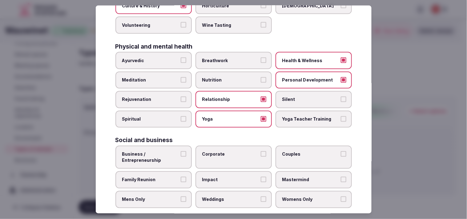
drag, startPoint x: 179, startPoint y: 146, endPoint x: 210, endPoint y: 142, distance: 31.7
click at [180, 146] on label "Business / Entrepreneurship" at bounding box center [153, 157] width 76 height 23
click at [248, 152] on span "Corporate" at bounding box center [230, 155] width 57 height 6
click at [261, 152] on button "Corporate" at bounding box center [264, 155] width 6 height 6
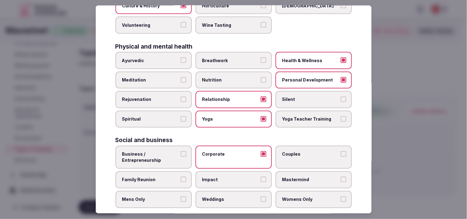
click at [187, 149] on label "Business / Entrepreneurship" at bounding box center [153, 157] width 76 height 23
click at [186, 152] on button "Business / Entrepreneurship" at bounding box center [184, 155] width 6 height 6
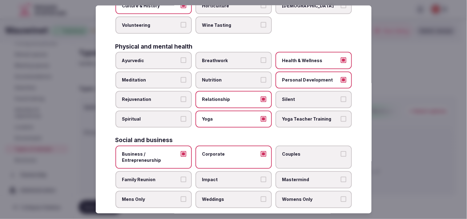
click at [256, 193] on label "Weddings" at bounding box center [234, 199] width 76 height 17
click at [261, 197] on button "Weddings" at bounding box center [264, 200] width 6 height 6
drag, startPoint x: 184, startPoint y: 176, endPoint x: 187, endPoint y: 178, distance: 3.8
click at [184, 176] on label "Family Reunion" at bounding box center [153, 180] width 76 height 17
click at [184, 177] on button "Family Reunion" at bounding box center [184, 180] width 6 height 6
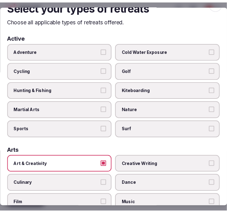
scroll to position [0, 0]
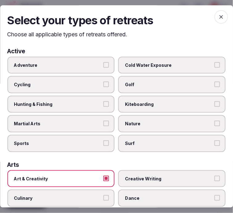
click at [218, 15] on icon "button" at bounding box center [221, 17] width 6 height 6
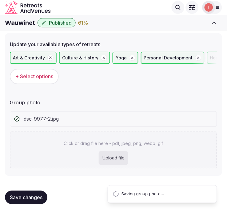
scroll to position [18, 0]
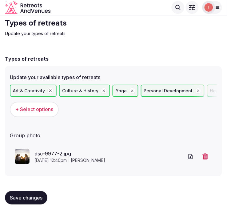
click at [107, 36] on p "Update your types of retreats" at bounding box center [108, 33] width 207 height 6
drag, startPoint x: 27, startPoint y: 197, endPoint x: 56, endPoint y: 186, distance: 31.1
click at [29, 196] on span "Save changes" at bounding box center [26, 198] width 33 height 6
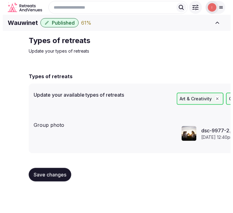
scroll to position [0, 0]
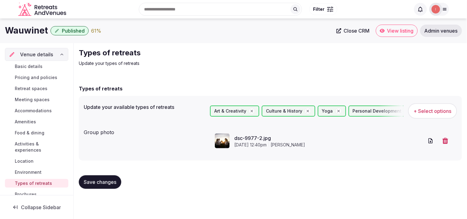
click at [361, 30] on span "Close CRM" at bounding box center [357, 31] width 26 height 6
click at [32, 132] on span "Food & dining" at bounding box center [30, 133] width 30 height 6
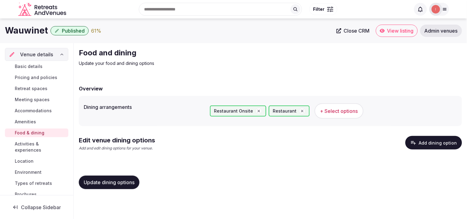
click at [435, 142] on button "Add dining option" at bounding box center [434, 143] width 57 height 14
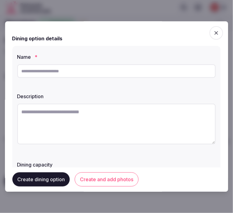
click at [159, 72] on input "text" at bounding box center [116, 71] width 198 height 14
paste input "********"
type input "********"
paste textarea "**********"
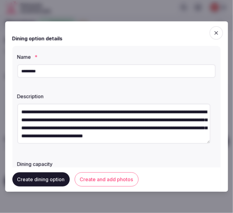
scroll to position [11, 0]
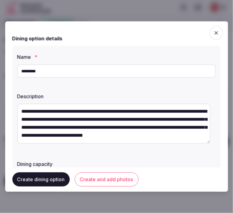
type textarea "**********"
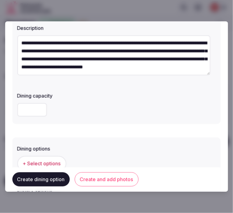
click at [43, 161] on span "+ Select options" at bounding box center [42, 163] width 38 height 7
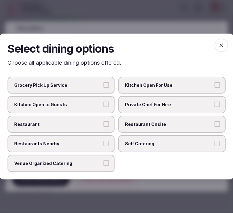
click at [132, 123] on span "Restaurant Onsite" at bounding box center [168, 124] width 87 height 6
click at [214, 123] on button "Restaurant Onsite" at bounding box center [217, 124] width 6 height 6
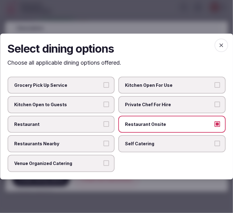
click at [85, 130] on label "Restaurant" at bounding box center [60, 124] width 107 height 17
click at [103, 127] on button "Restaurant" at bounding box center [106, 124] width 6 height 6
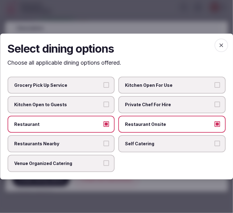
click at [224, 46] on span "button" at bounding box center [221, 45] width 14 height 14
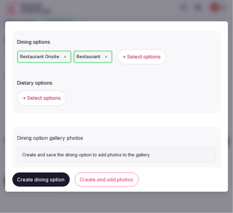
scroll to position [189, 0]
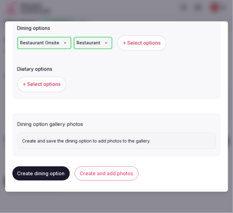
click at [127, 170] on button "Create and add photos" at bounding box center [107, 174] width 64 height 14
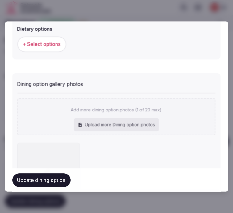
scroll to position [245, 0]
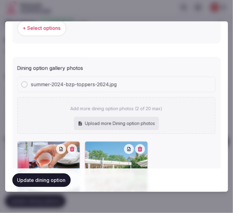
click at [31, 176] on button "Update dining option" at bounding box center [41, 180] width 58 height 14
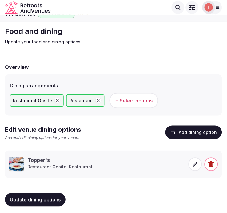
scroll to position [12, 0]
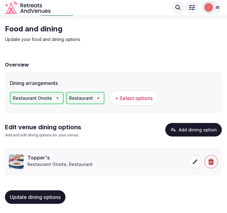
click at [57, 199] on span "Update dining options" at bounding box center [35, 197] width 51 height 6
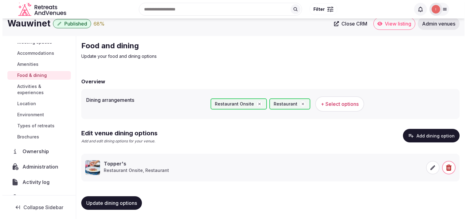
scroll to position [68, 0]
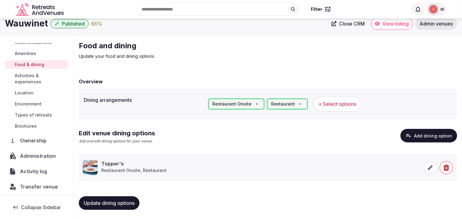
click at [427, 167] on icon at bounding box center [430, 168] width 6 height 6
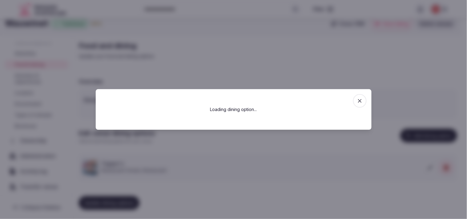
click at [430, 167] on div at bounding box center [233, 109] width 467 height 219
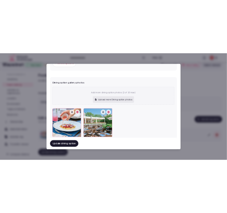
scroll to position [254, 0]
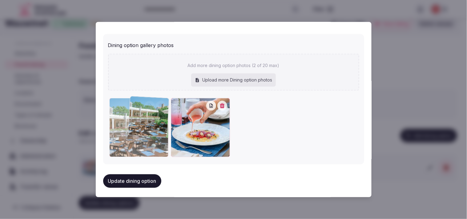
drag, startPoint x: 174, startPoint y: 101, endPoint x: 132, endPoint y: 101, distance: 41.9
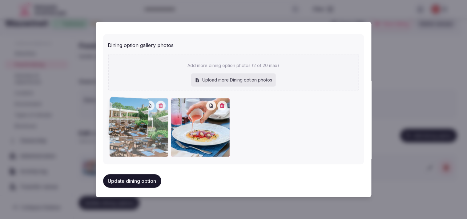
click at [132, 101] on div at bounding box center [138, 127] width 59 height 59
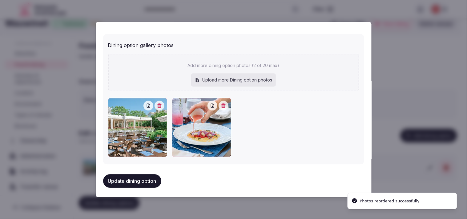
click at [137, 180] on button "Update dining option" at bounding box center [132, 181] width 58 height 14
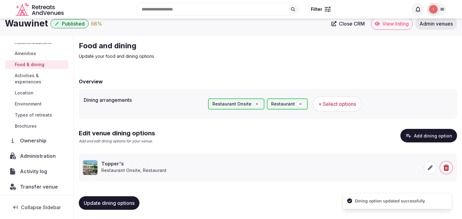
click at [104, 204] on span "Update dining options" at bounding box center [109, 203] width 51 height 6
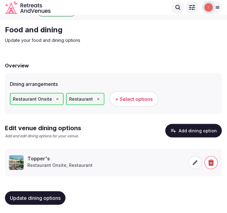
scroll to position [12, 0]
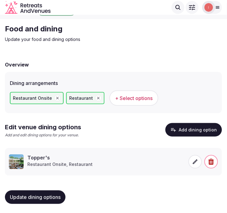
click at [44, 196] on span "Update dining options" at bounding box center [35, 197] width 51 height 6
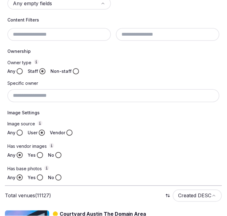
scroll to position [223, 0]
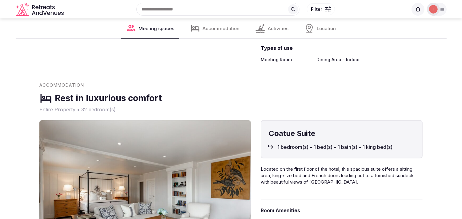
scroll to position [171, 0]
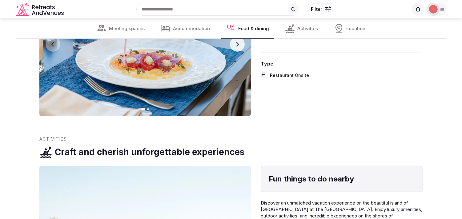
scroll to position [889, 0]
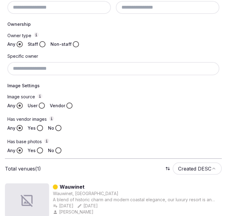
scroll to position [227, 0]
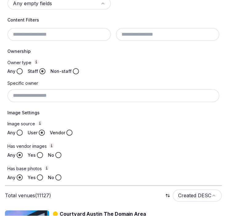
scroll to position [223, 0]
